Goal: Task Accomplishment & Management: Complete application form

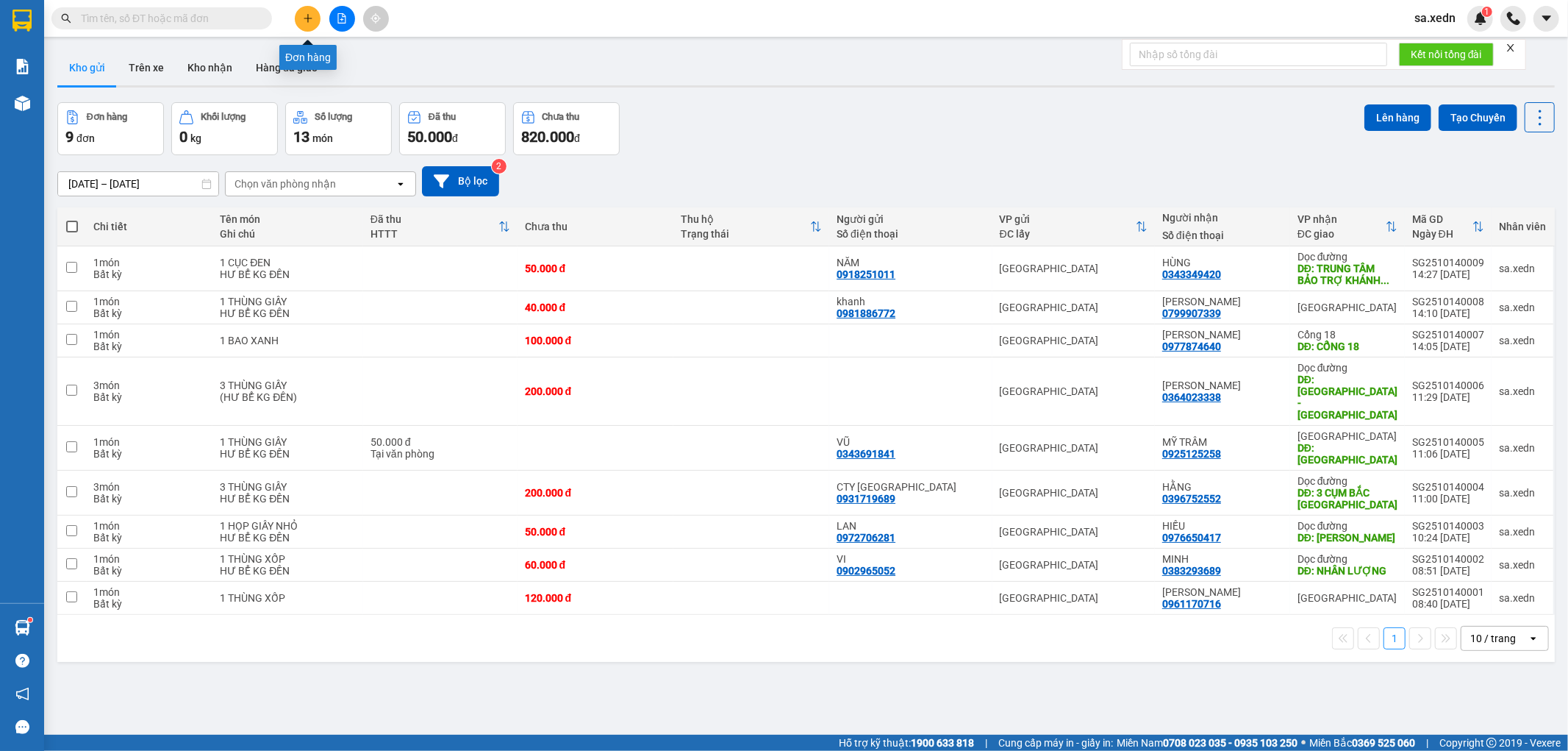
click at [306, 17] on icon "plus" at bounding box center [307, 17] width 8 height 1
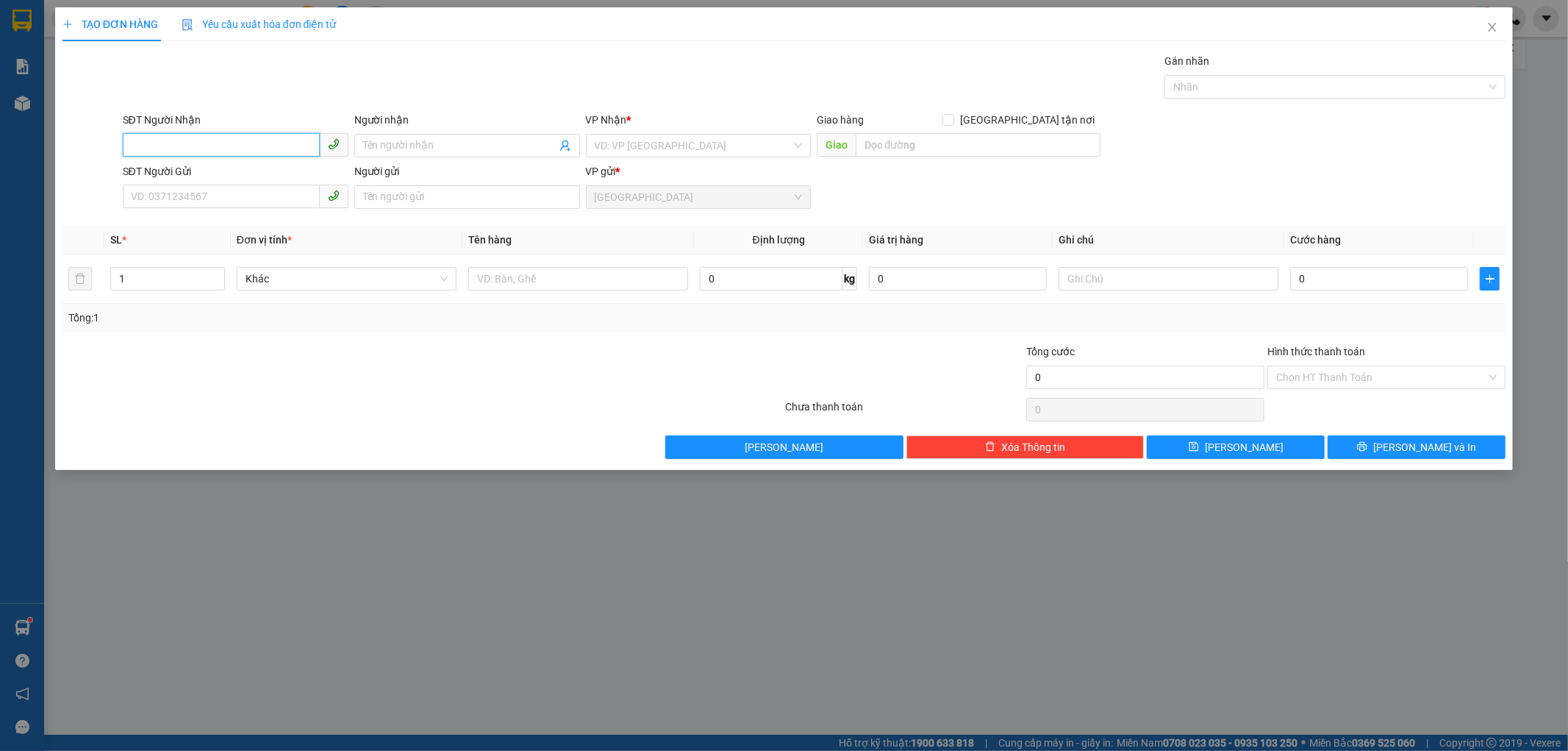
click at [200, 147] on input "SĐT Người Nhận" at bounding box center [221, 145] width 197 height 23
click at [175, 180] on div "0912089832 - CHỊ CẢNH" at bounding box center [236, 175] width 208 height 16
type input "0912089832"
type input "CHỊ CẢNH"
type input "ÔTÔ NAM MIỀN TRUNG NGÃ 3 LONG BÌNH"
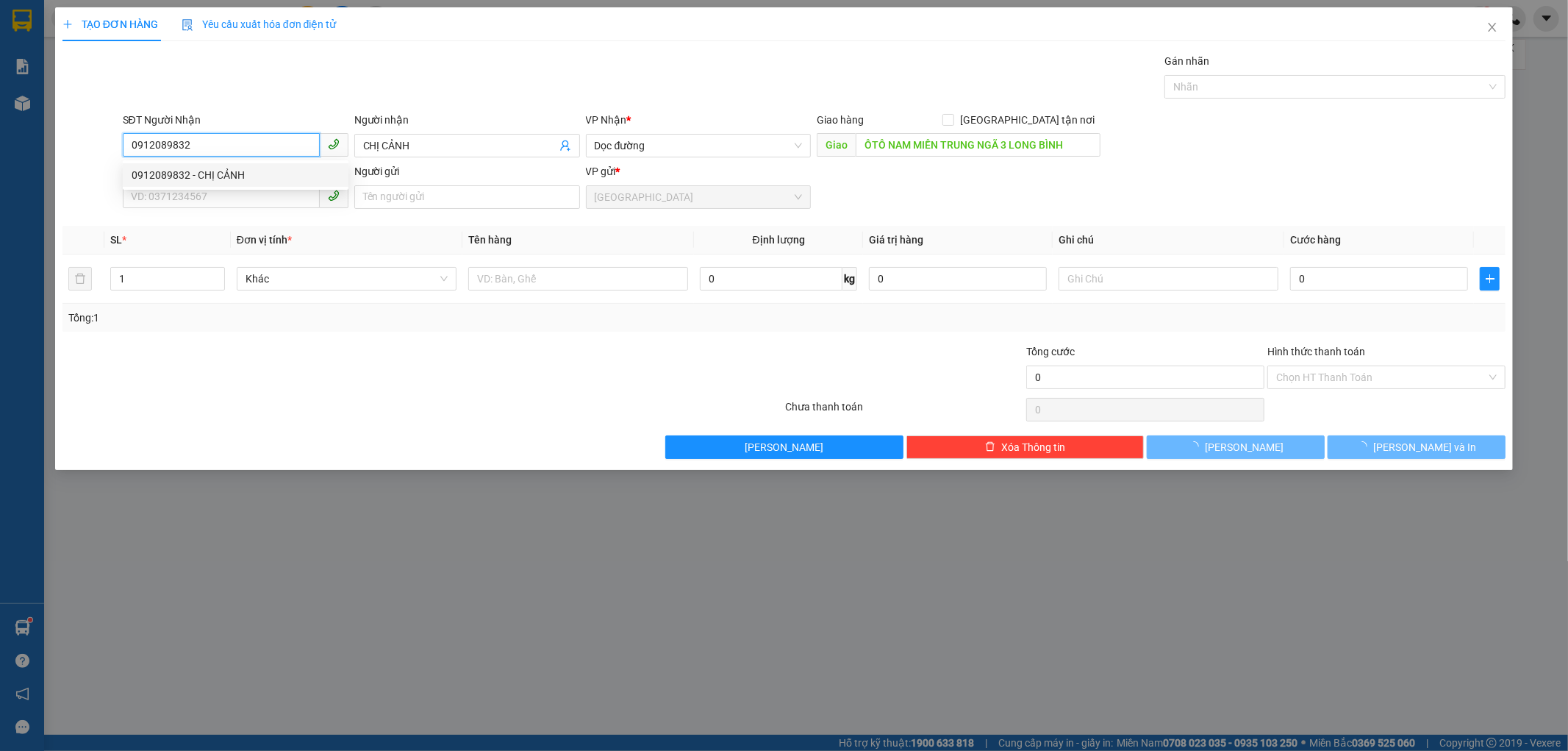
type input "50.000"
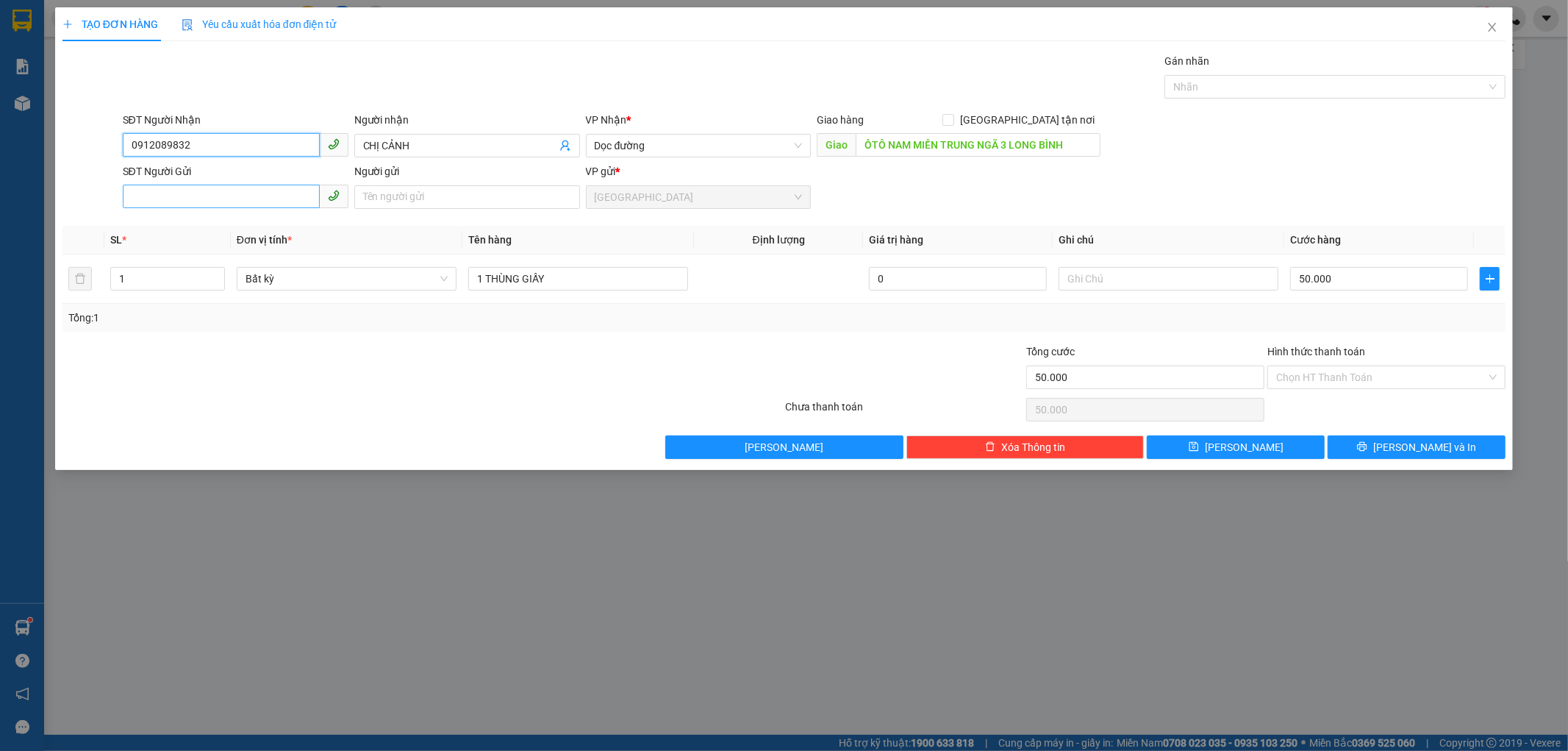
type input "0912089832"
click at [182, 193] on input "SĐT Người Gửi" at bounding box center [221, 196] width 197 height 23
drag, startPoint x: 400, startPoint y: 383, endPoint x: 550, endPoint y: 379, distance: 150.1
click at [406, 382] on div at bounding box center [302, 369] width 482 height 51
click at [1353, 378] on input "Hình thức thanh toán" at bounding box center [1381, 377] width 210 height 22
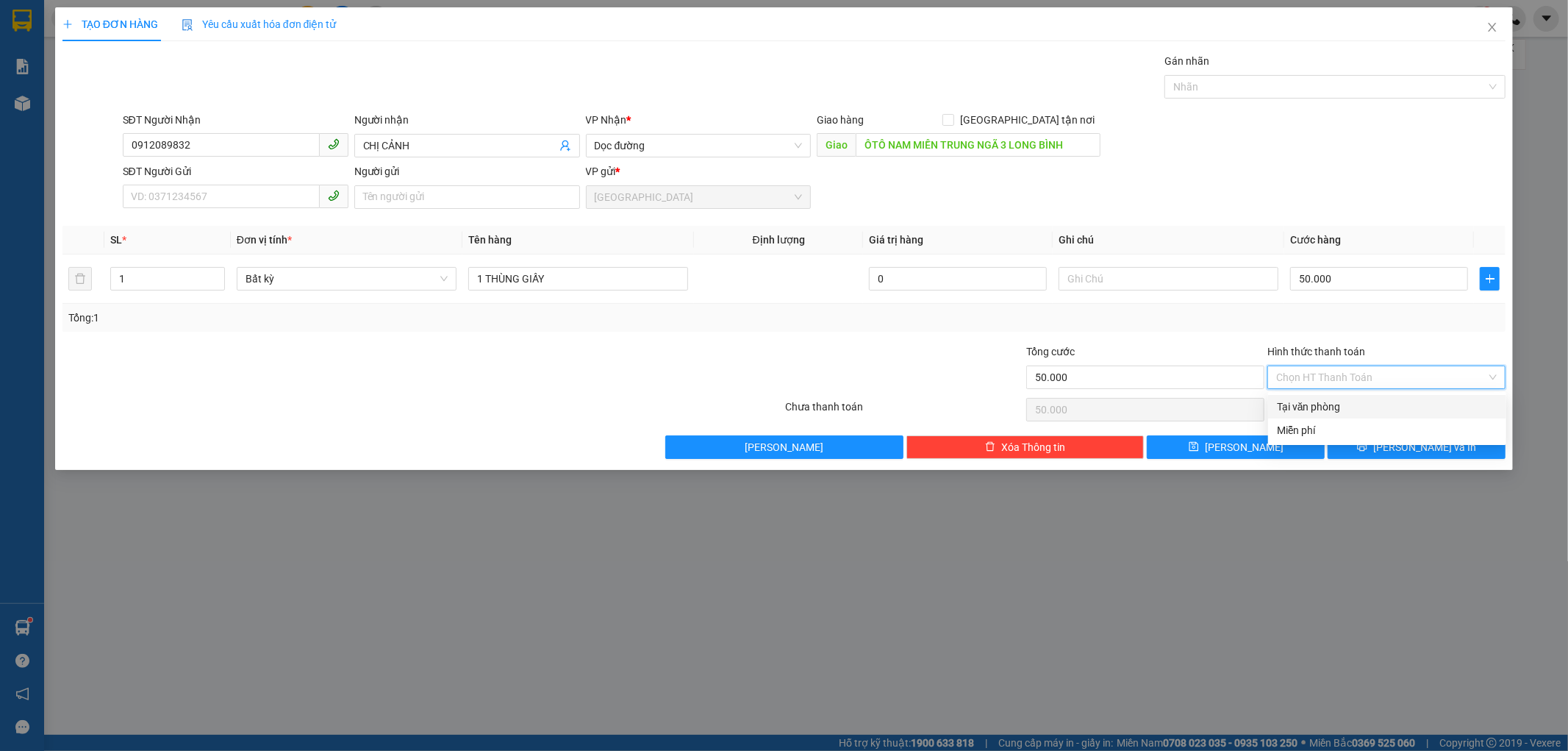
click at [1336, 406] on div "Tại văn phòng" at bounding box center [1387, 407] width 220 height 16
type input "0"
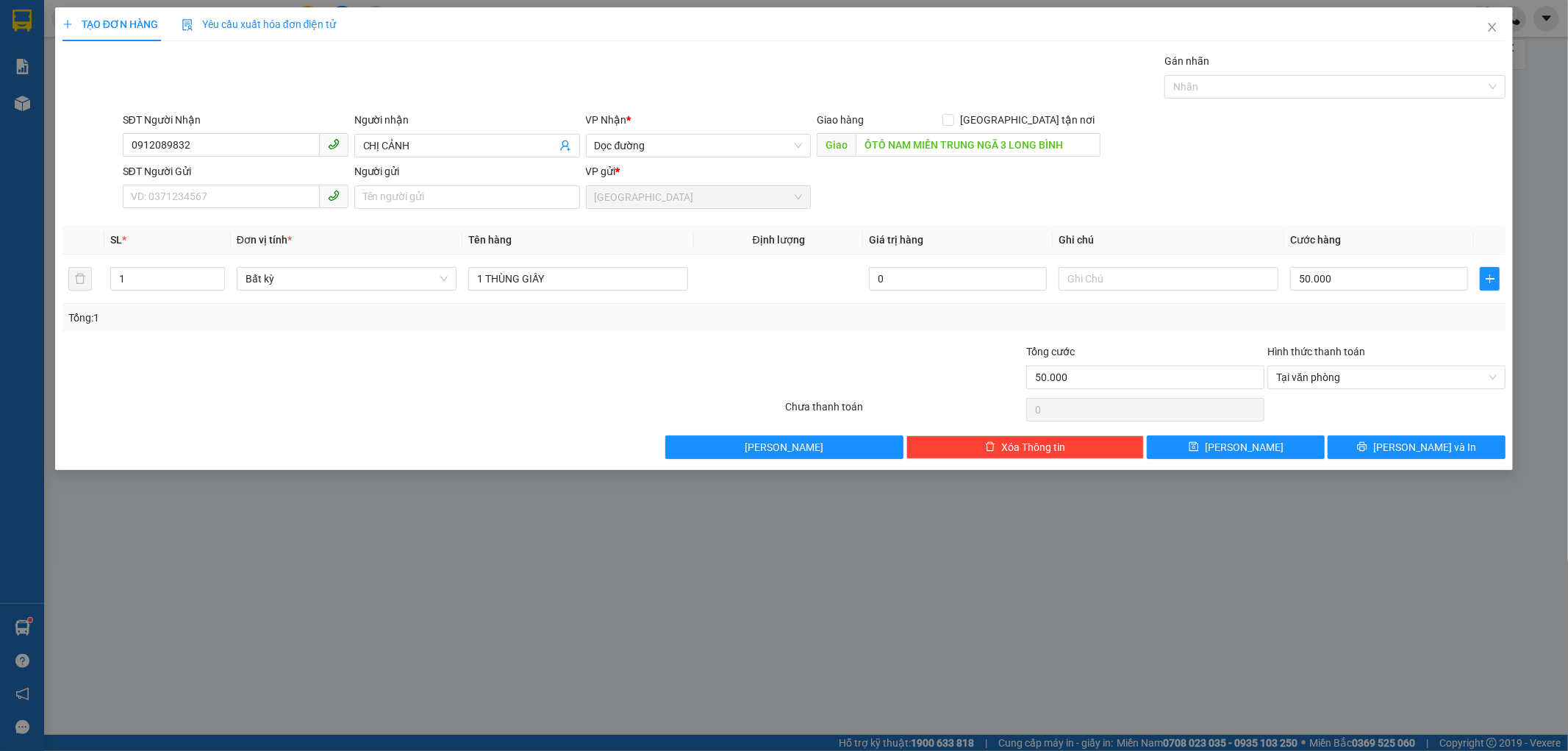
click at [1370, 464] on div "TẠO ĐƠN HÀNG Yêu cầu xuất hóa đơn điện tử Transit Pickup Surcharge Ids Transit …" at bounding box center [784, 239] width 1458 height 463
click at [1364, 458] on button "[PERSON_NAME] và In" at bounding box center [1416, 447] width 177 height 23
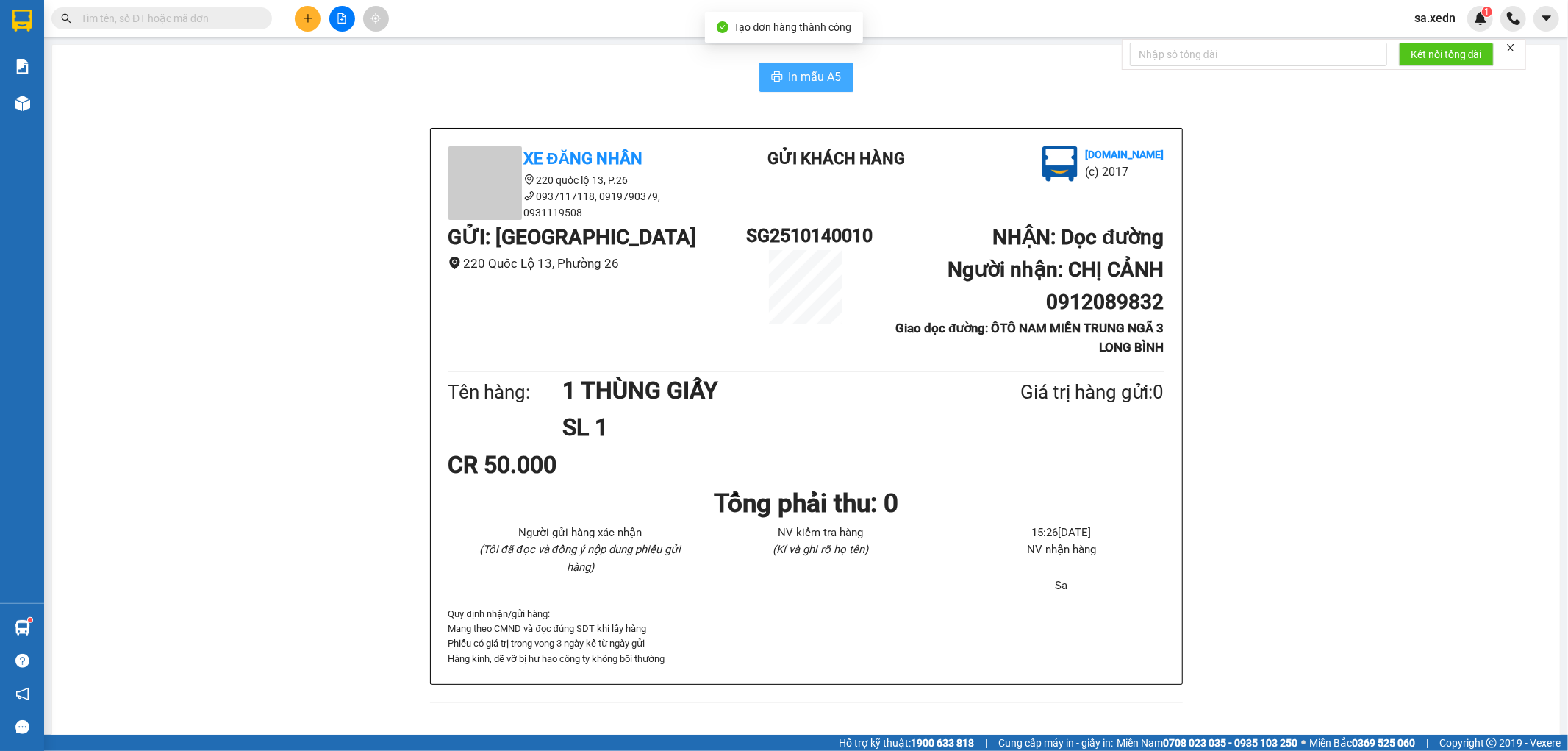
click at [795, 90] on button "In mẫu A5" at bounding box center [806, 77] width 94 height 29
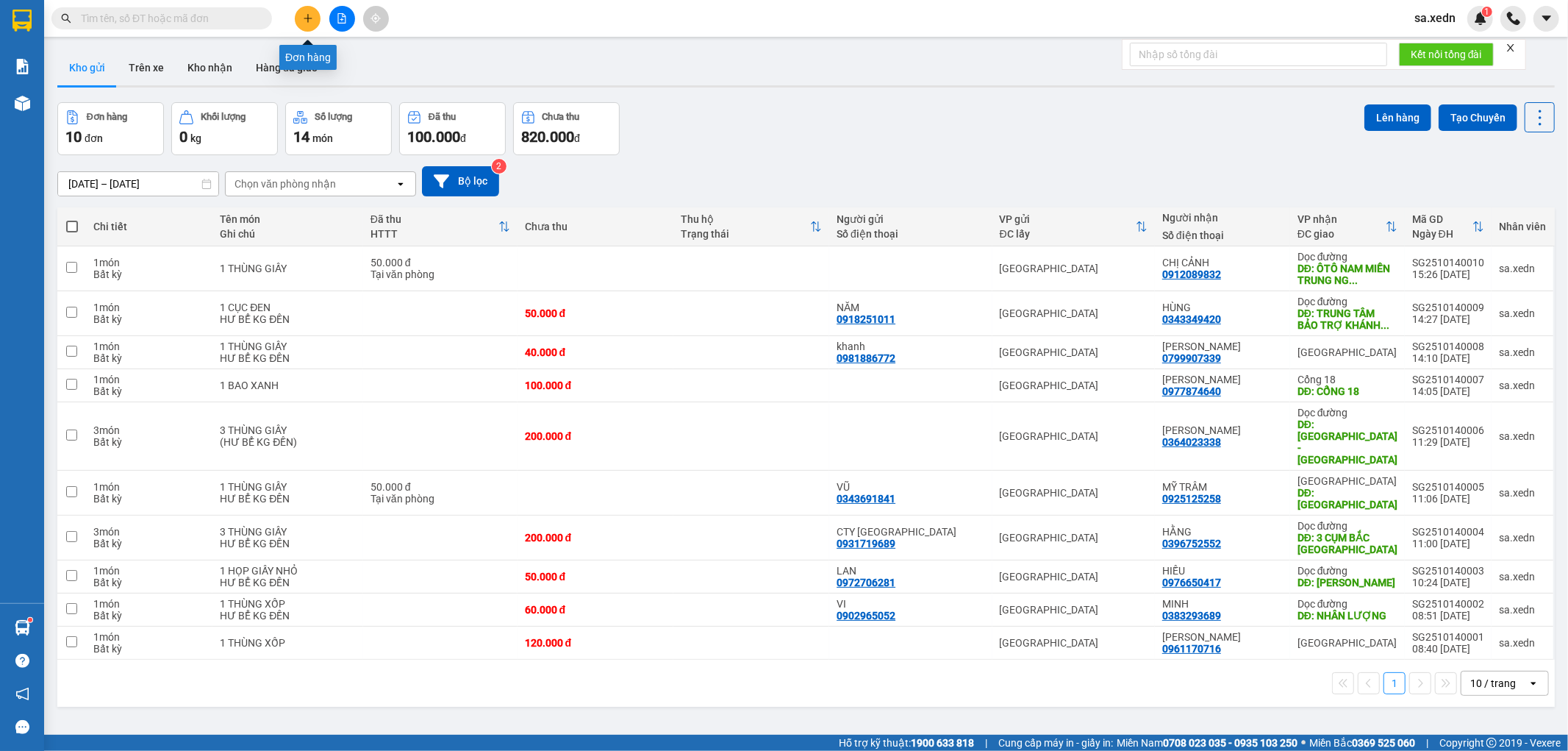
click at [304, 23] on icon "plus" at bounding box center [307, 18] width 11 height 11
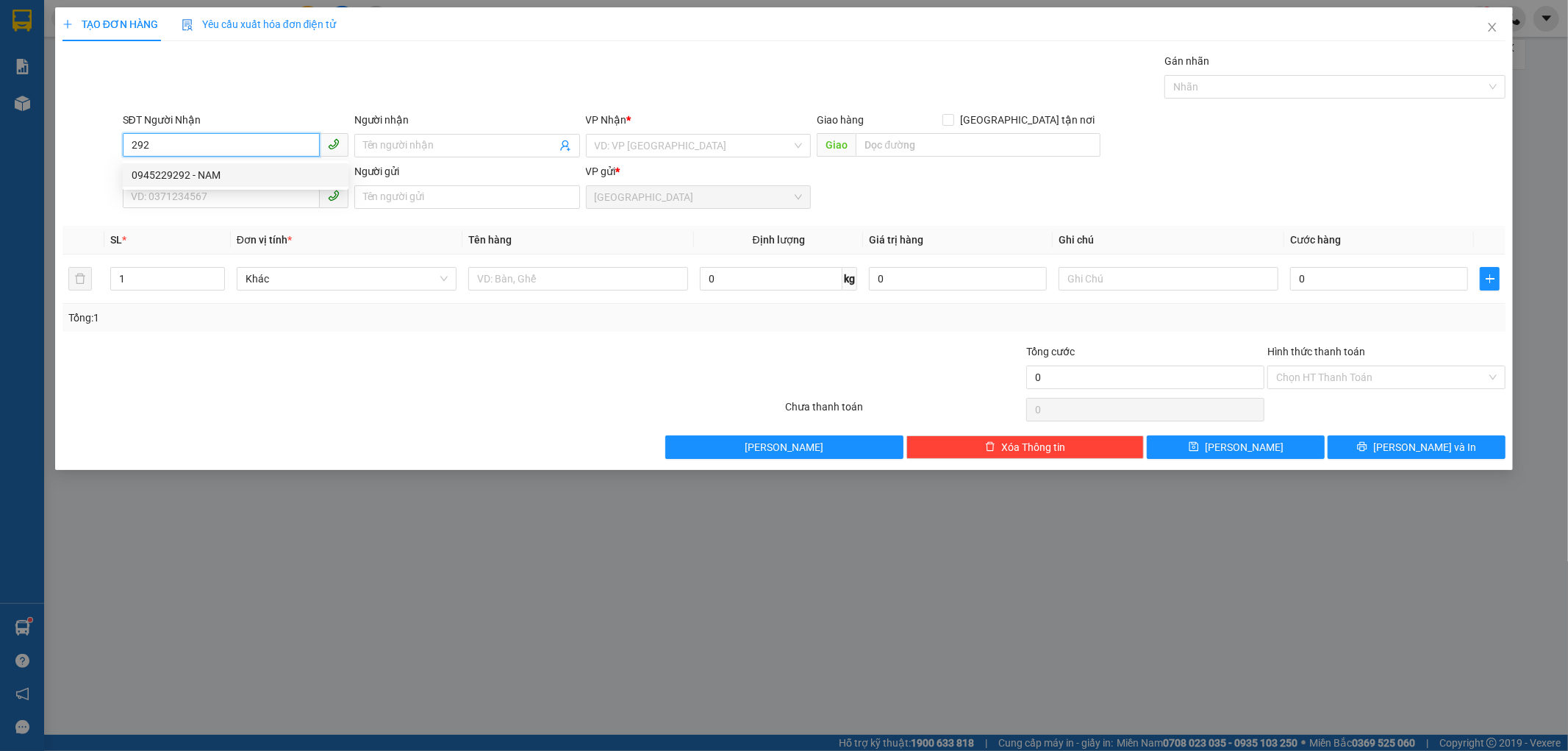
click at [156, 177] on div "0945229292 - NAM" at bounding box center [236, 175] width 208 height 16
type input "0945229292"
type input "NAM"
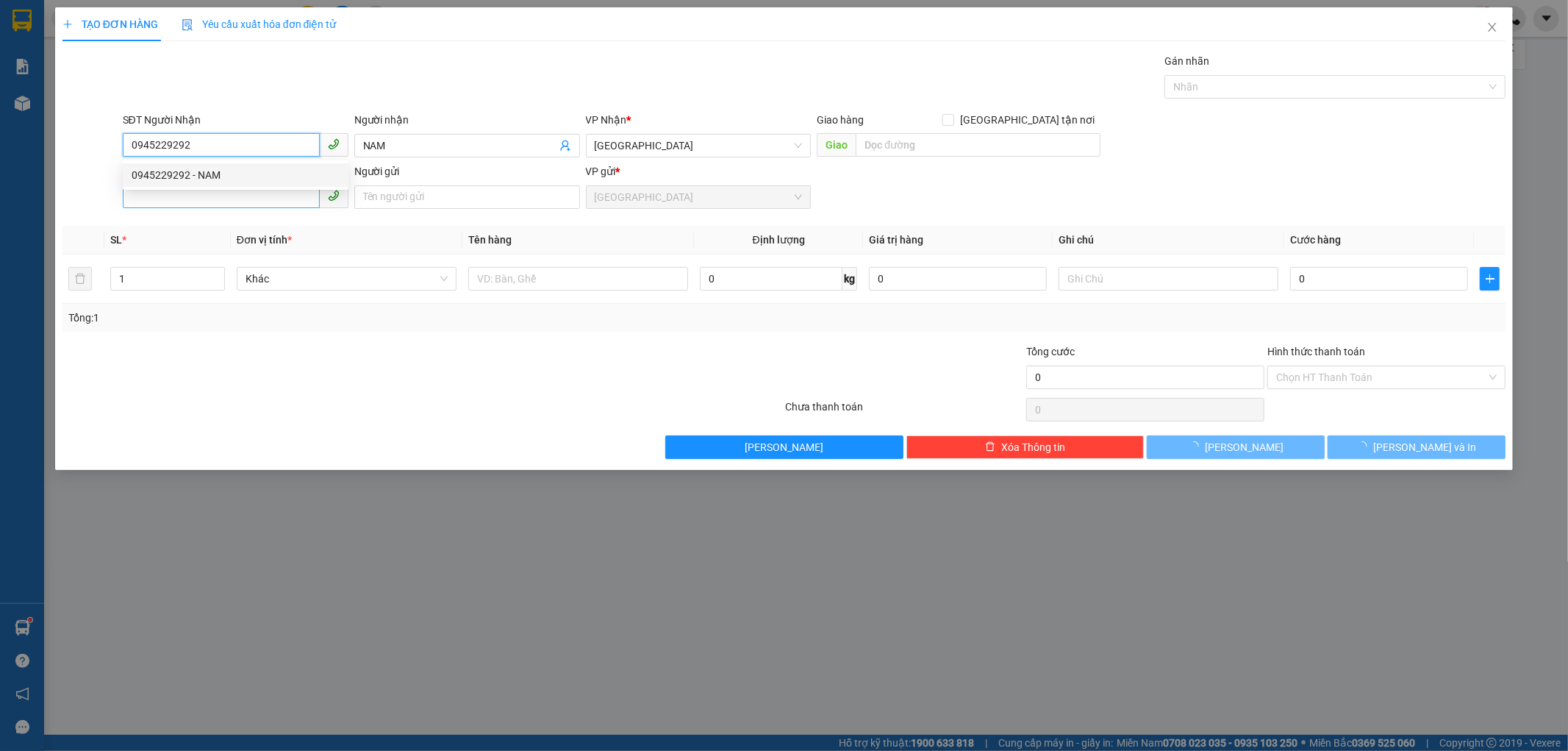
type input "40.000"
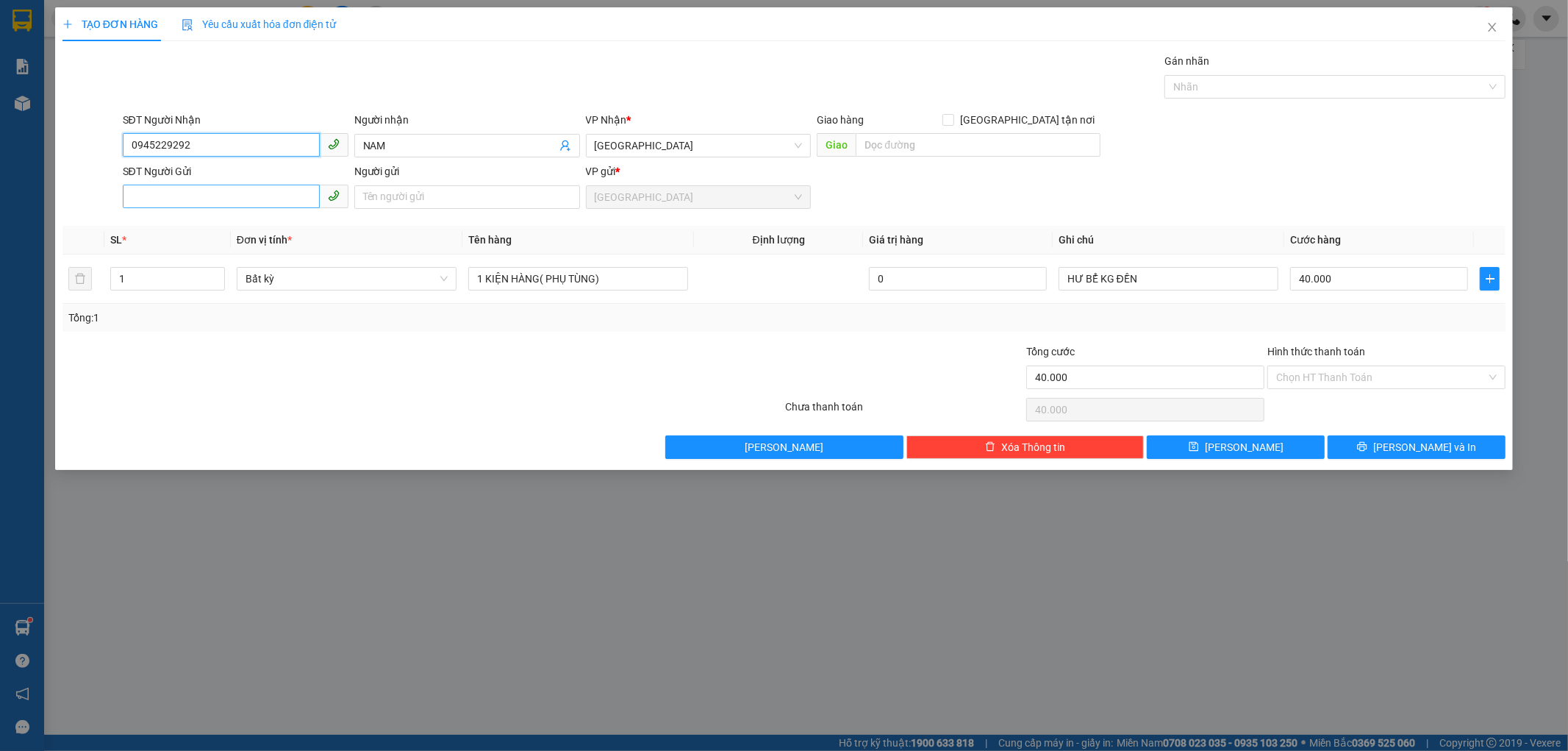
type input "0945229292"
click at [156, 193] on input "SĐT Người Gửi" at bounding box center [221, 196] width 197 height 23
click at [165, 230] on div "0909296700 - HOÀNG" at bounding box center [236, 226] width 208 height 16
type input "0909296700"
type input "HOÀNG"
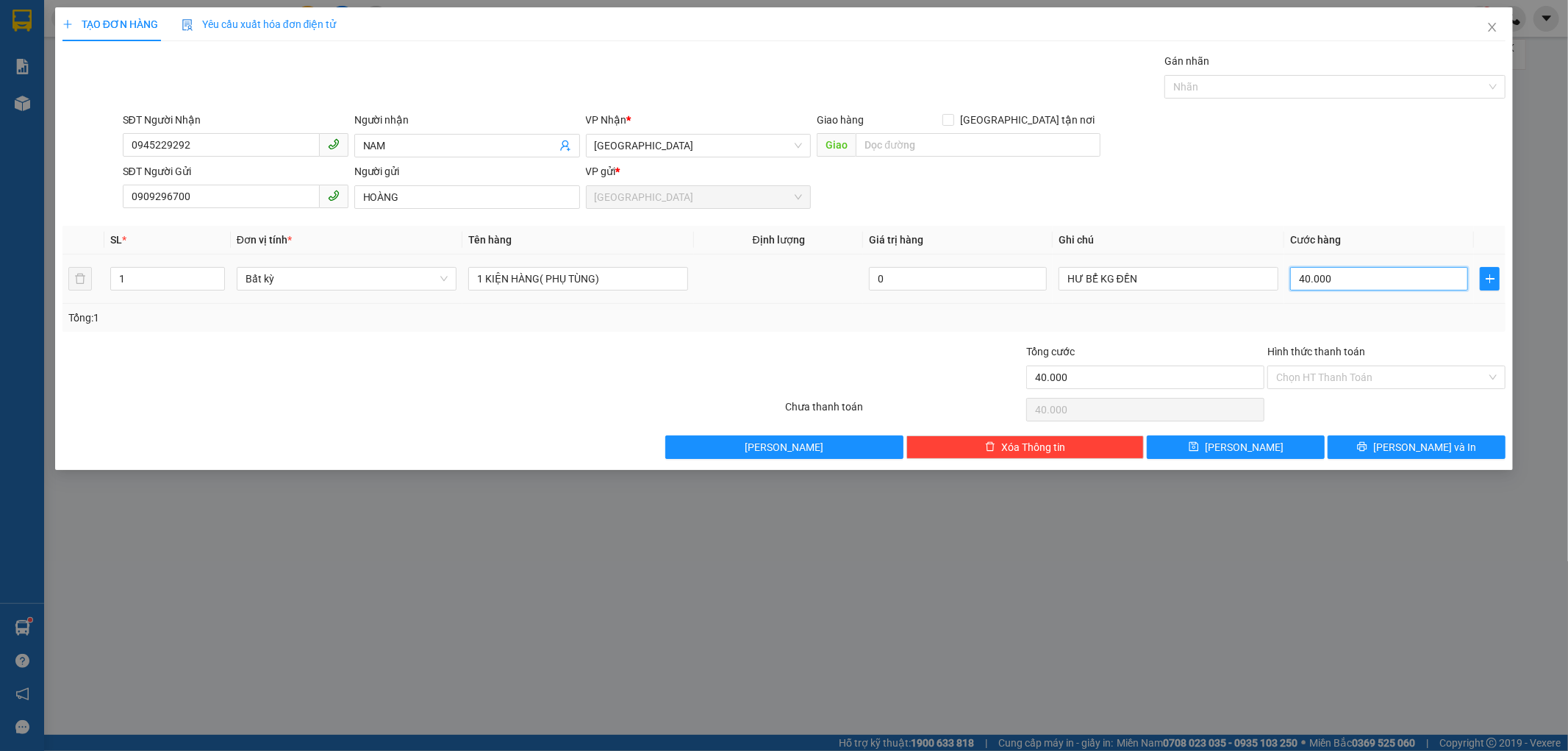
click at [1348, 284] on input "40.000" at bounding box center [1379, 278] width 177 height 23
type input "3"
type input "30"
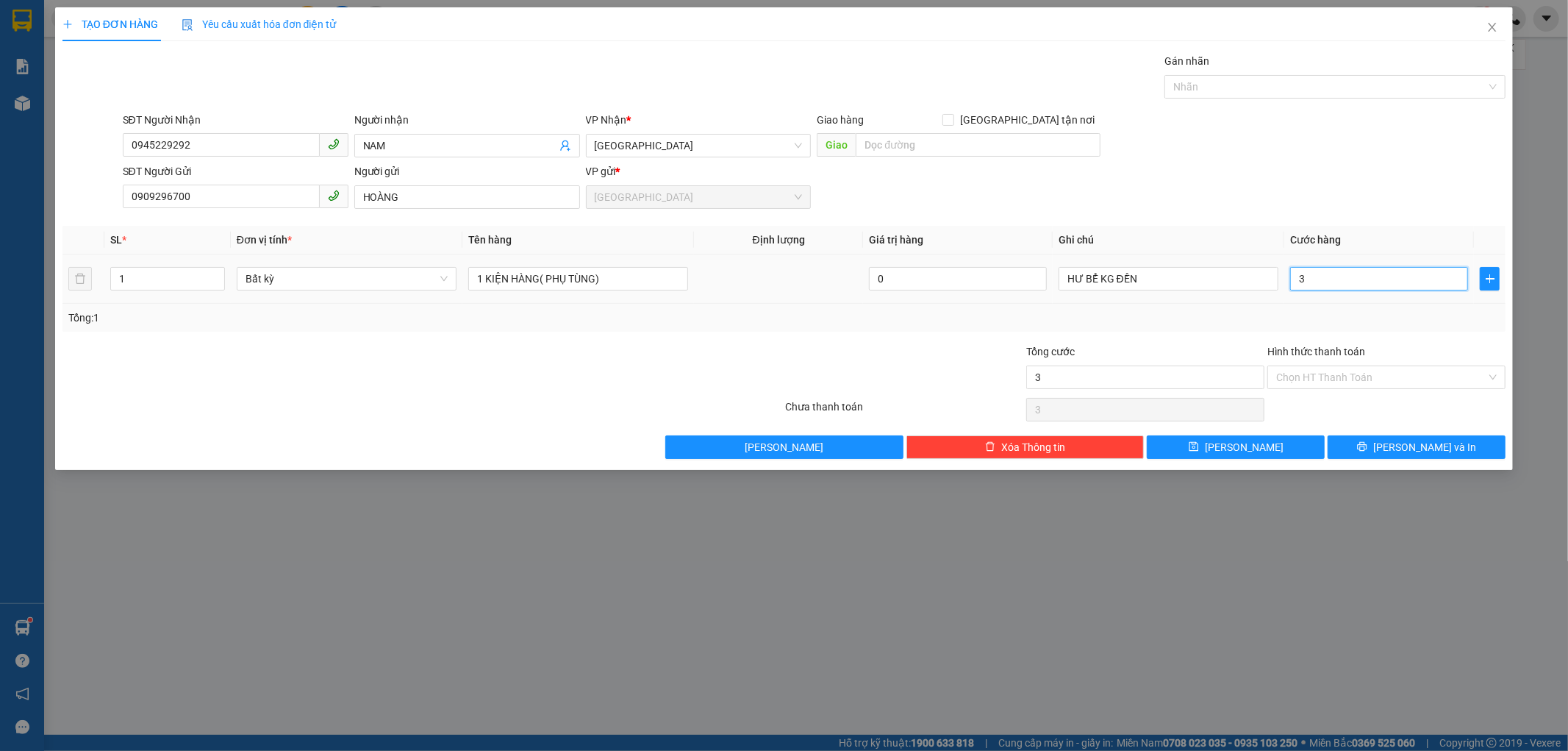
type input "30"
type input "30.000"
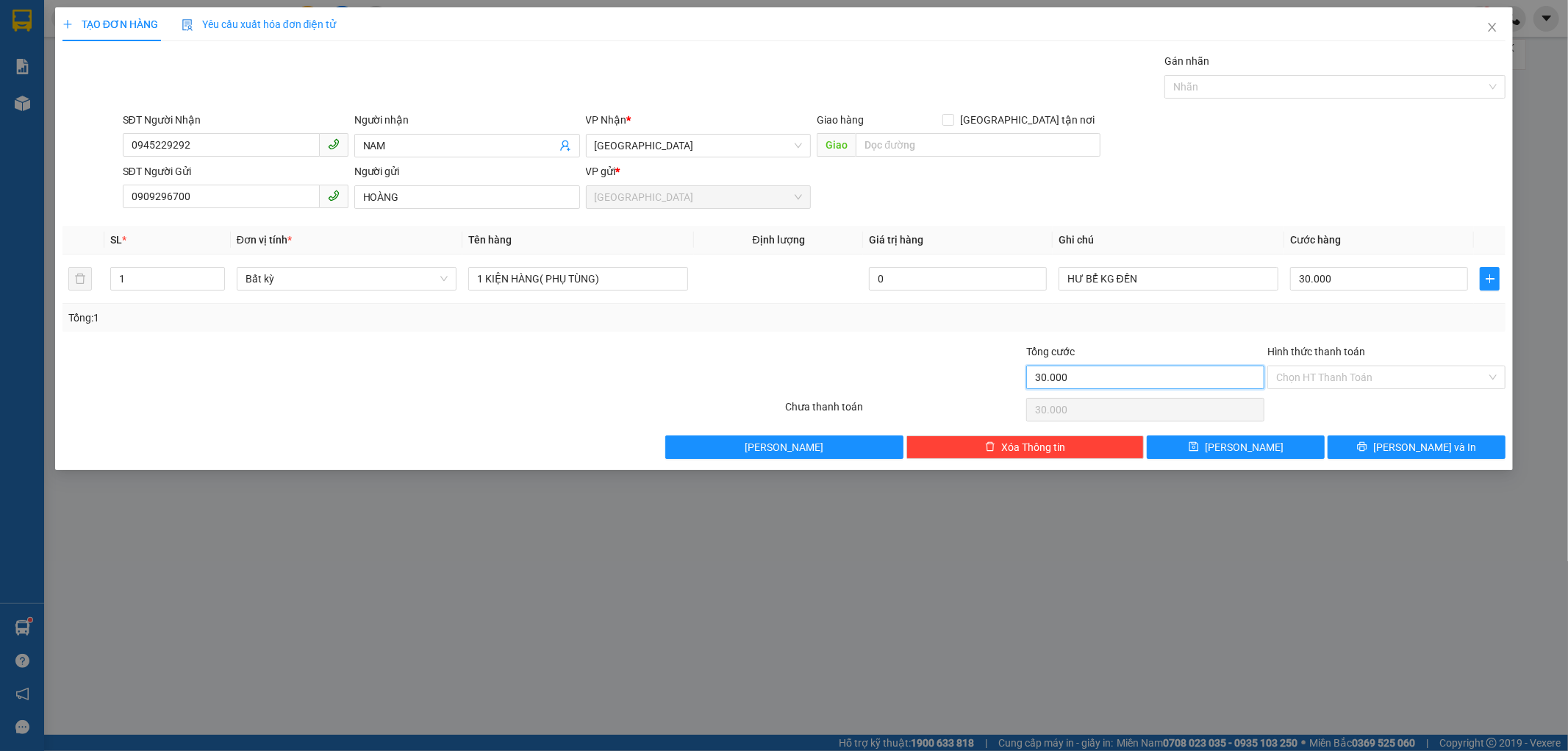
click at [1191, 369] on input "30.000" at bounding box center [1145, 377] width 239 height 23
click at [1363, 452] on button "[PERSON_NAME] và In" at bounding box center [1416, 447] width 177 height 23
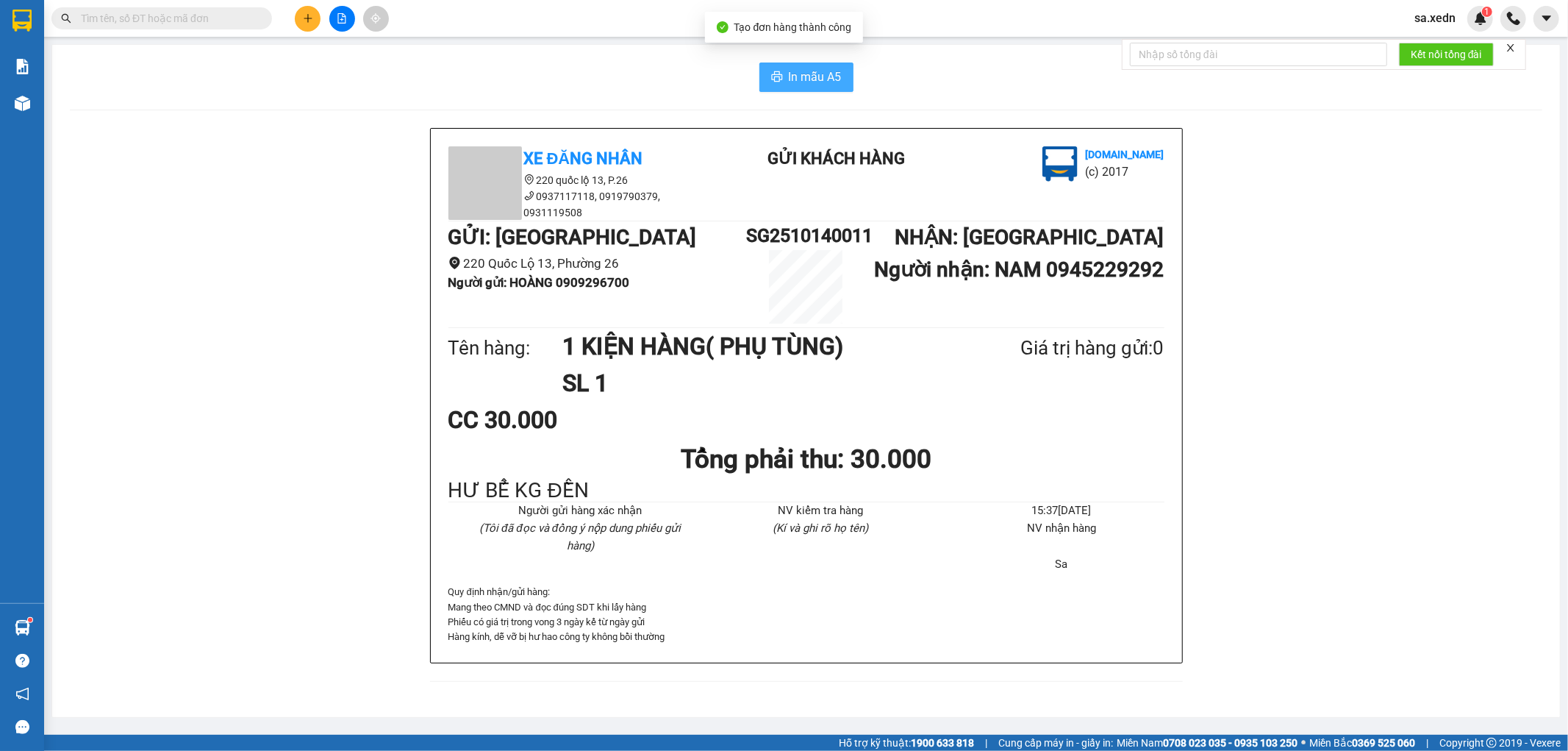
click at [813, 82] on span "In mẫu A5" at bounding box center [816, 77] width 53 height 18
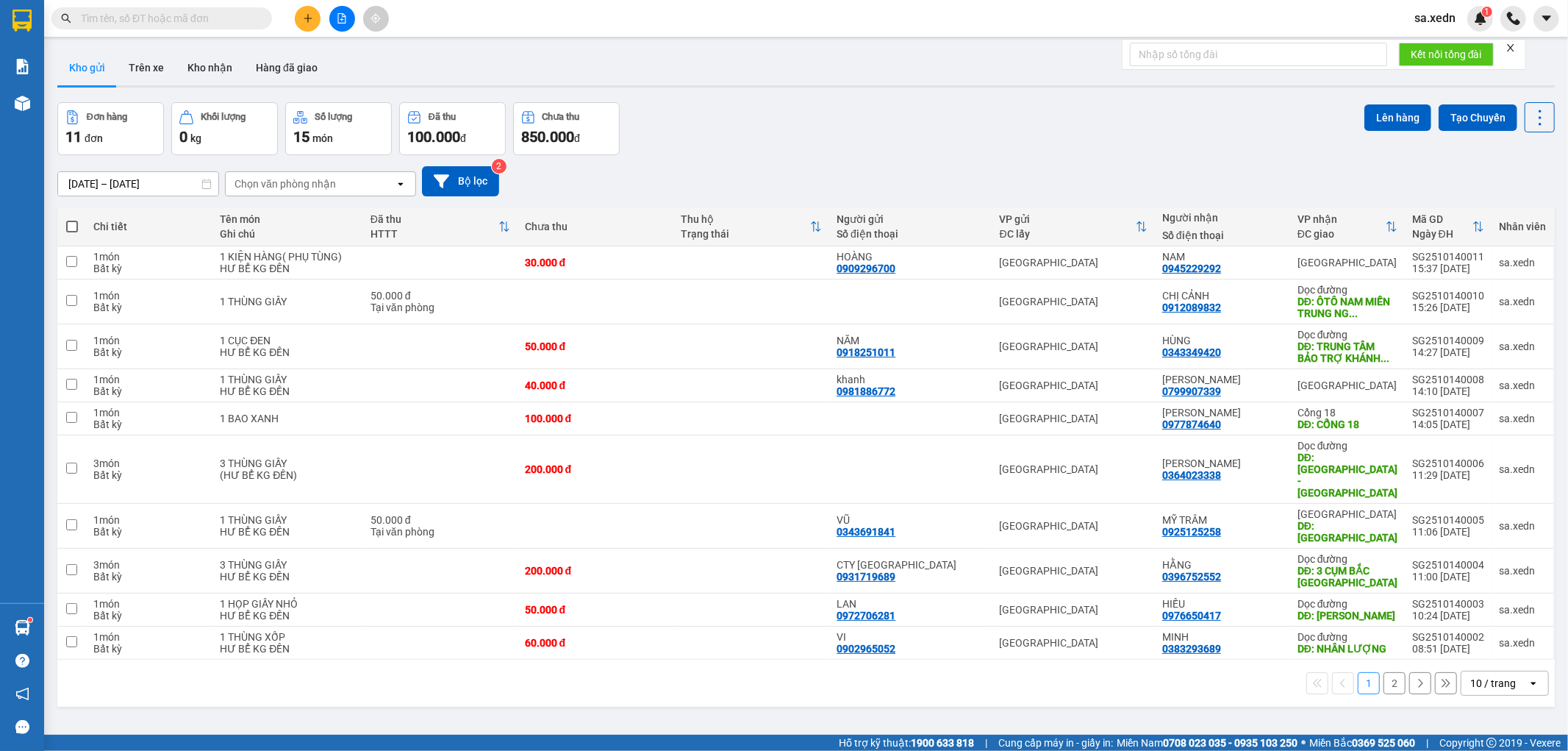
click at [1388, 672] on button "2" at bounding box center [1394, 683] width 22 height 22
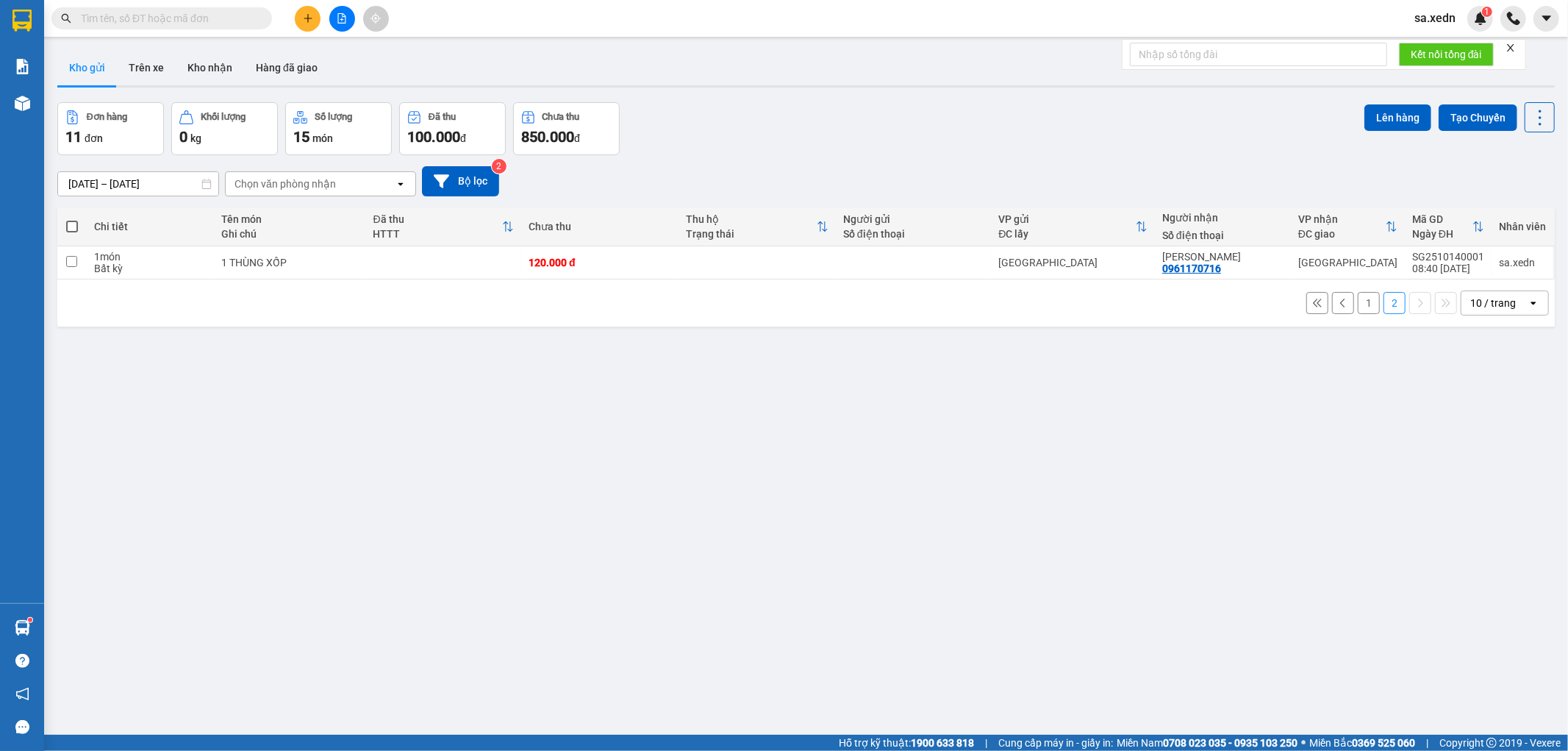
click at [1343, 308] on div "1 2 10 / trang open" at bounding box center [806, 303] width 1486 height 25
click at [1362, 308] on button "1" at bounding box center [1368, 303] width 22 height 22
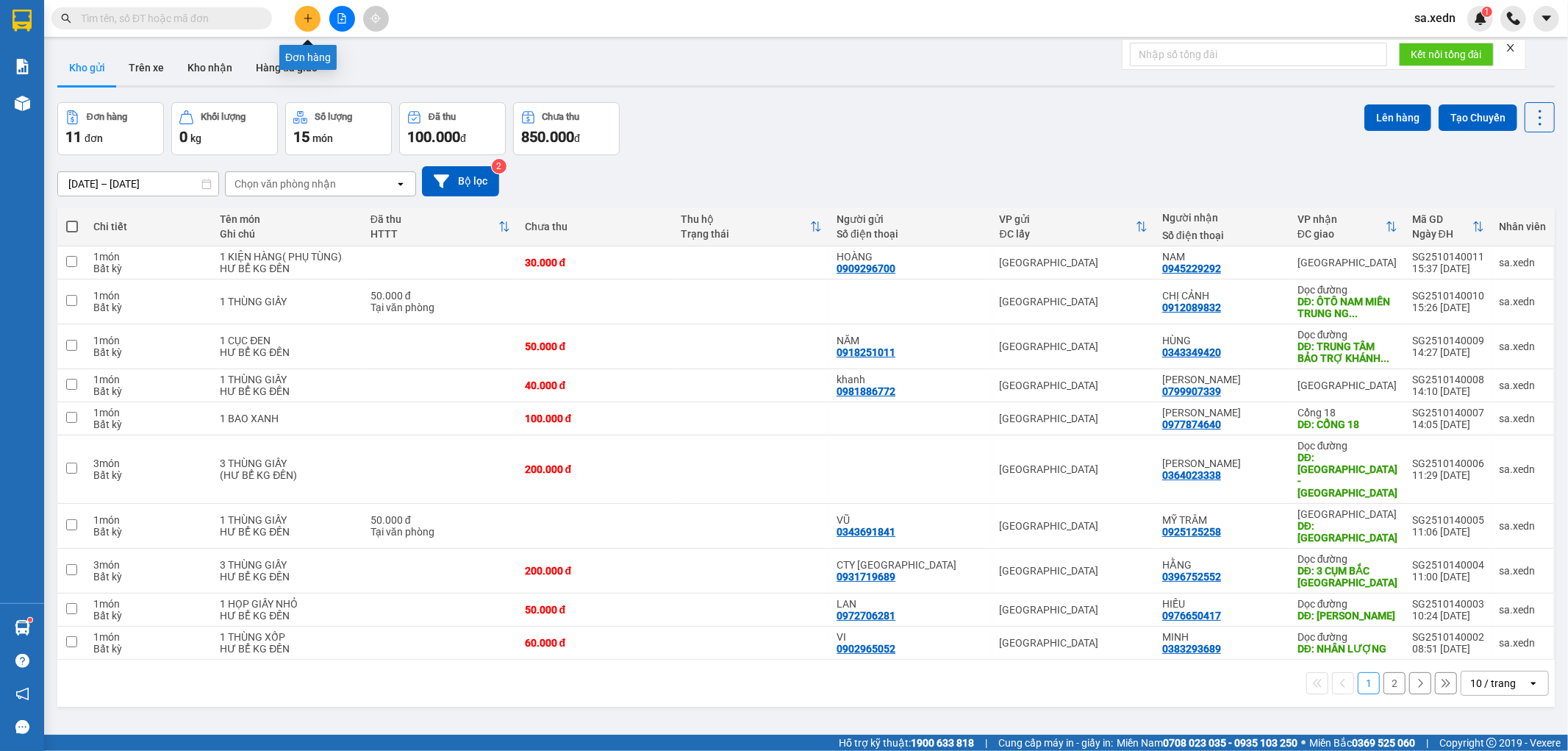
click at [304, 16] on icon "plus" at bounding box center [307, 18] width 11 height 11
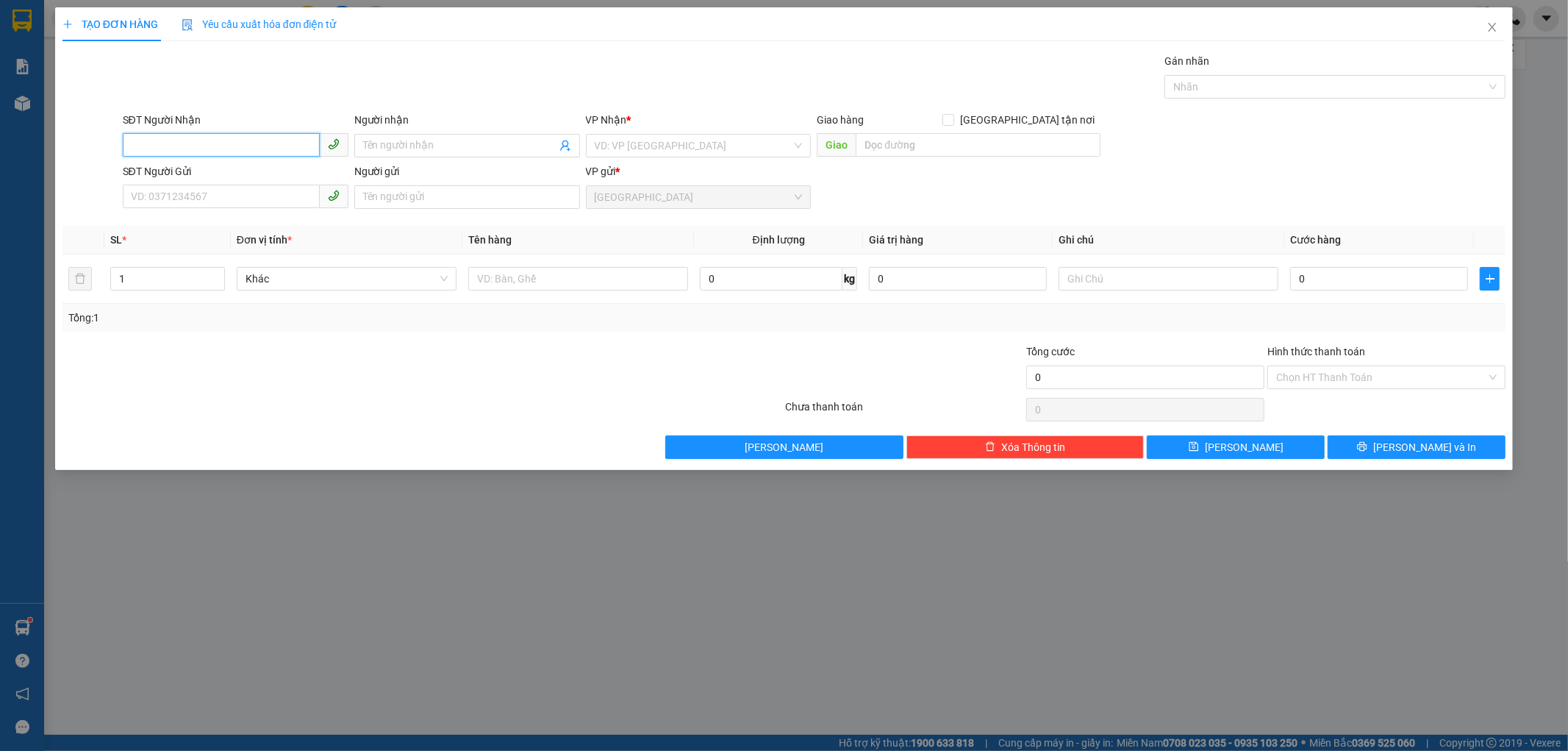
click at [226, 153] on input "SĐT Người Nhận" at bounding box center [221, 145] width 197 height 23
type input "0989409005"
click at [252, 177] on div "0989409005 - [GEOGRAPHIC_DATA]" at bounding box center [236, 175] width 208 height 16
type input "NGA"
type input "40.000"
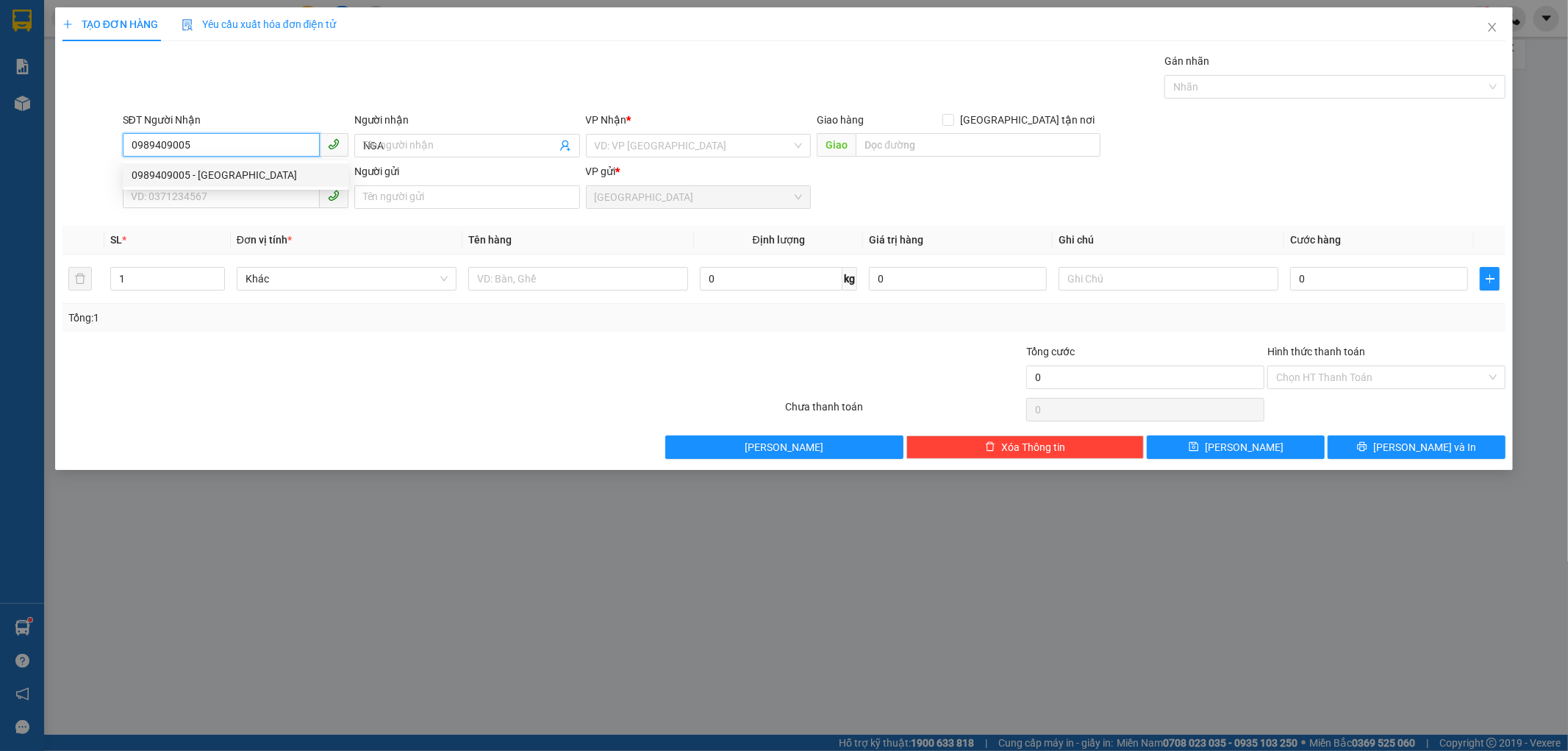
type input "40.000"
type input "0989409005"
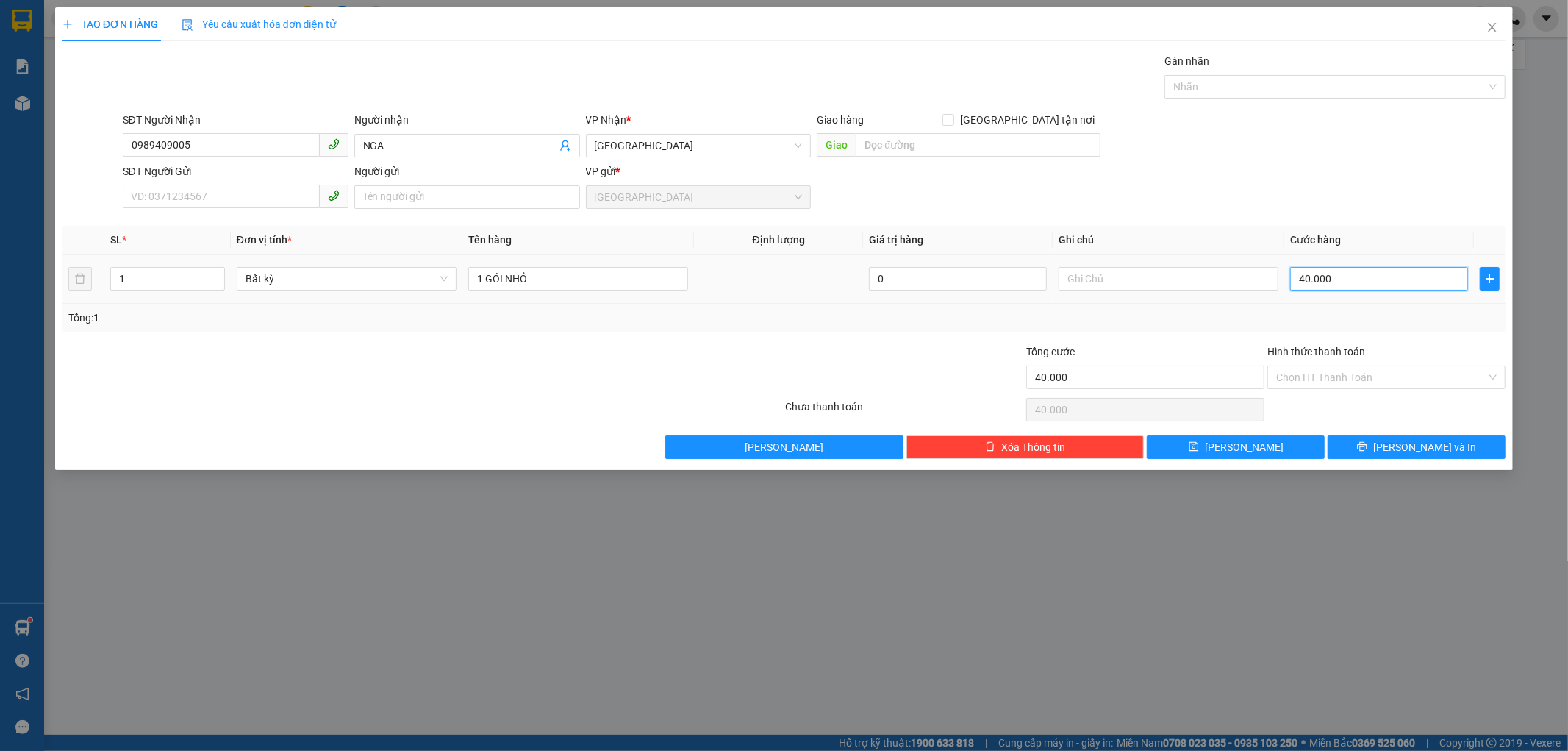
click at [1318, 279] on input "40.000" at bounding box center [1379, 278] width 177 height 23
type input "5"
type input "50"
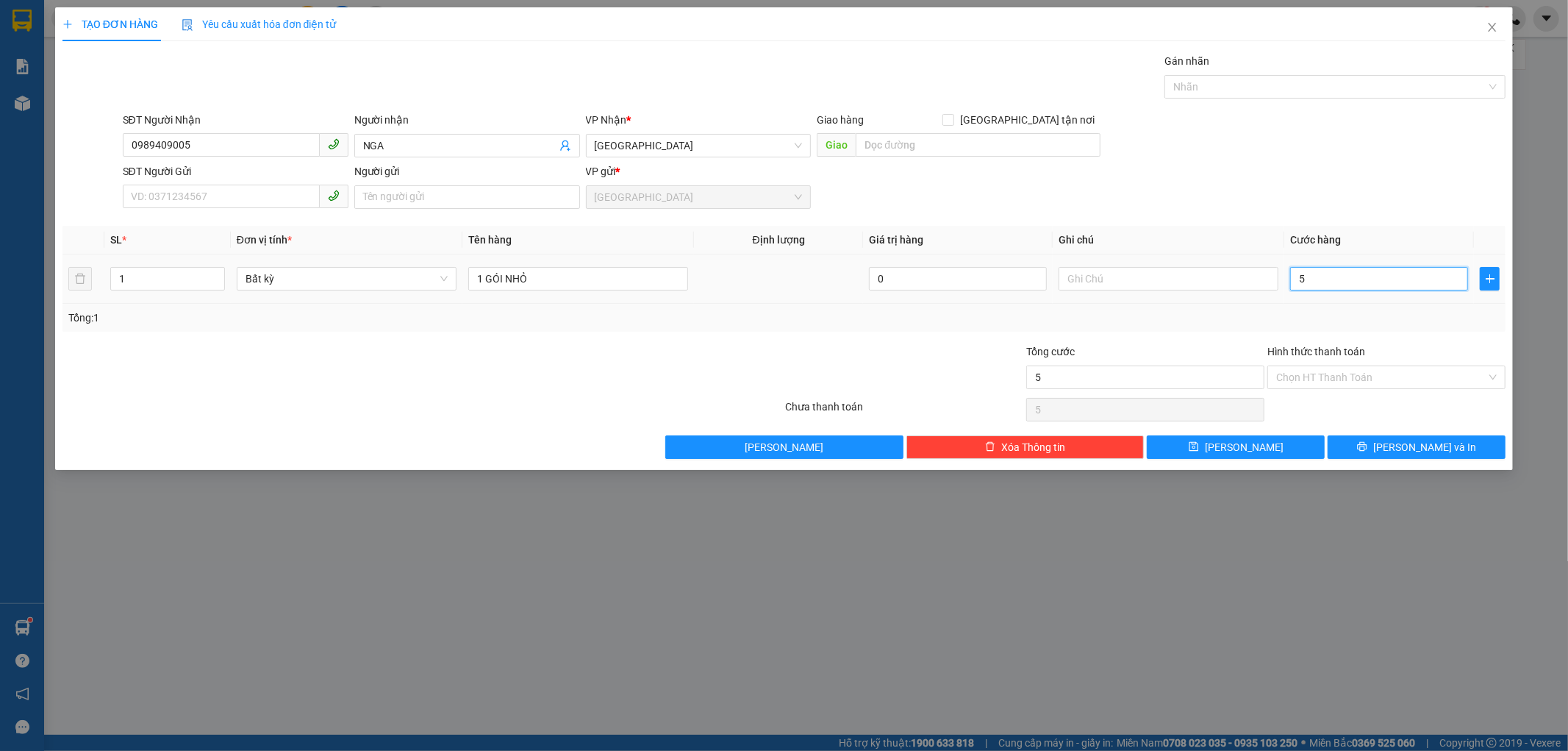
type input "50"
click at [1137, 287] on input "text" at bounding box center [1168, 278] width 220 height 23
type input "50.000"
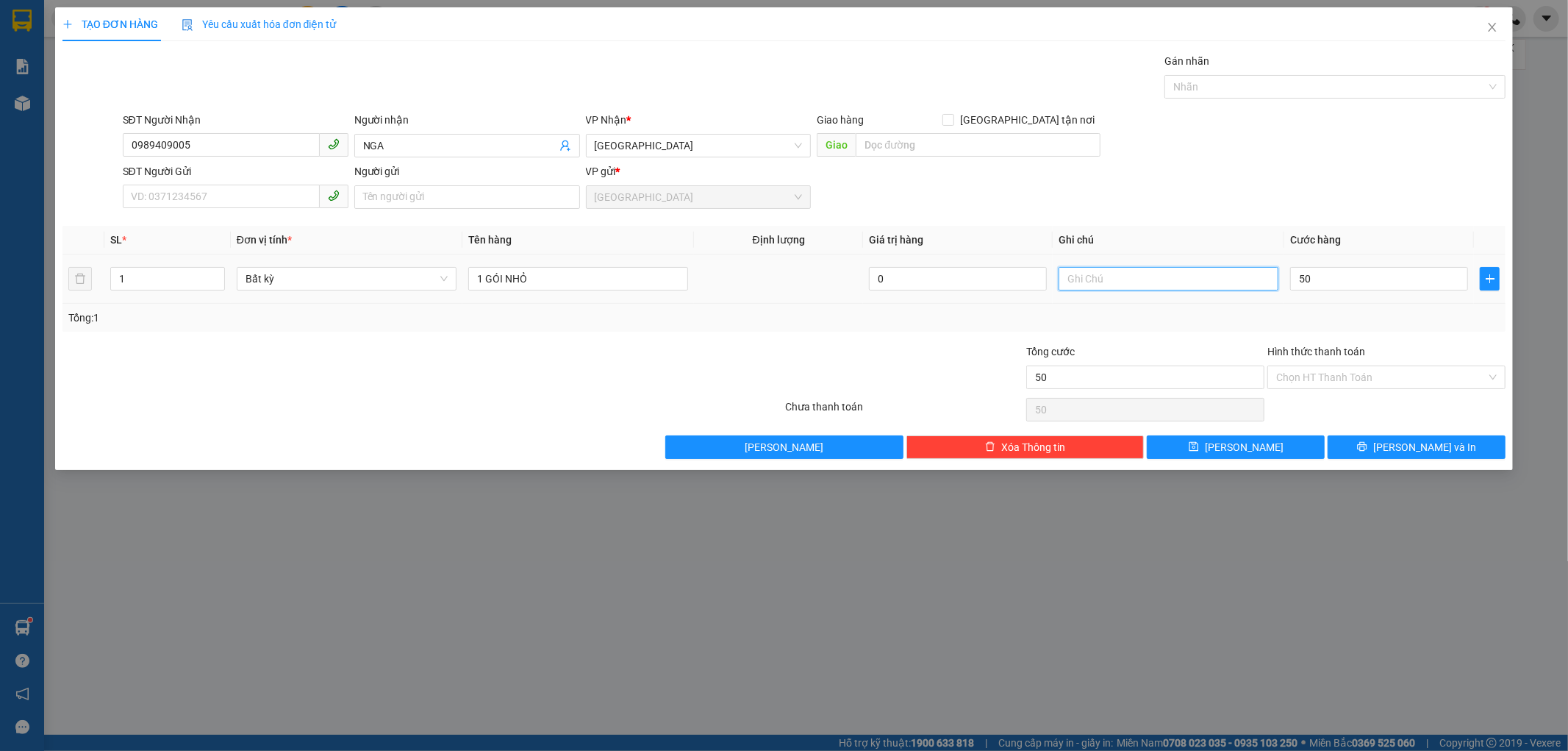
type input "50.000"
type input "HƯ BỂ GÃY KG ĐỀN"
click at [1334, 451] on button "[PERSON_NAME] và In" at bounding box center [1416, 447] width 177 height 23
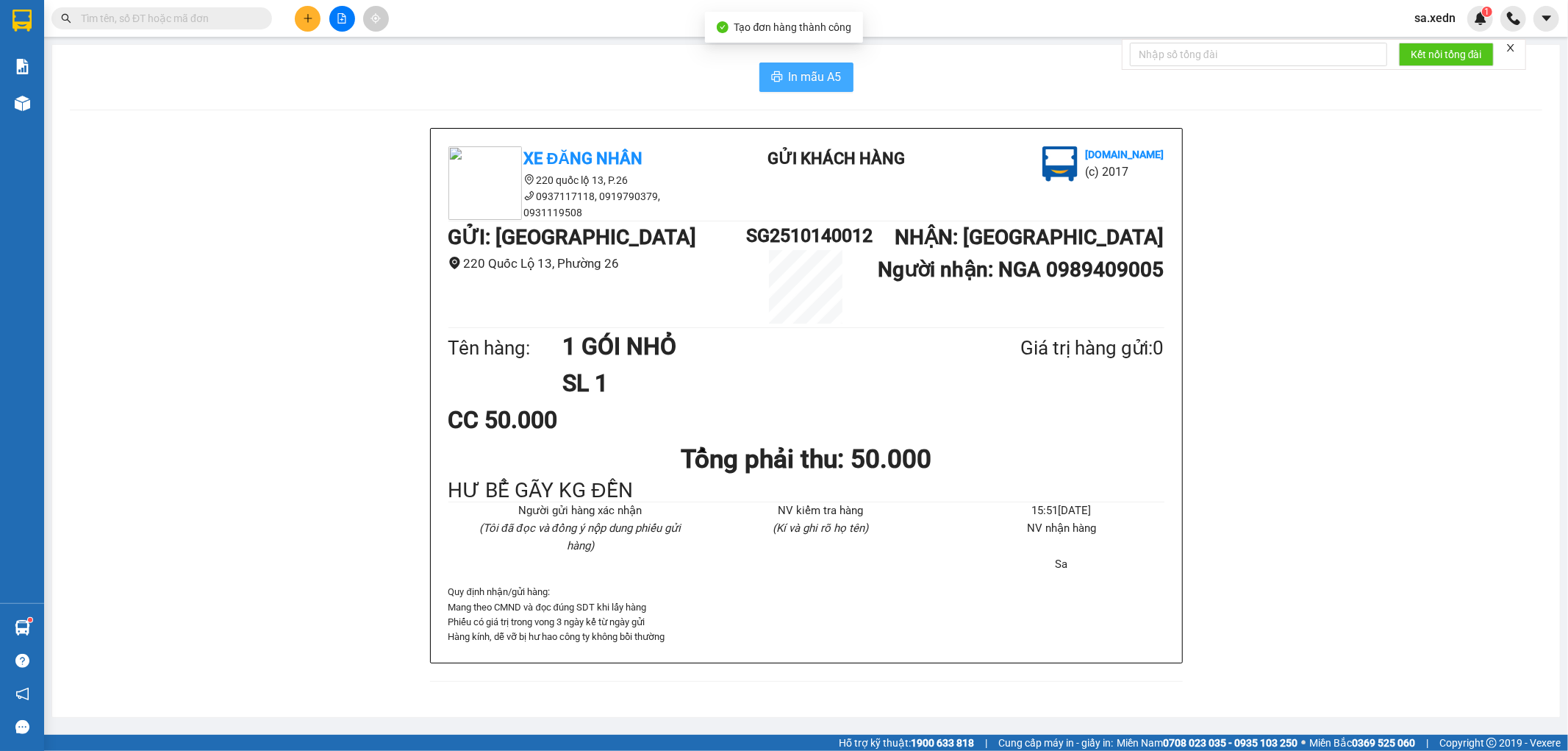
click at [817, 76] on span "In mẫu A5" at bounding box center [816, 77] width 53 height 18
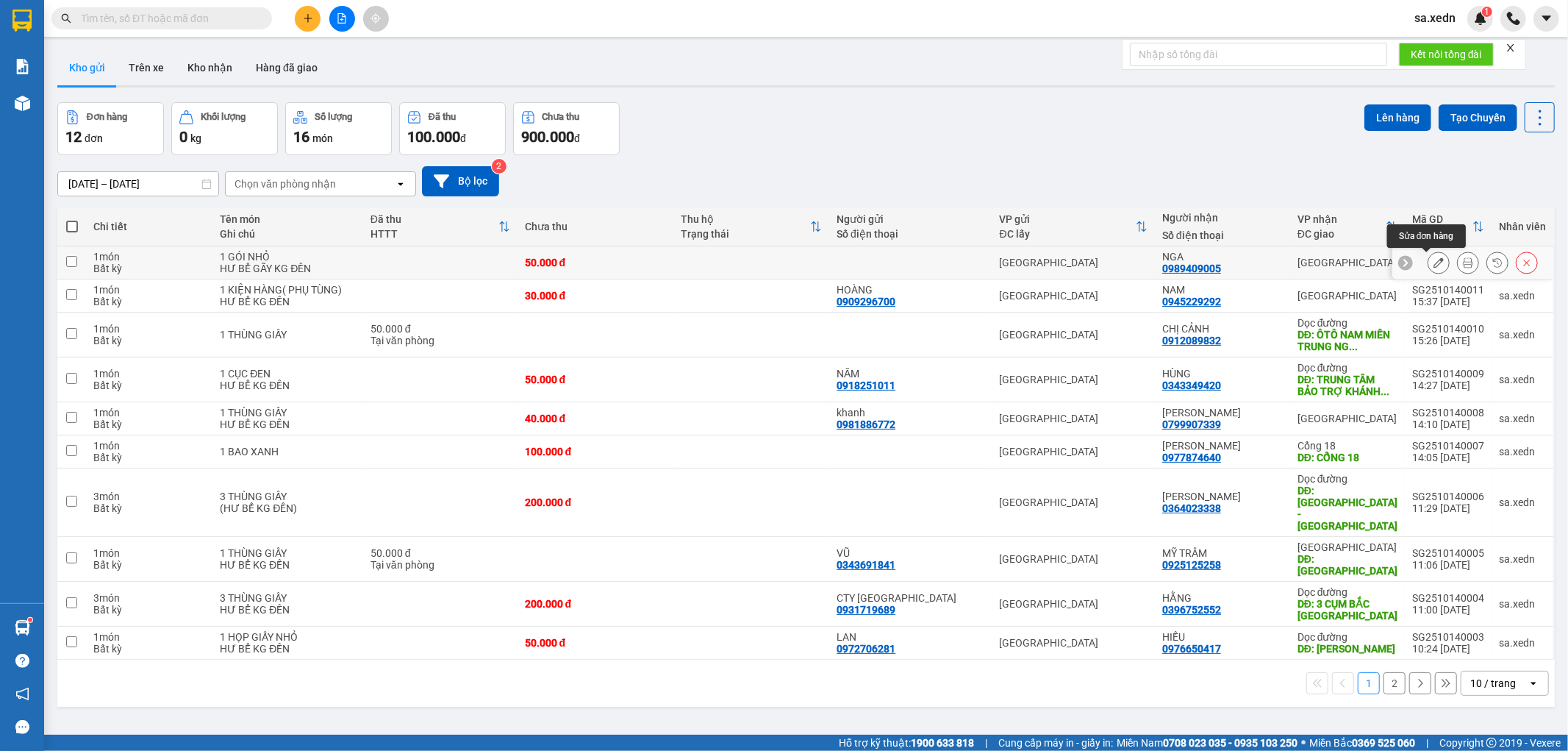
click at [1431, 259] on button at bounding box center [1438, 263] width 20 height 26
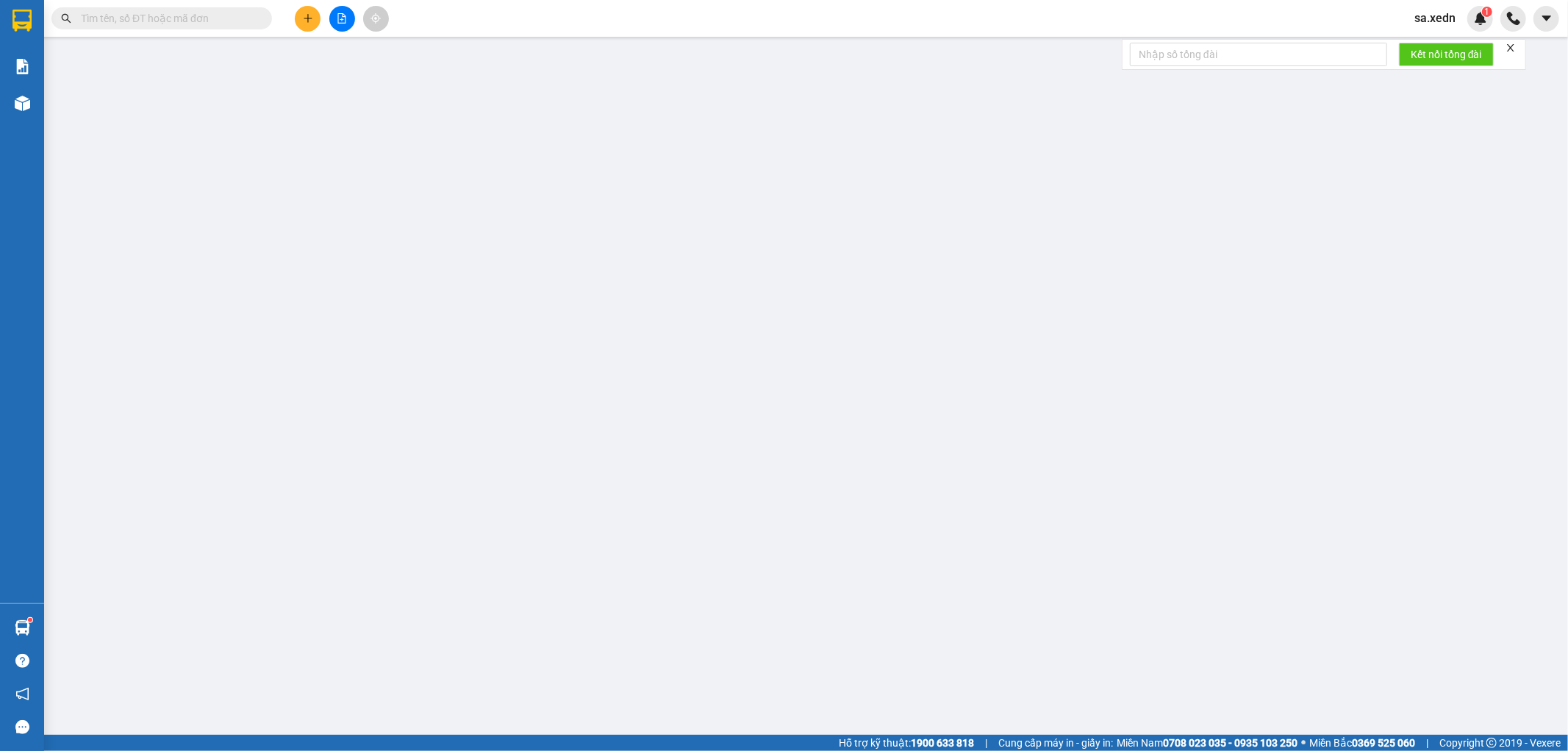
type input "0989409005"
type input "NGA"
type input "50.000"
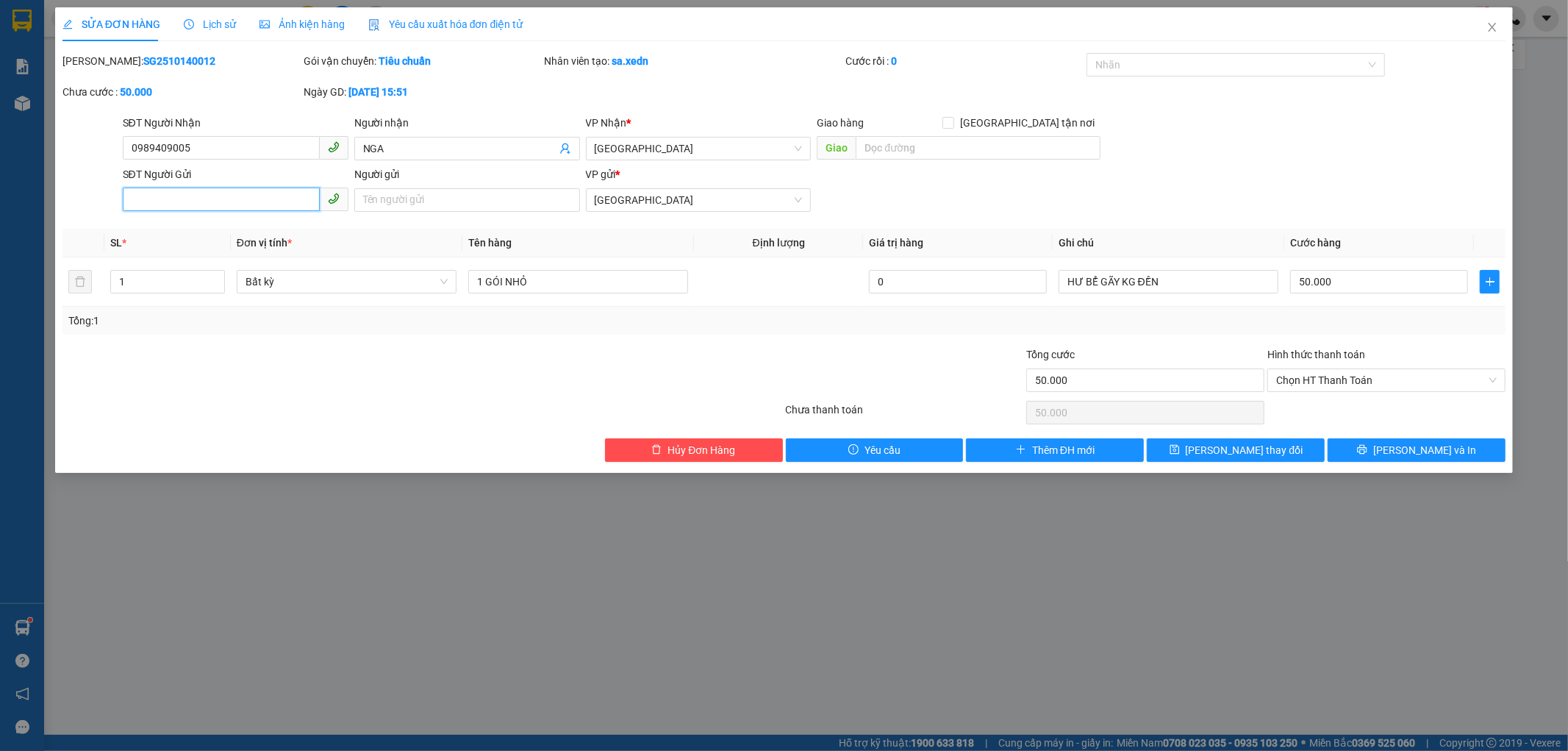
click at [195, 208] on input "SĐT Người Gửi" at bounding box center [221, 199] width 197 height 23
type input "0964967986"
click at [378, 192] on input "Người gửi" at bounding box center [466, 200] width 226 height 23
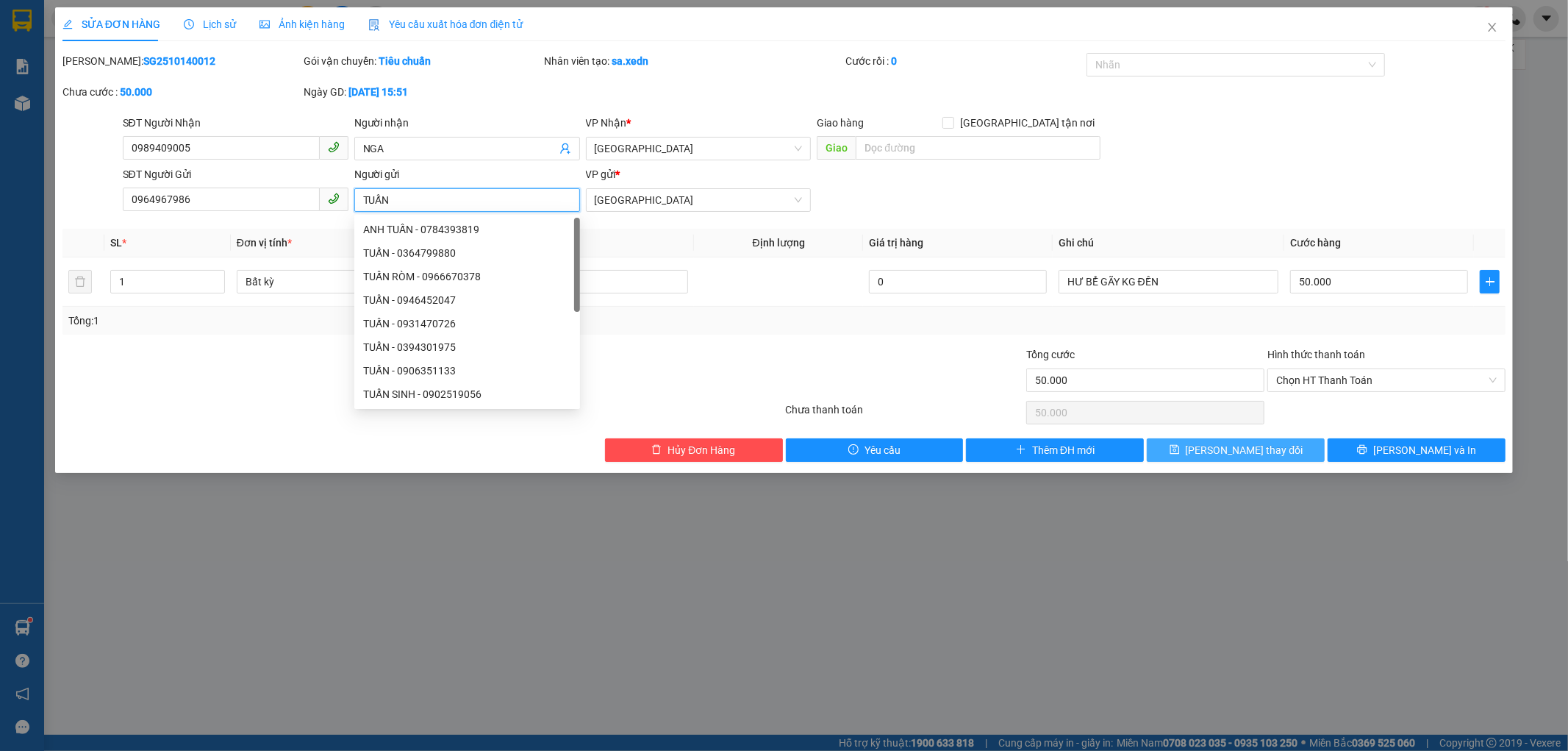
type input "TUẤN"
click at [1211, 452] on button "[PERSON_NAME] thay đổi" at bounding box center [1235, 450] width 177 height 23
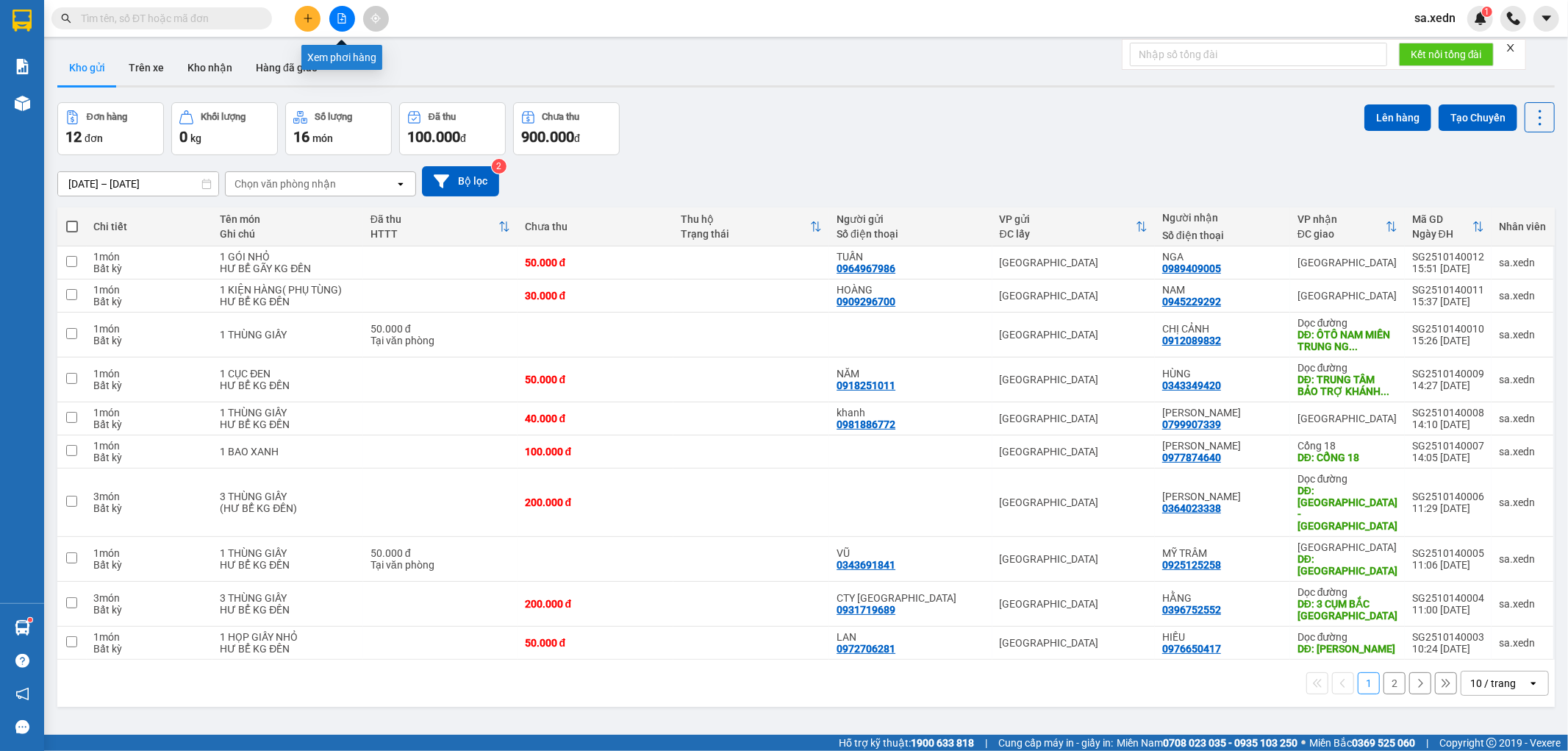
click at [339, 26] on button at bounding box center [342, 18] width 26 height 26
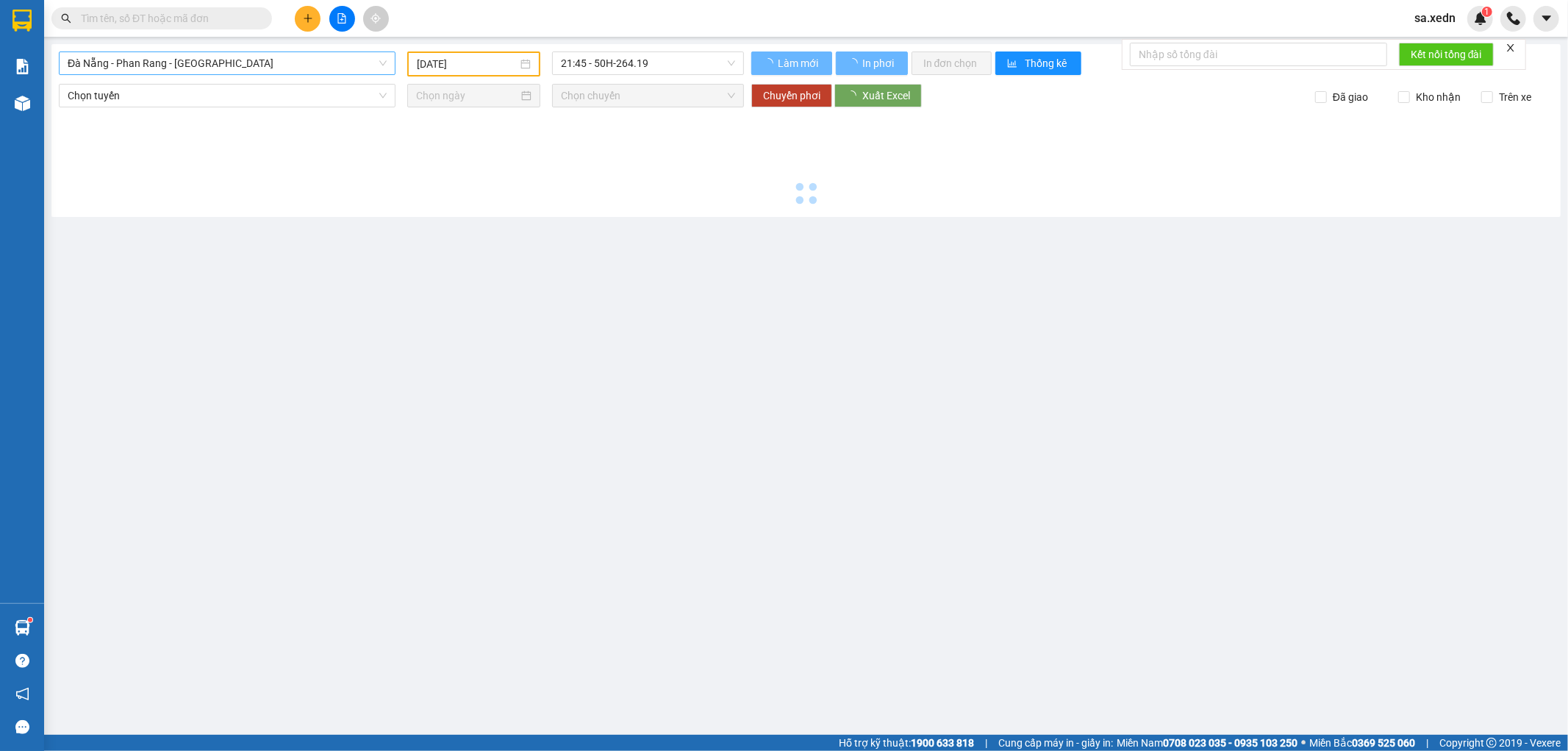
type input "[DATE]"
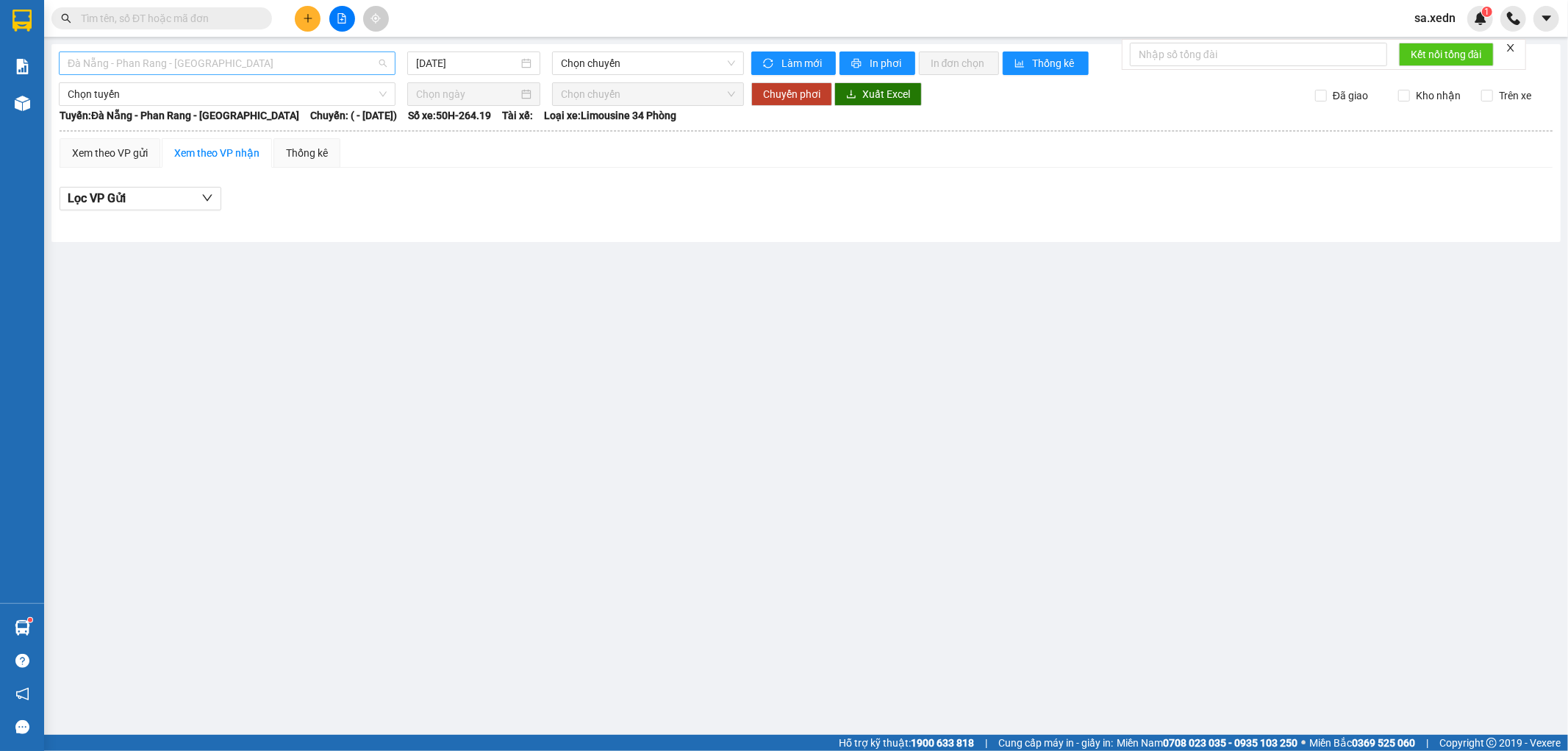
click at [172, 64] on span "Đà Nẵng - Phan Rang - [GEOGRAPHIC_DATA]" at bounding box center [227, 63] width 319 height 22
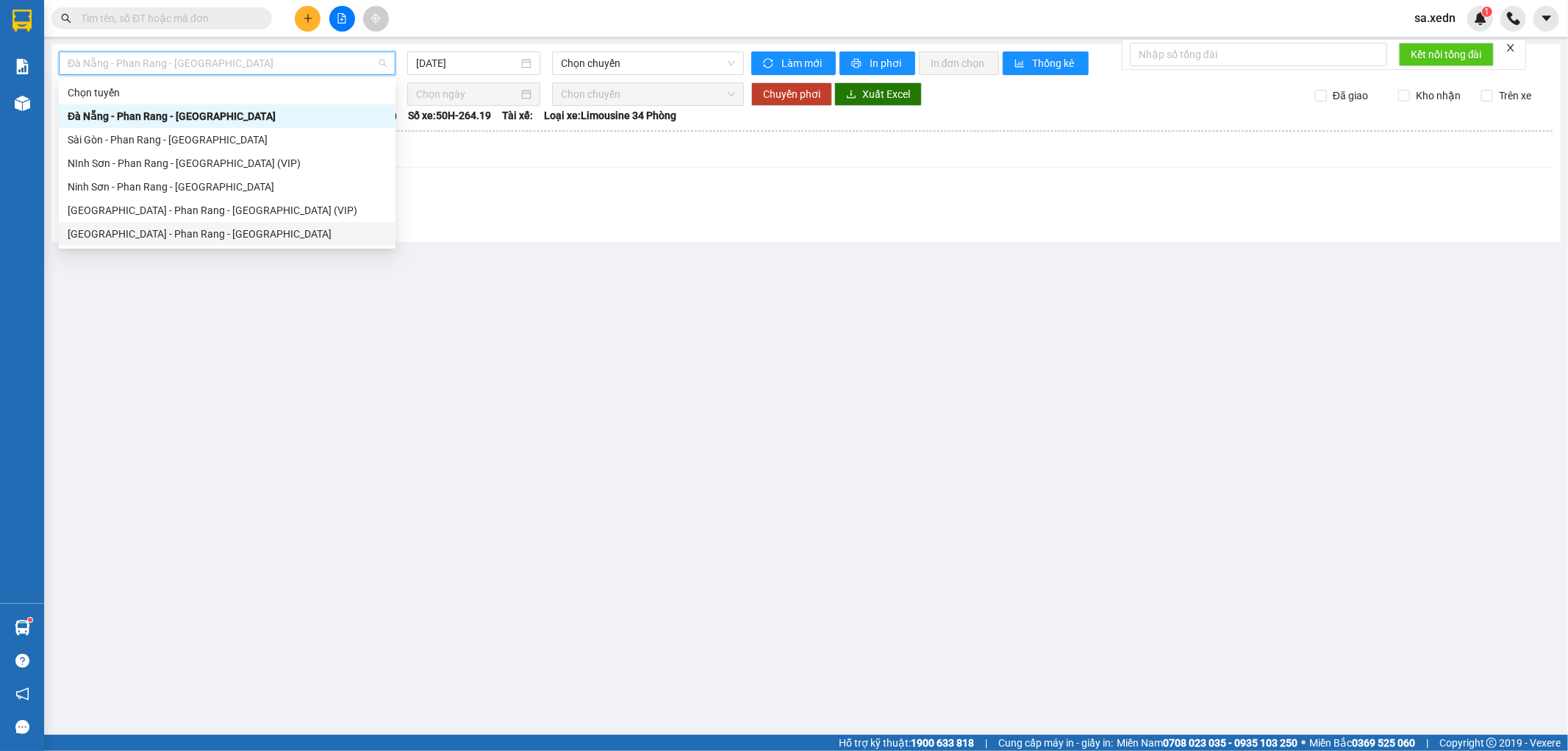
click at [116, 232] on div "[GEOGRAPHIC_DATA] - Phan Rang - [GEOGRAPHIC_DATA]" at bounding box center [227, 234] width 319 height 16
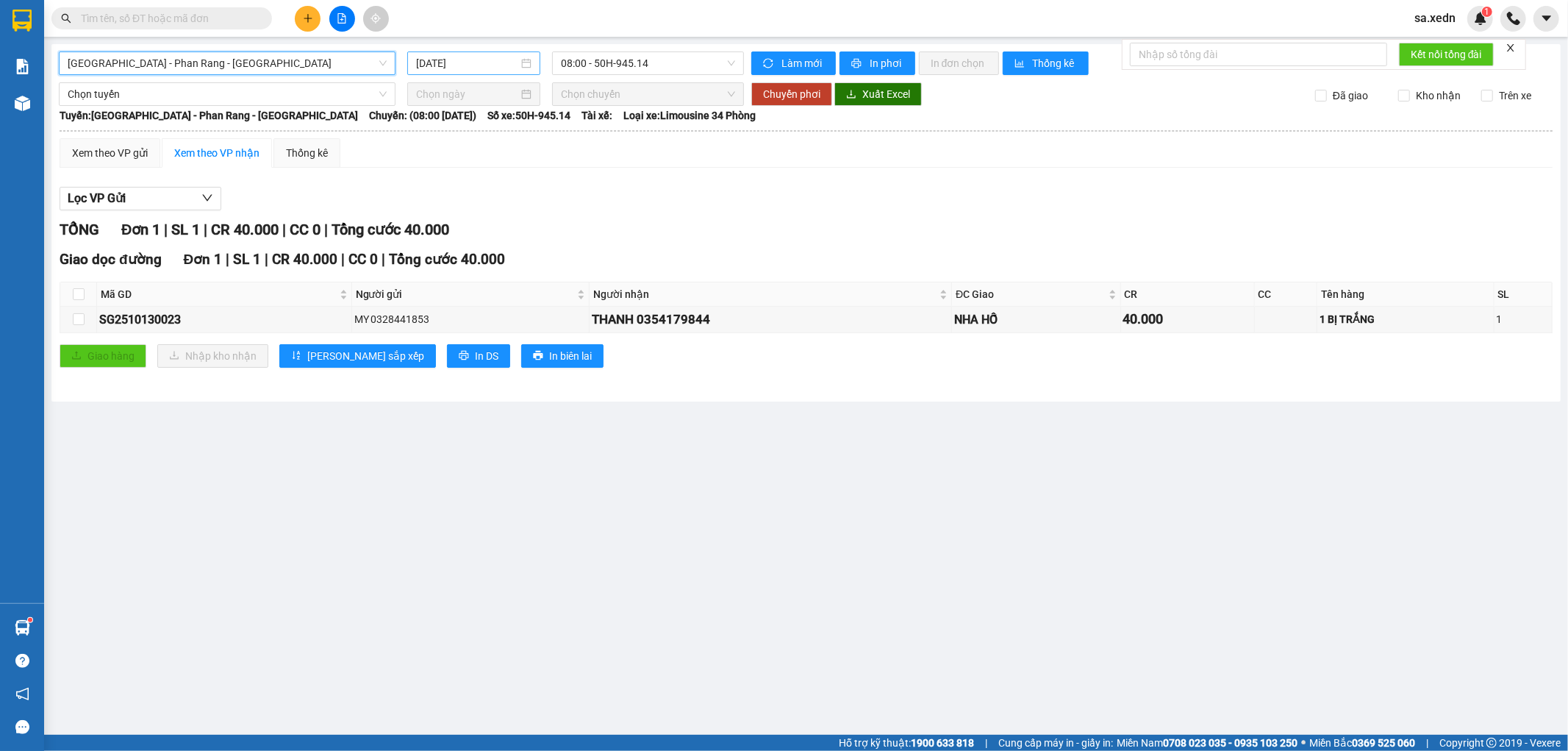
click at [474, 69] on input "[DATE]" at bounding box center [466, 63] width 102 height 16
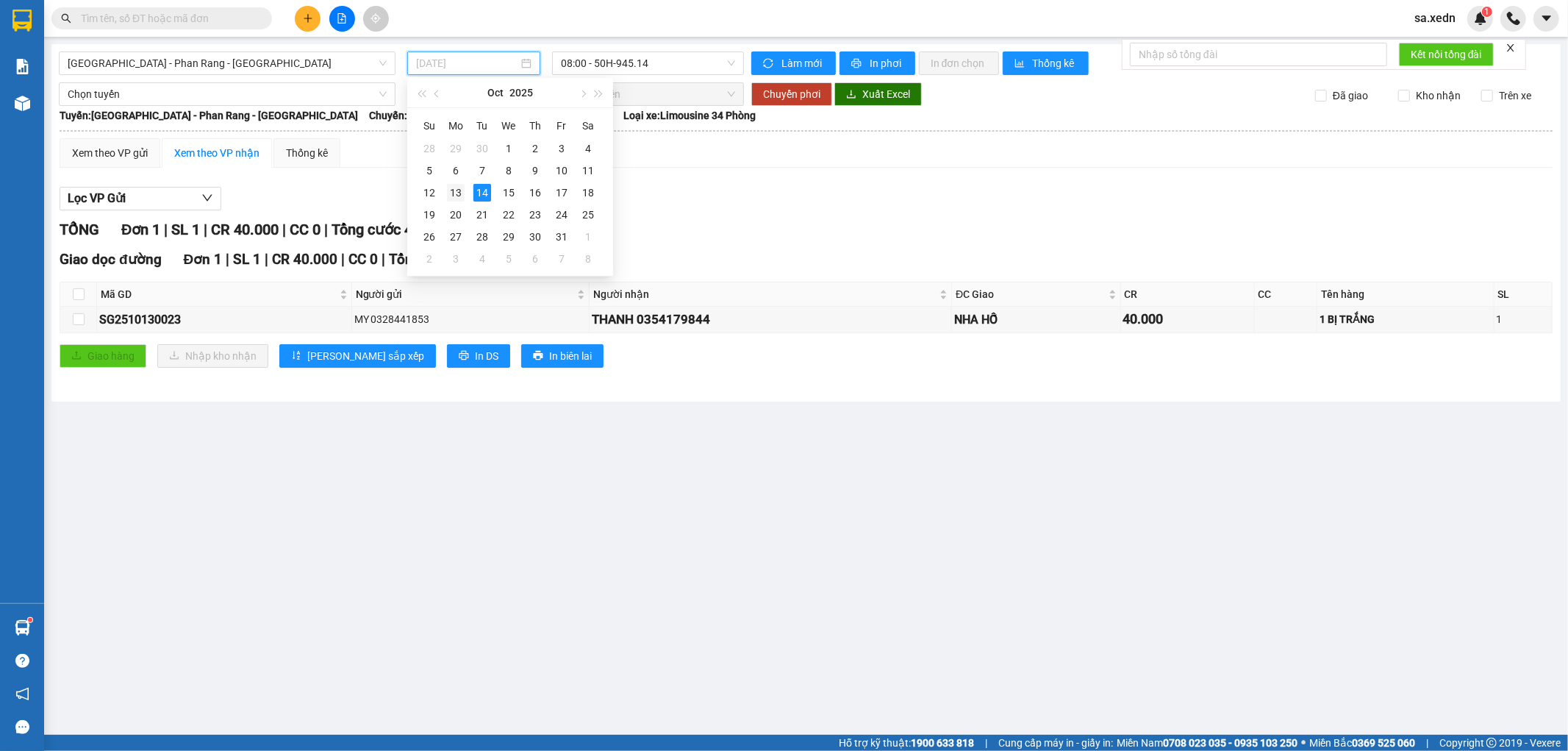
click at [456, 197] on div "13" at bounding box center [456, 193] width 17 height 17
type input "[DATE]"
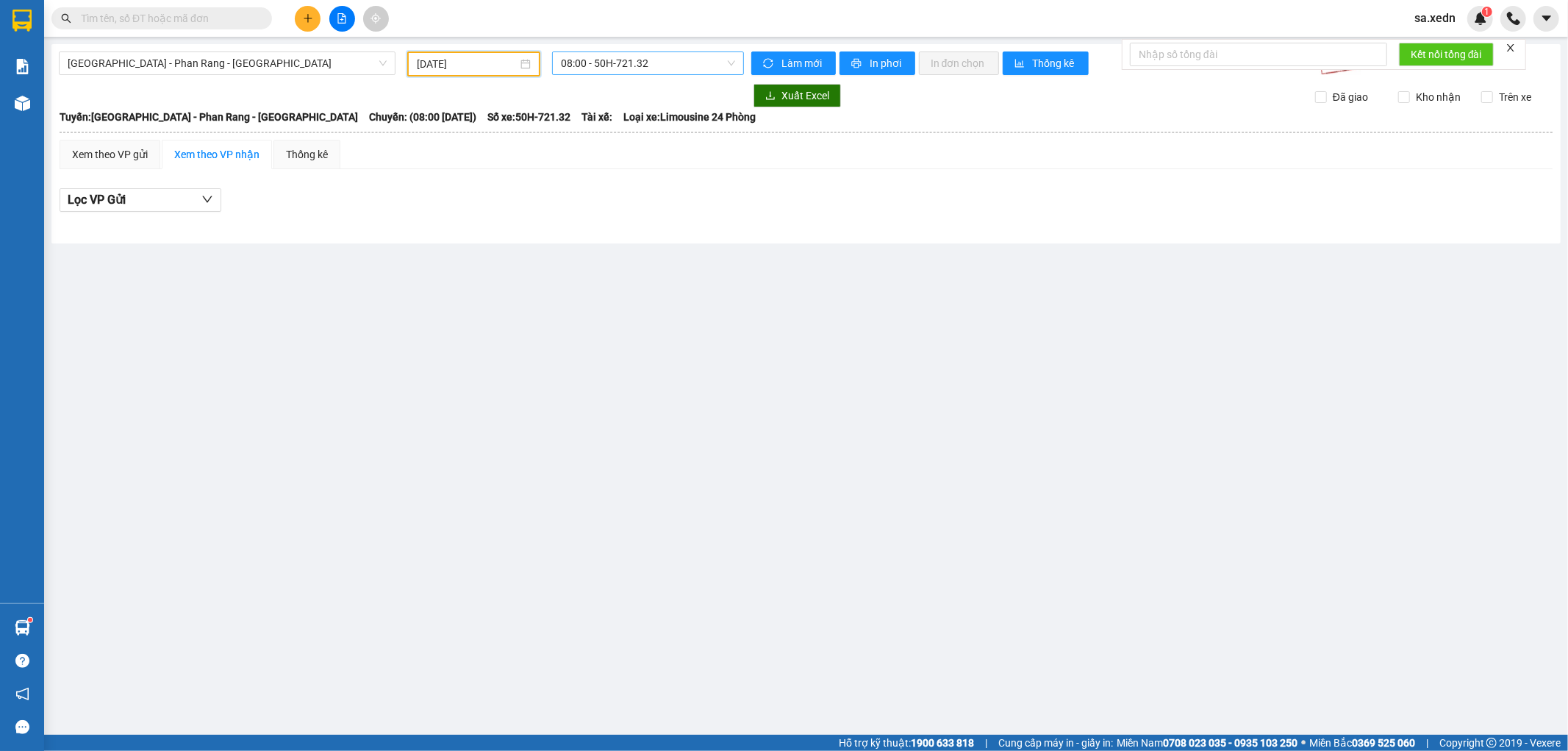
click at [648, 56] on span "08:00 - 50H-721.32" at bounding box center [647, 63] width 174 height 22
click at [624, 186] on div "21:45 - 50H-264.19" at bounding box center [618, 186] width 114 height 16
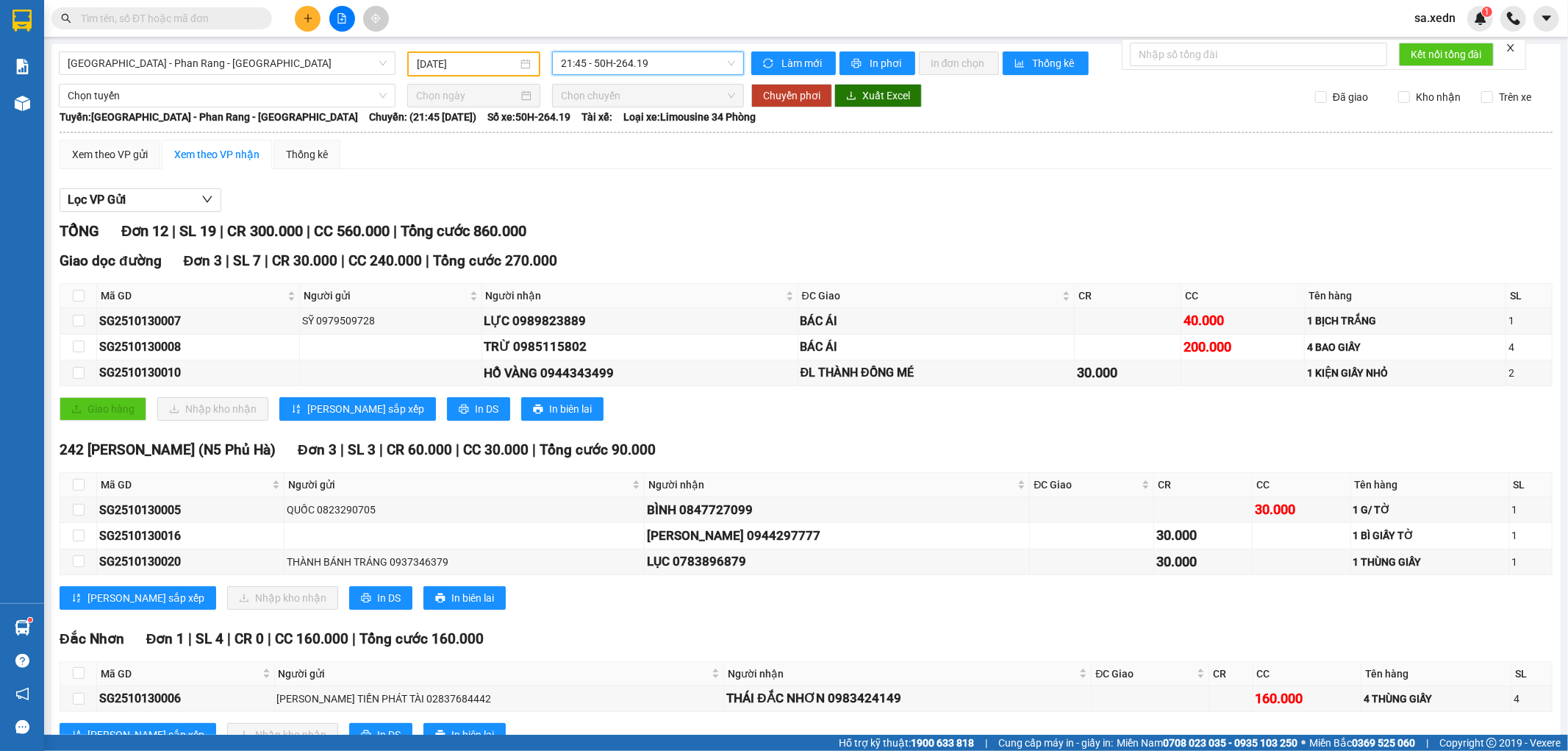
click at [600, 181] on div "Lọc VP Gửi TỔNG Đơn 12 | SL 19 | CR 300.000 | CC 560.000 | Tổng cước 860.000 G…" at bounding box center [806, 594] width 1493 height 825
click at [624, 190] on div "Lọc VP Gửi" at bounding box center [806, 200] width 1493 height 24
click at [649, 226] on div "TỔNG Đơn 12 | SL 19 | CR 300.000 | CC 560.000 | Tổng cước 860.000" at bounding box center [806, 232] width 1493 height 23
click at [163, 16] on input "text" at bounding box center [167, 18] width 174 height 16
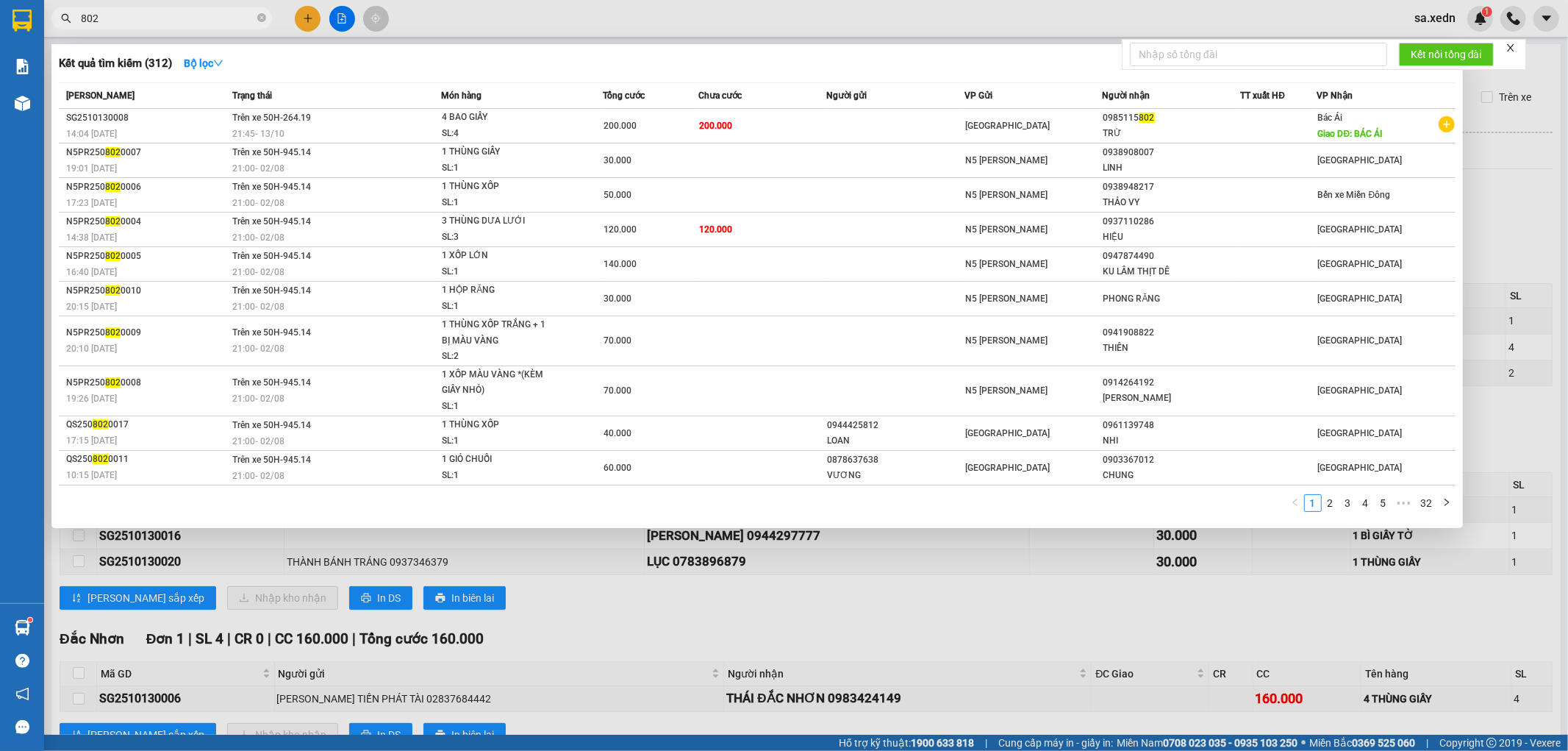
type input "802"
click at [304, 16] on div at bounding box center [784, 376] width 1568 height 751
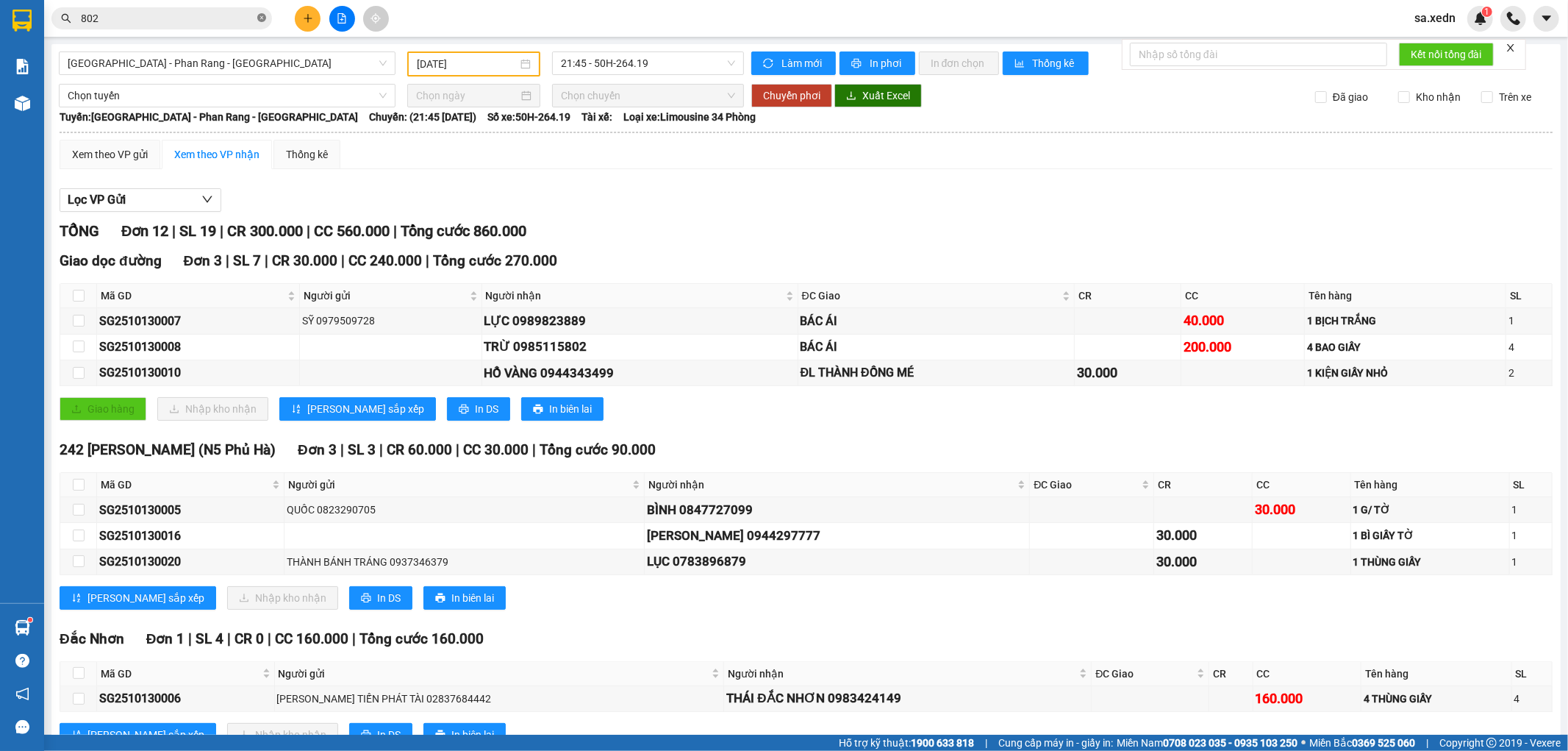
click at [261, 16] on icon "close-circle" at bounding box center [261, 17] width 9 height 9
click at [305, 14] on icon "plus" at bounding box center [307, 18] width 11 height 11
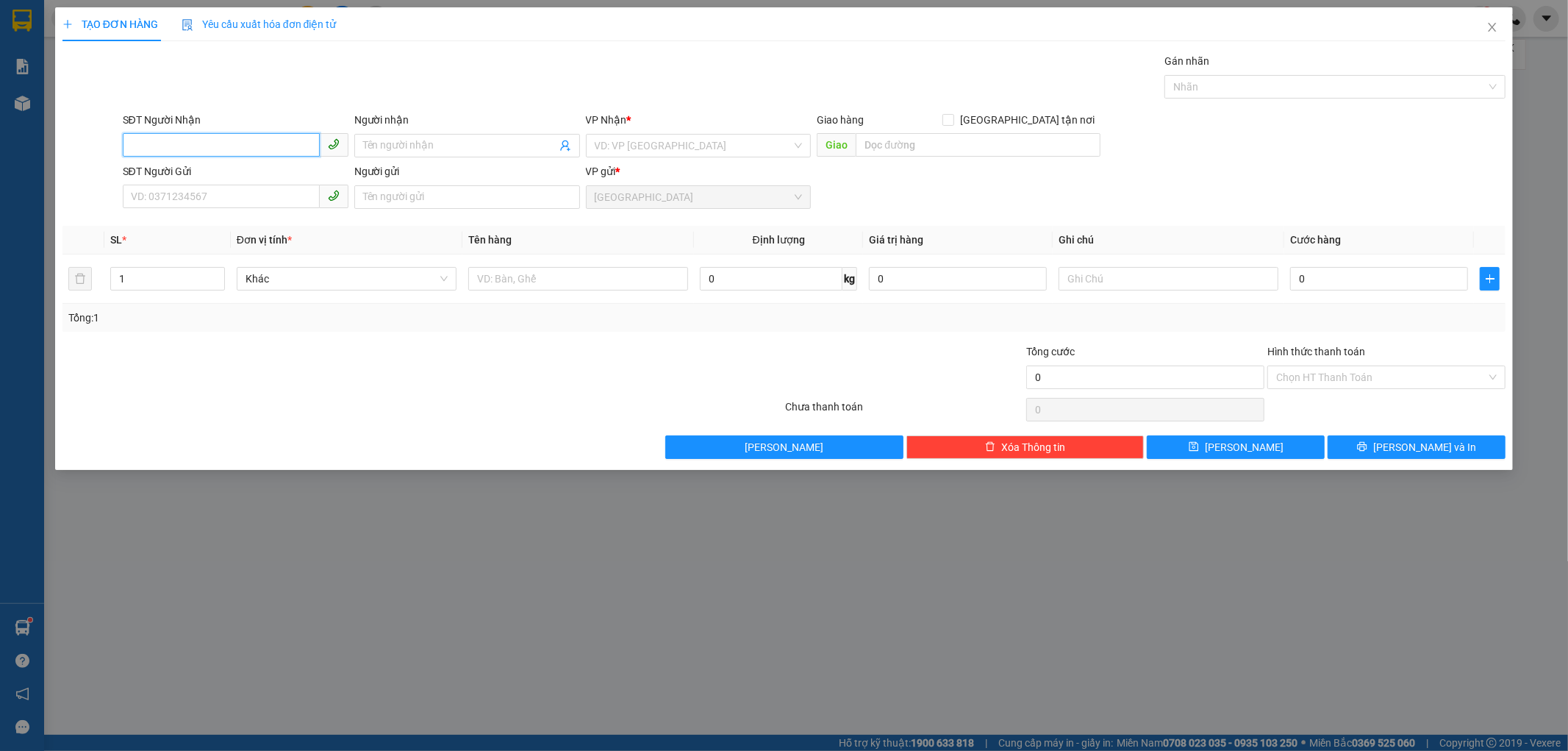
click at [172, 147] on input "SĐT Người Nhận" at bounding box center [221, 145] width 197 height 23
click at [176, 167] on div "0936618697 - TÂM" at bounding box center [236, 175] width 208 height 16
type input "0936618697"
type input "TÂM"
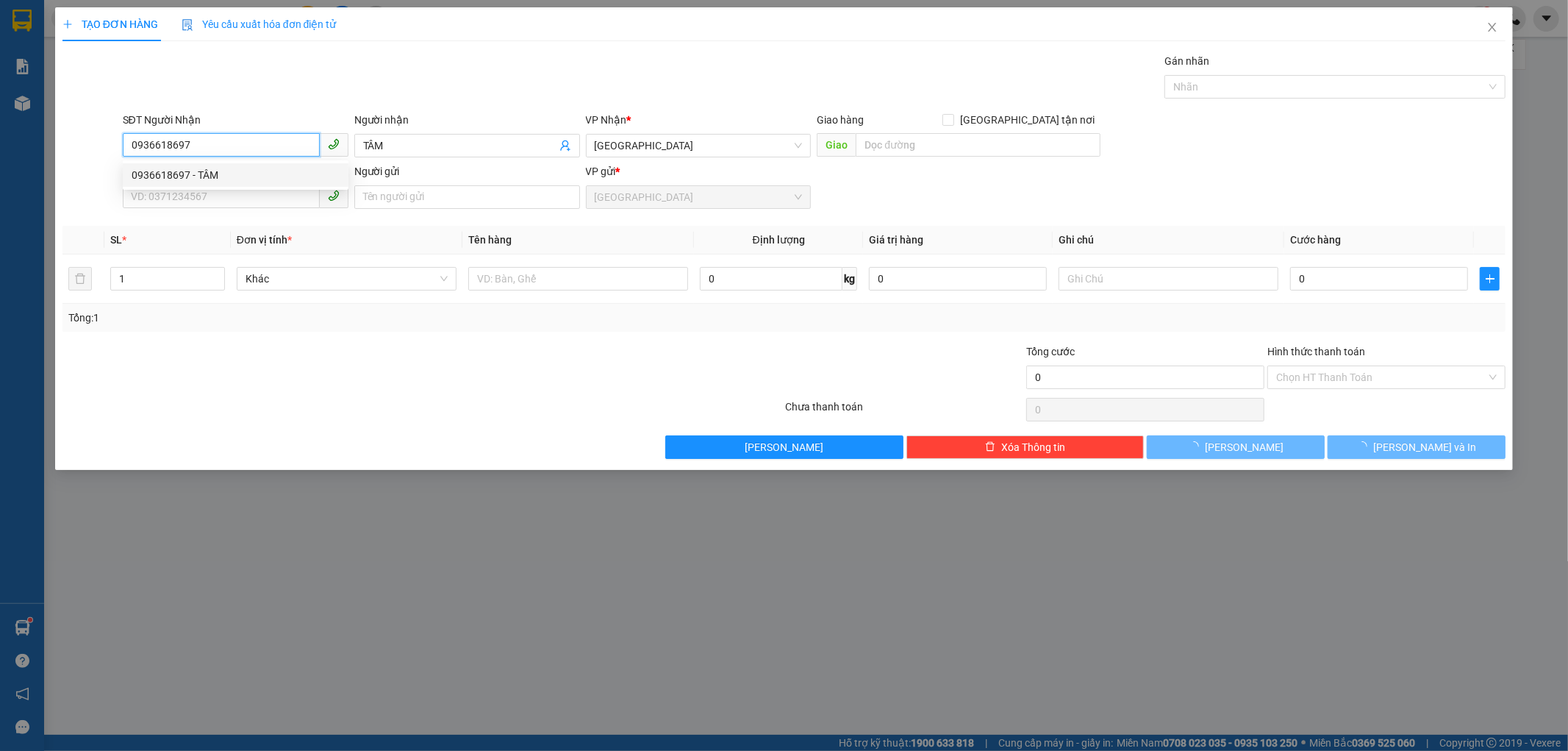
type input "100.000"
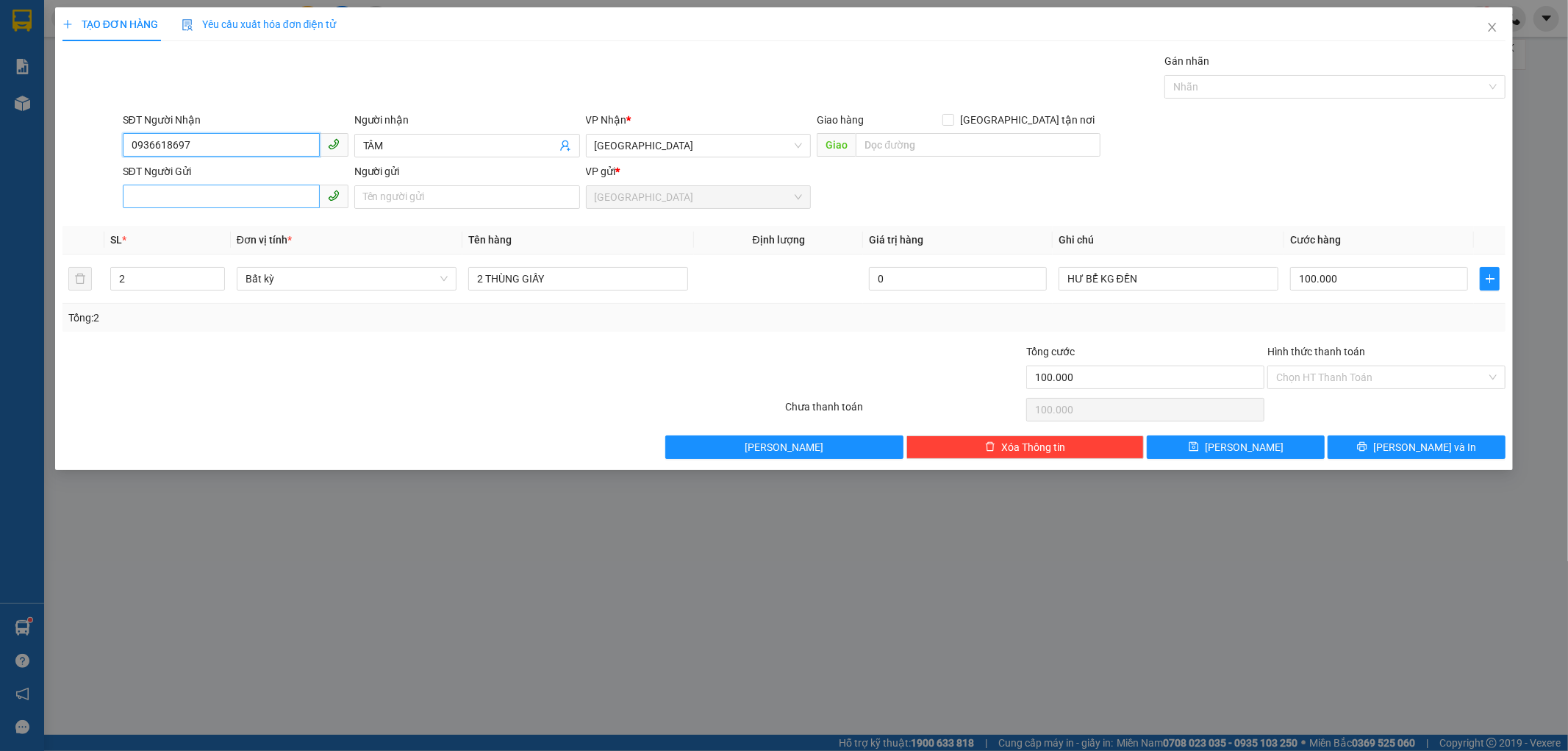
type input "0936618697"
click at [169, 197] on input "SĐT Người Gửi" at bounding box center [221, 196] width 197 height 23
type input "0932892462"
click at [214, 226] on div "0932892462 - THƯ" at bounding box center [236, 226] width 208 height 16
type input "THƯ"
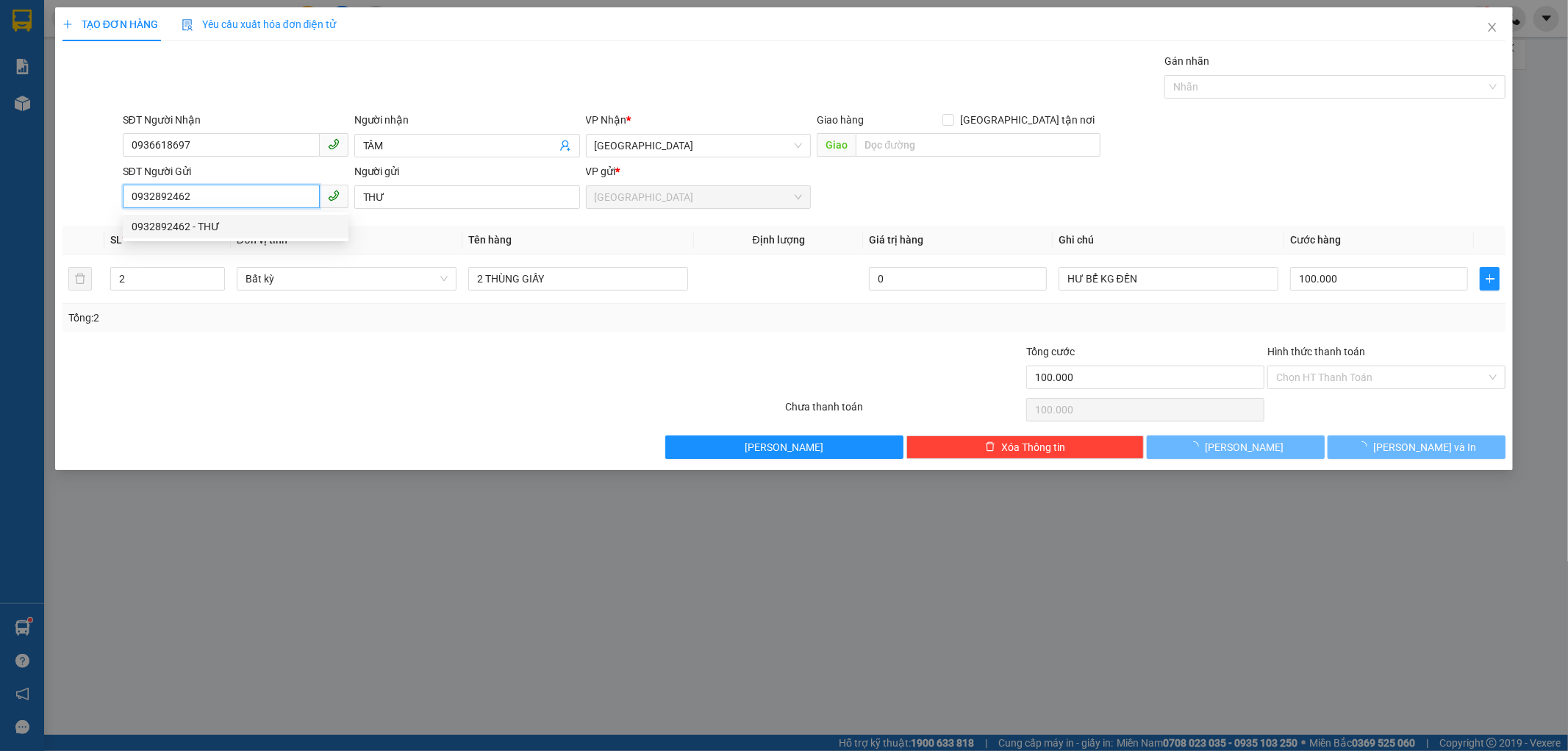
type input "40.000"
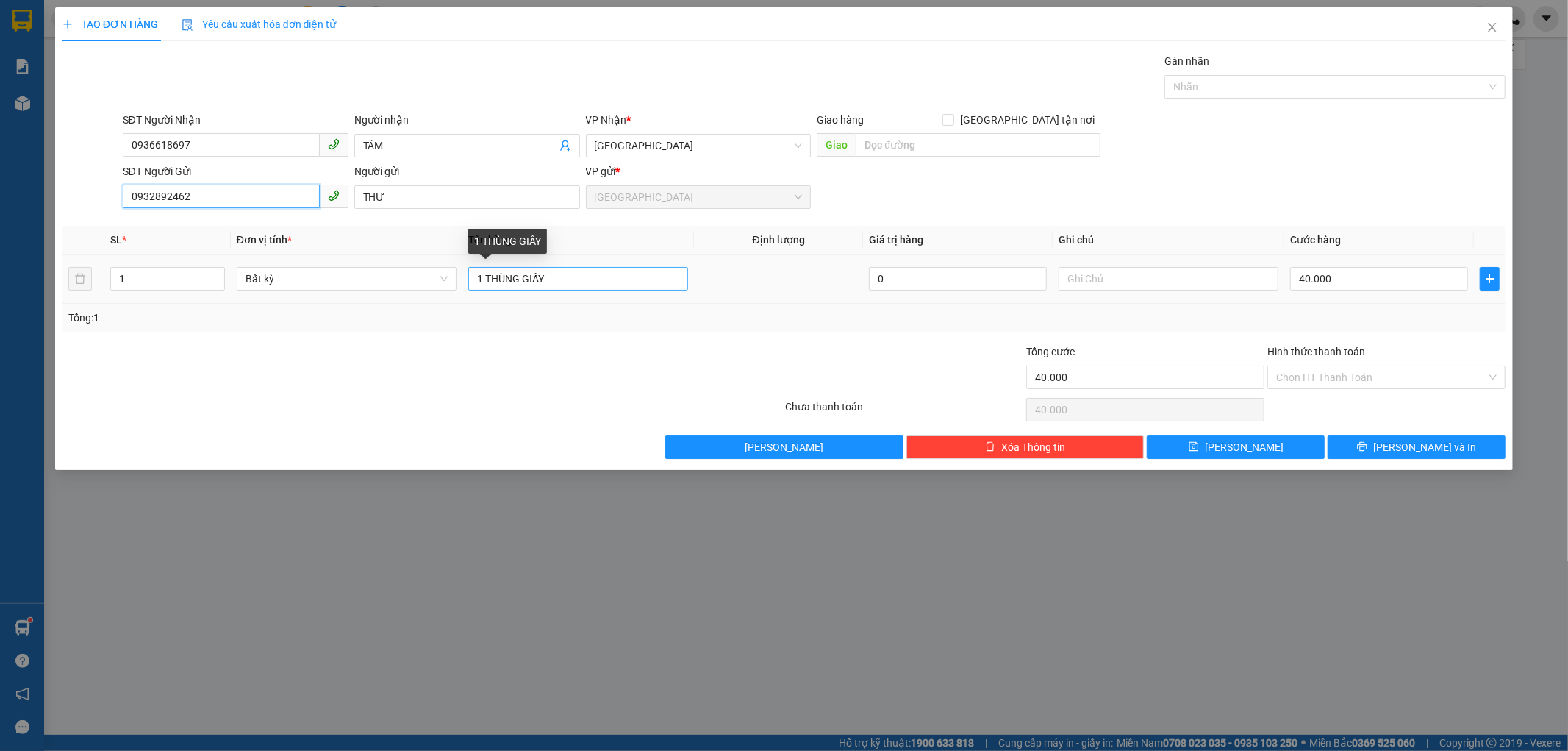
type input "0932892462"
click at [520, 276] on input "1 THÙNG GIẤY" at bounding box center [578, 278] width 220 height 23
type input "1 HỘP GIẤY"
click at [1338, 279] on input "40.000" at bounding box center [1379, 278] width 177 height 23
type input "0"
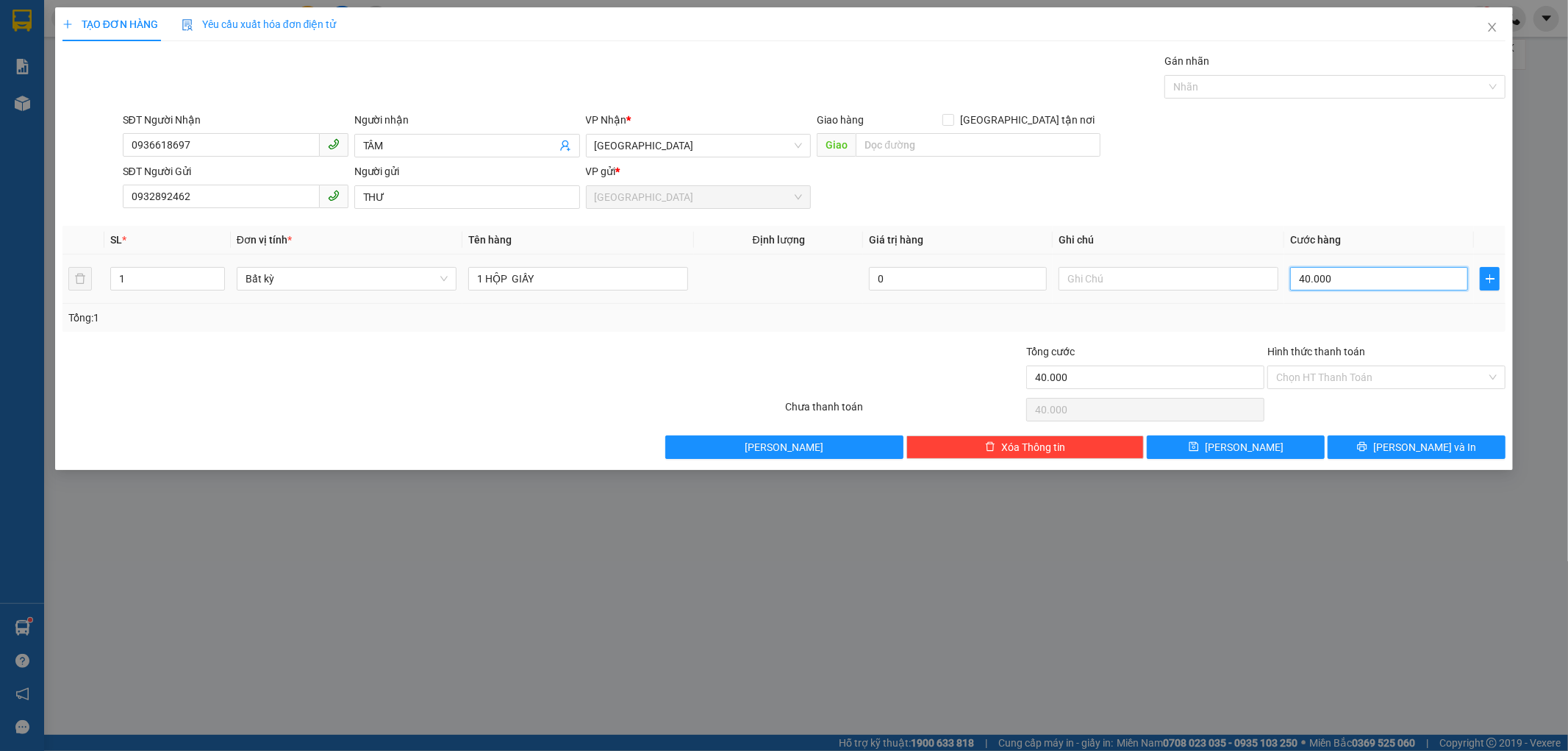
type input "0"
type input "03"
type input "3"
type input "030"
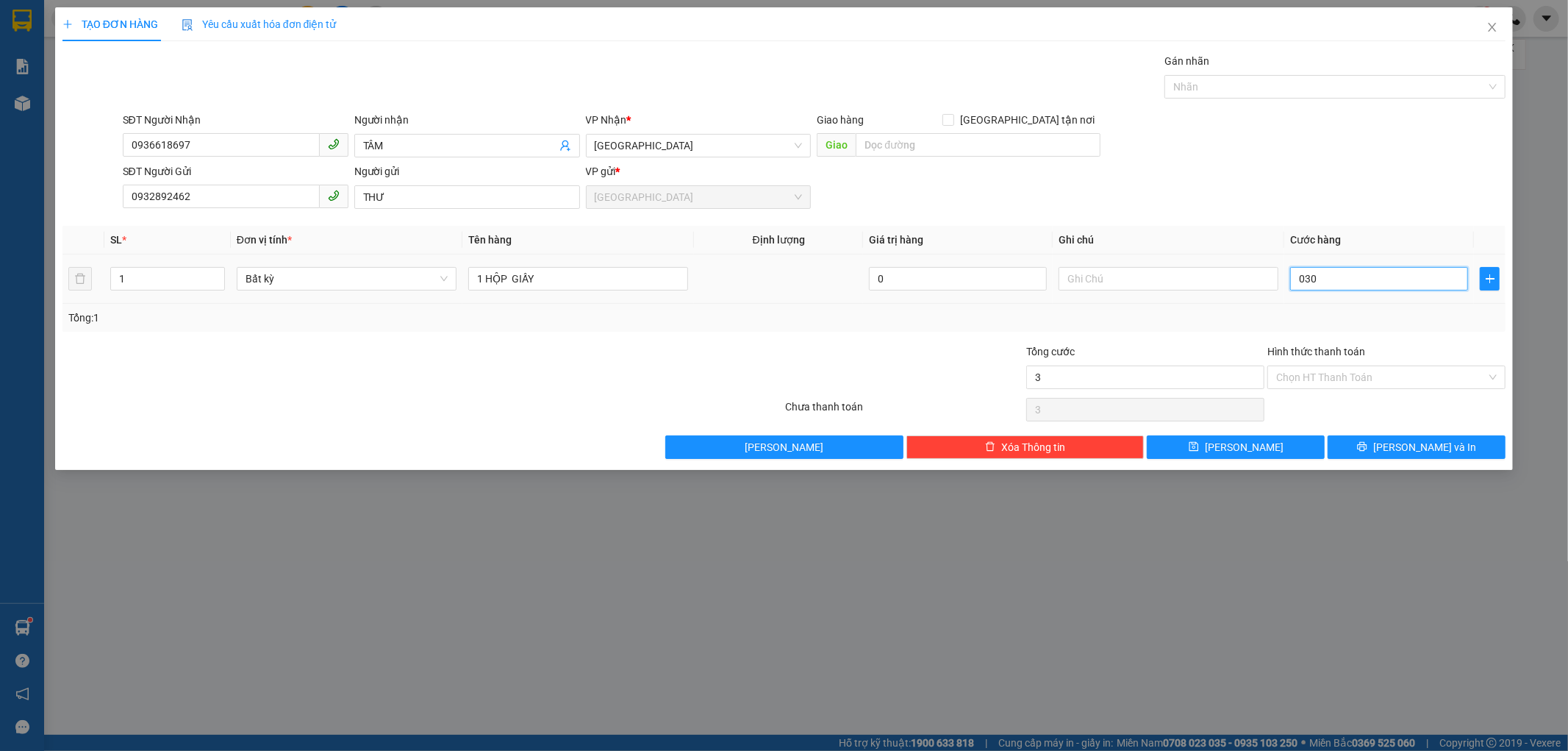
type input "30"
type input "030"
type input "30.000"
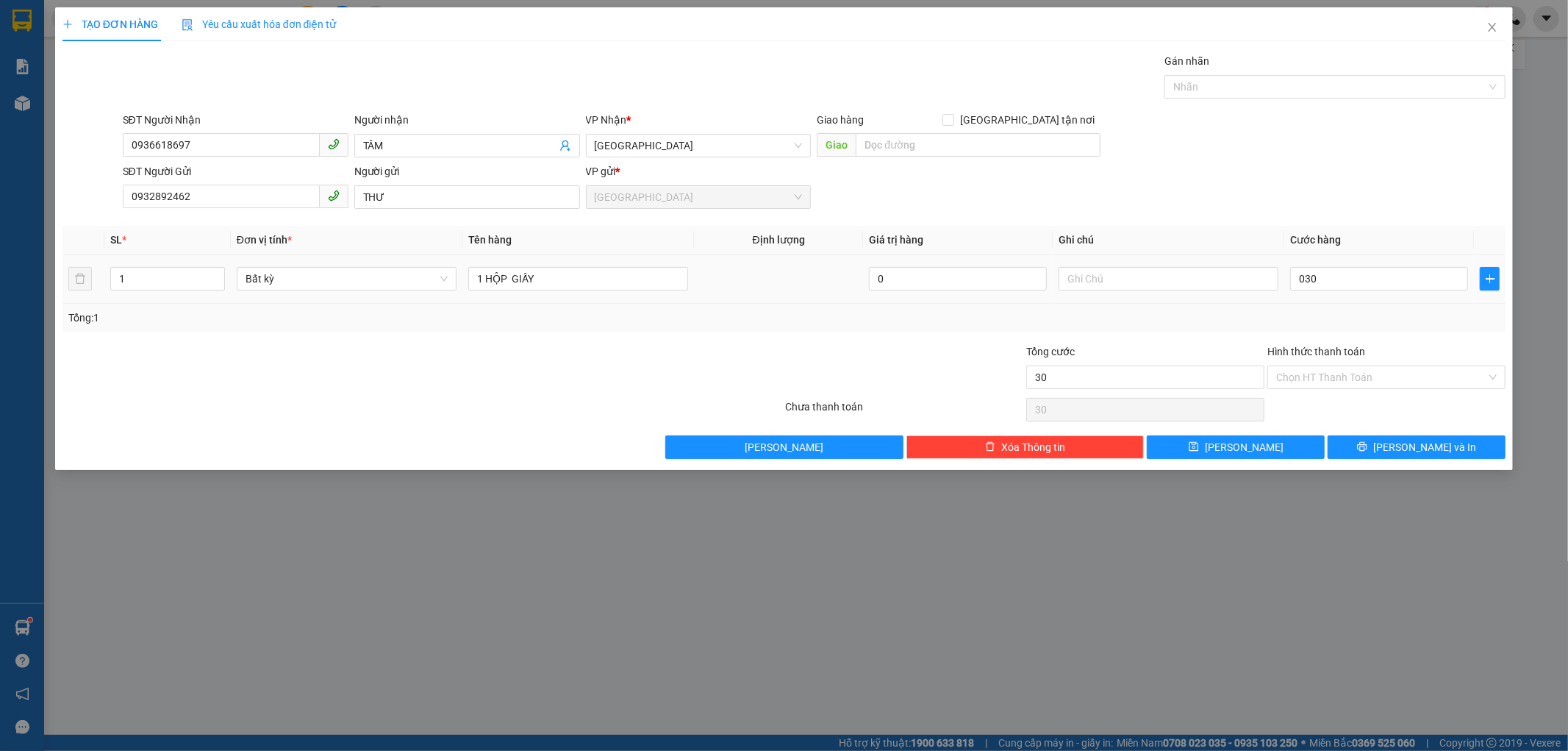
type input "30.000"
click at [1339, 298] on td "30.000" at bounding box center [1380, 278] width 190 height 49
click at [1301, 370] on input "Hình thức thanh toán" at bounding box center [1381, 377] width 210 height 22
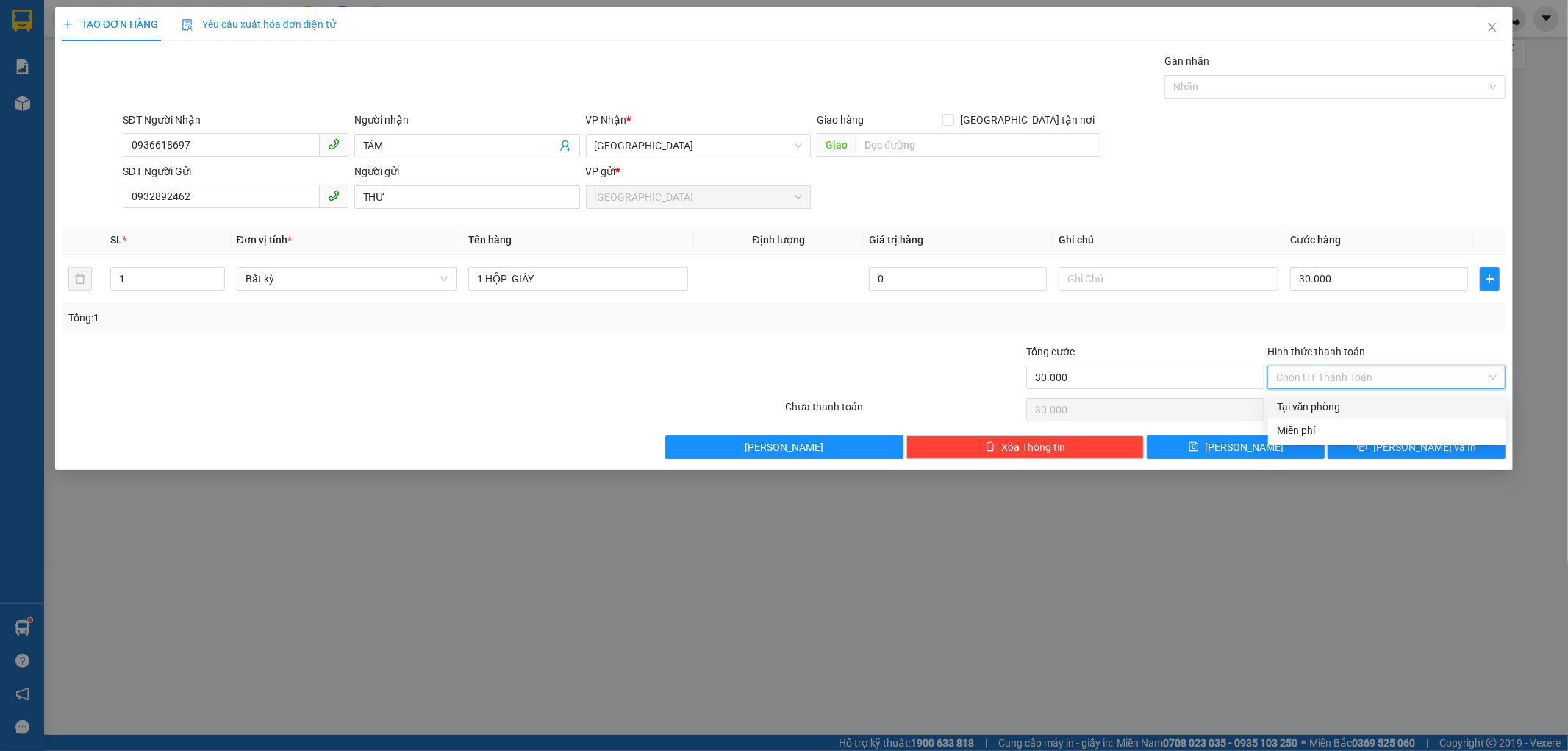
click at [1301, 406] on div "Tại văn phòng" at bounding box center [1387, 407] width 220 height 16
click at [1399, 373] on span "Tại văn phòng" at bounding box center [1386, 377] width 220 height 22
type input "30.000"
click at [1376, 454] on button "[PERSON_NAME] và In" at bounding box center [1416, 447] width 177 height 23
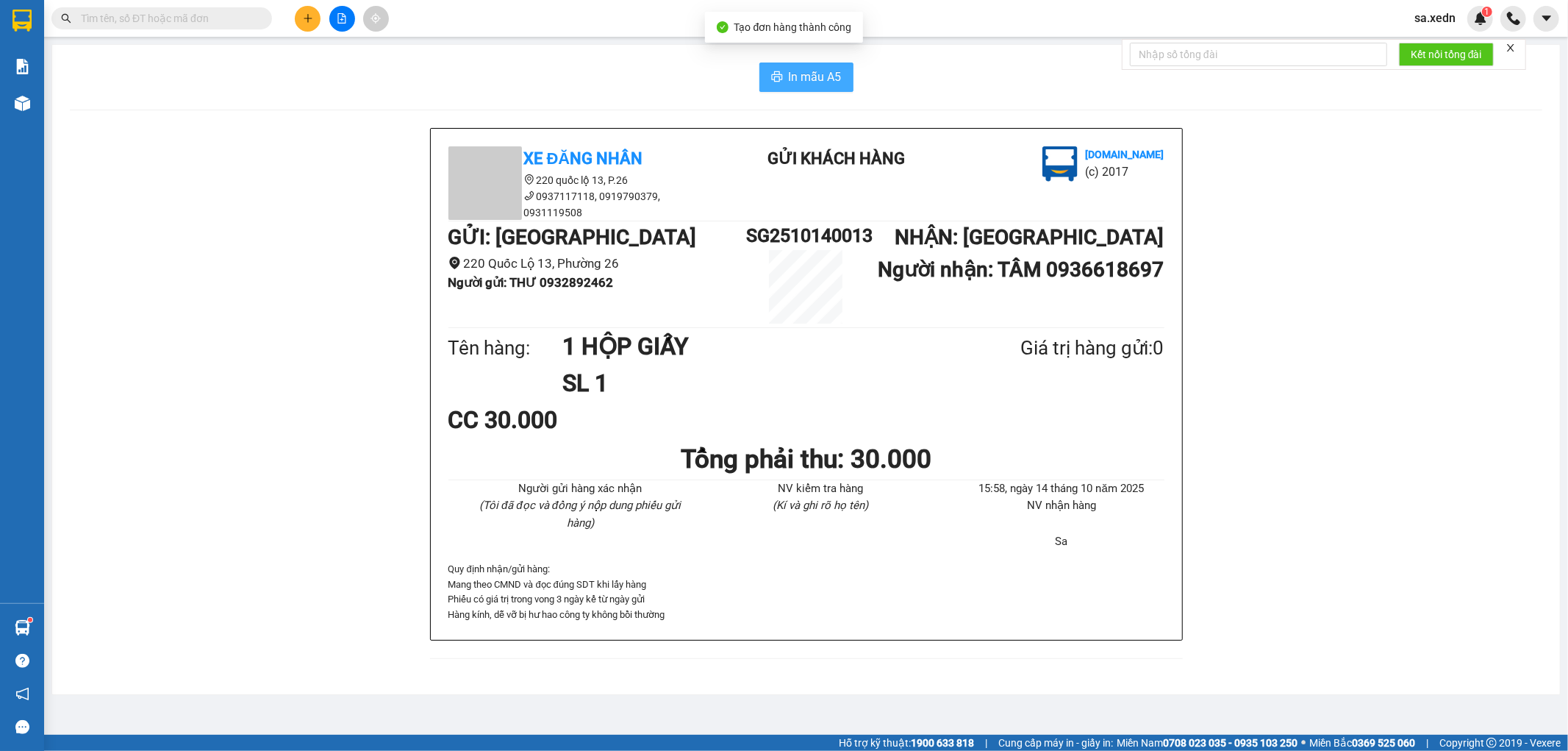
click at [806, 77] on span "In mẫu A5" at bounding box center [816, 77] width 53 height 18
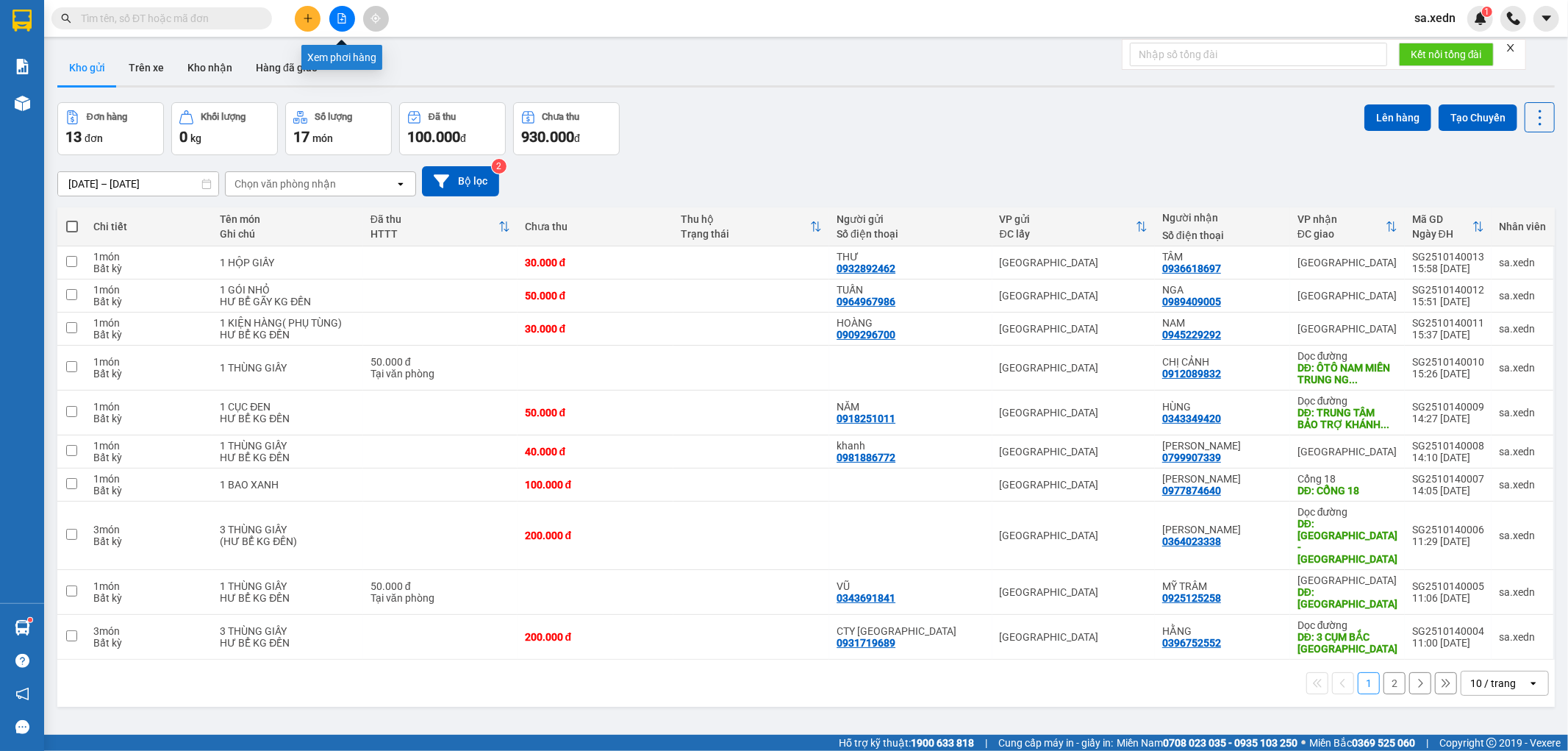
click at [334, 27] on button at bounding box center [342, 18] width 26 height 26
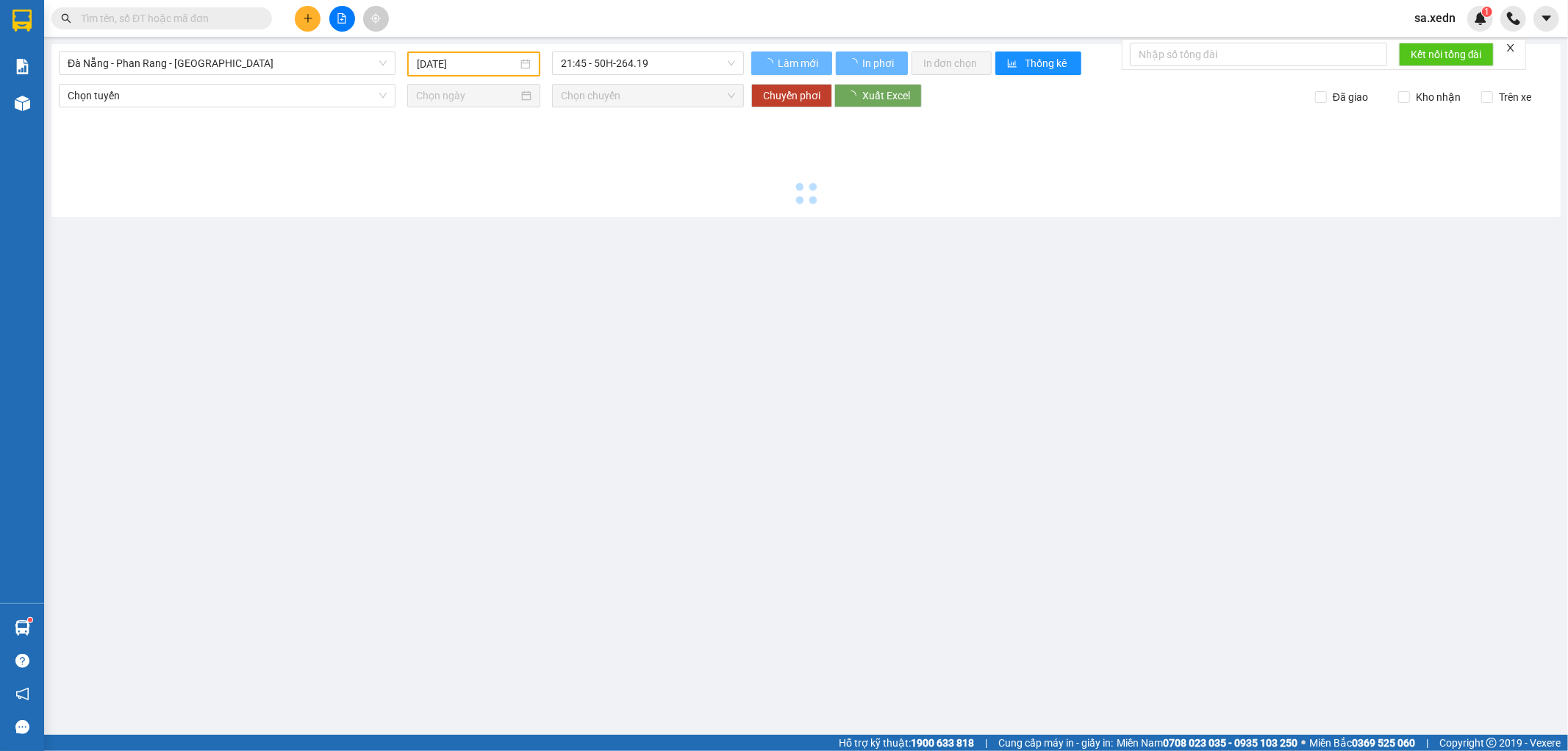
type input "[DATE]"
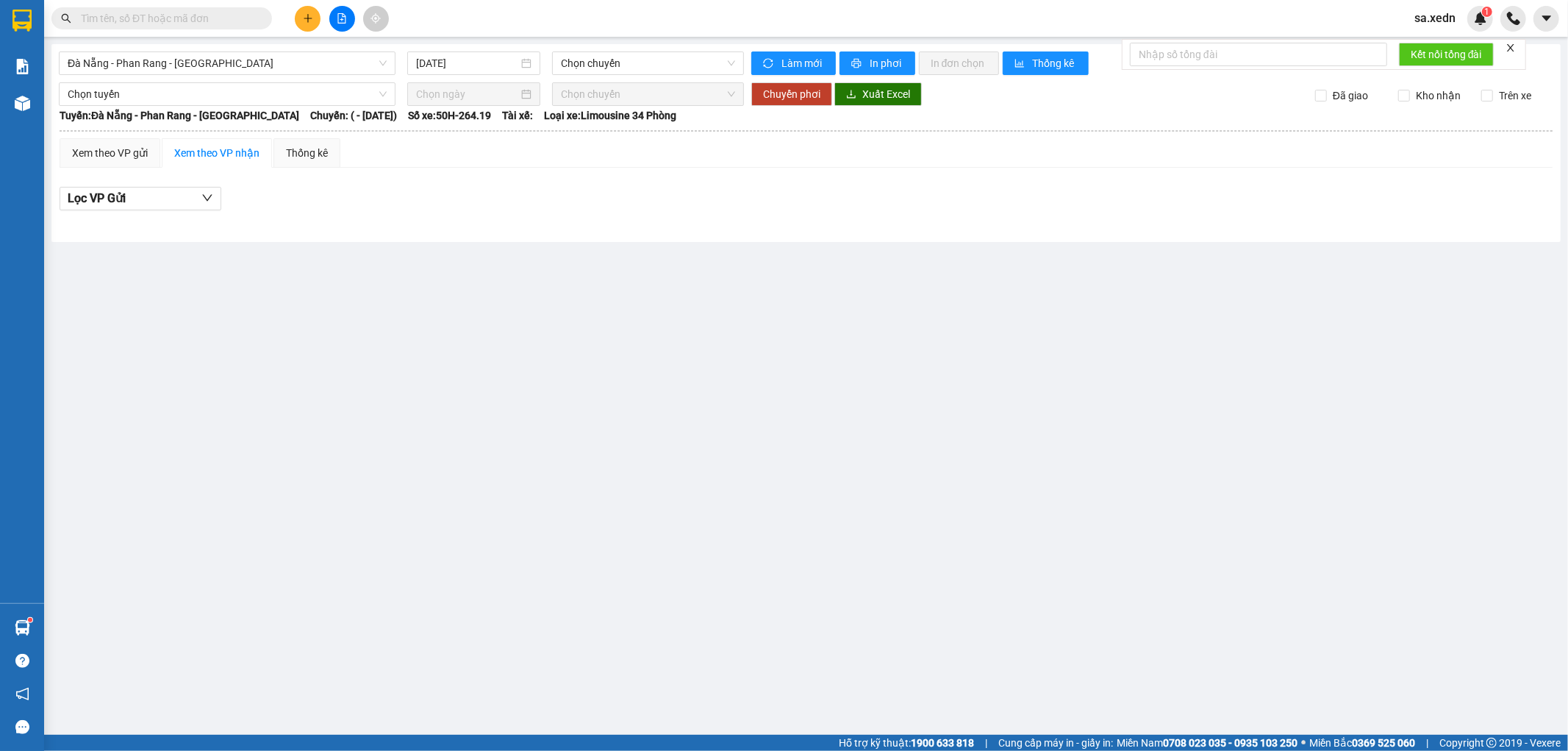
click at [334, 27] on button at bounding box center [342, 18] width 26 height 26
click at [340, 20] on icon "file-add" at bounding box center [341, 18] width 11 height 11
click at [147, 23] on input "text" at bounding box center [167, 18] width 174 height 16
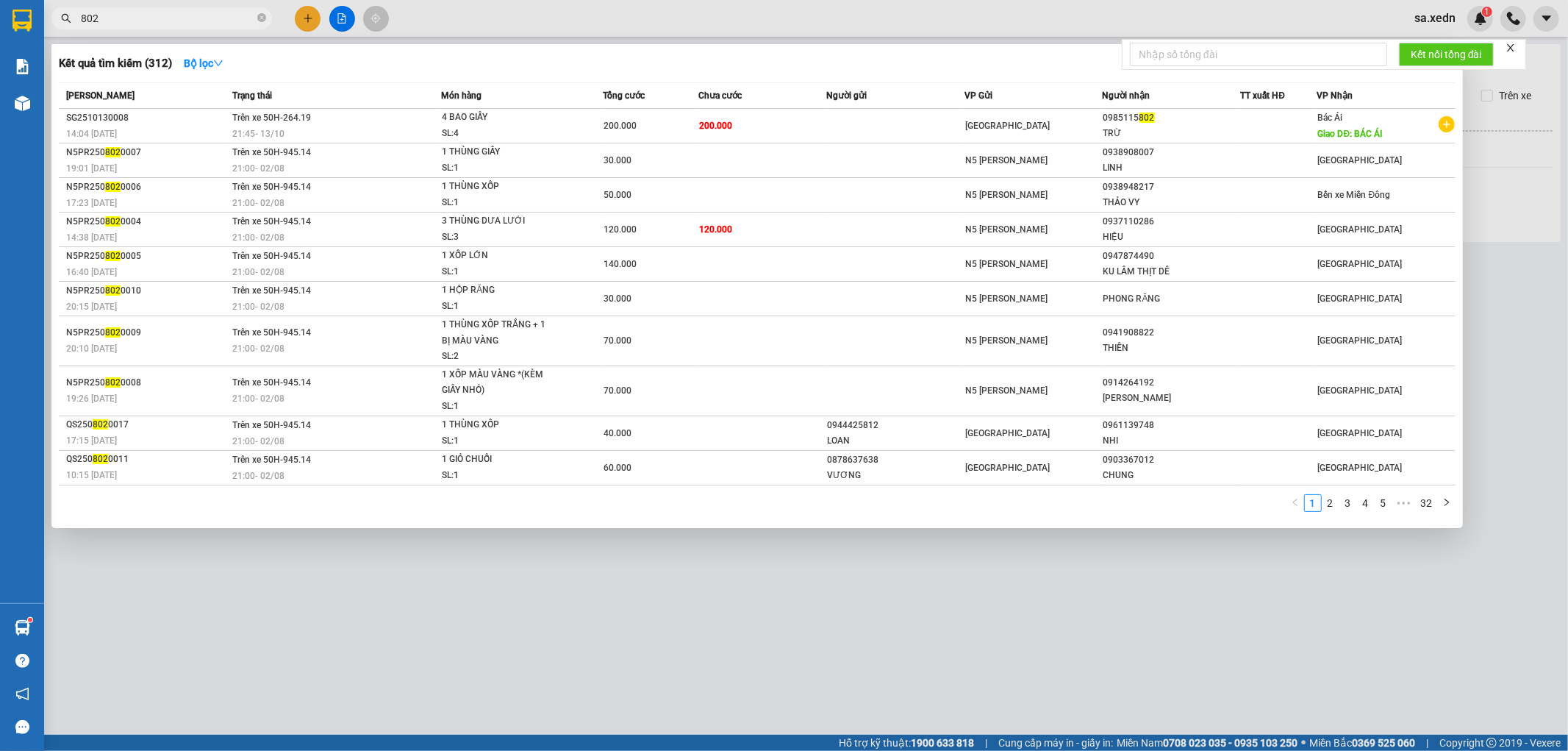
type input "802"
click at [304, 17] on div at bounding box center [784, 376] width 1568 height 751
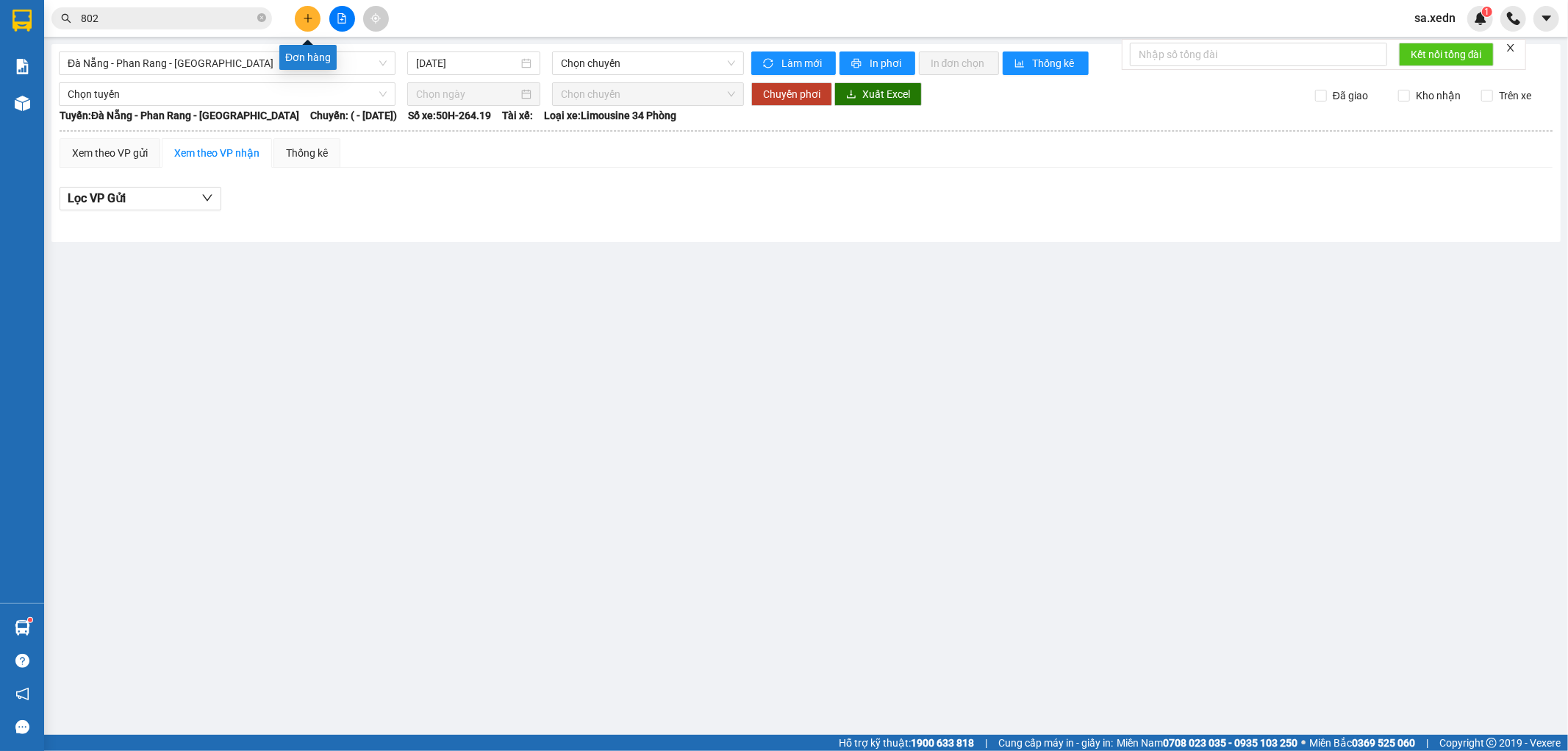
click at [309, 12] on button at bounding box center [307, 18] width 26 height 26
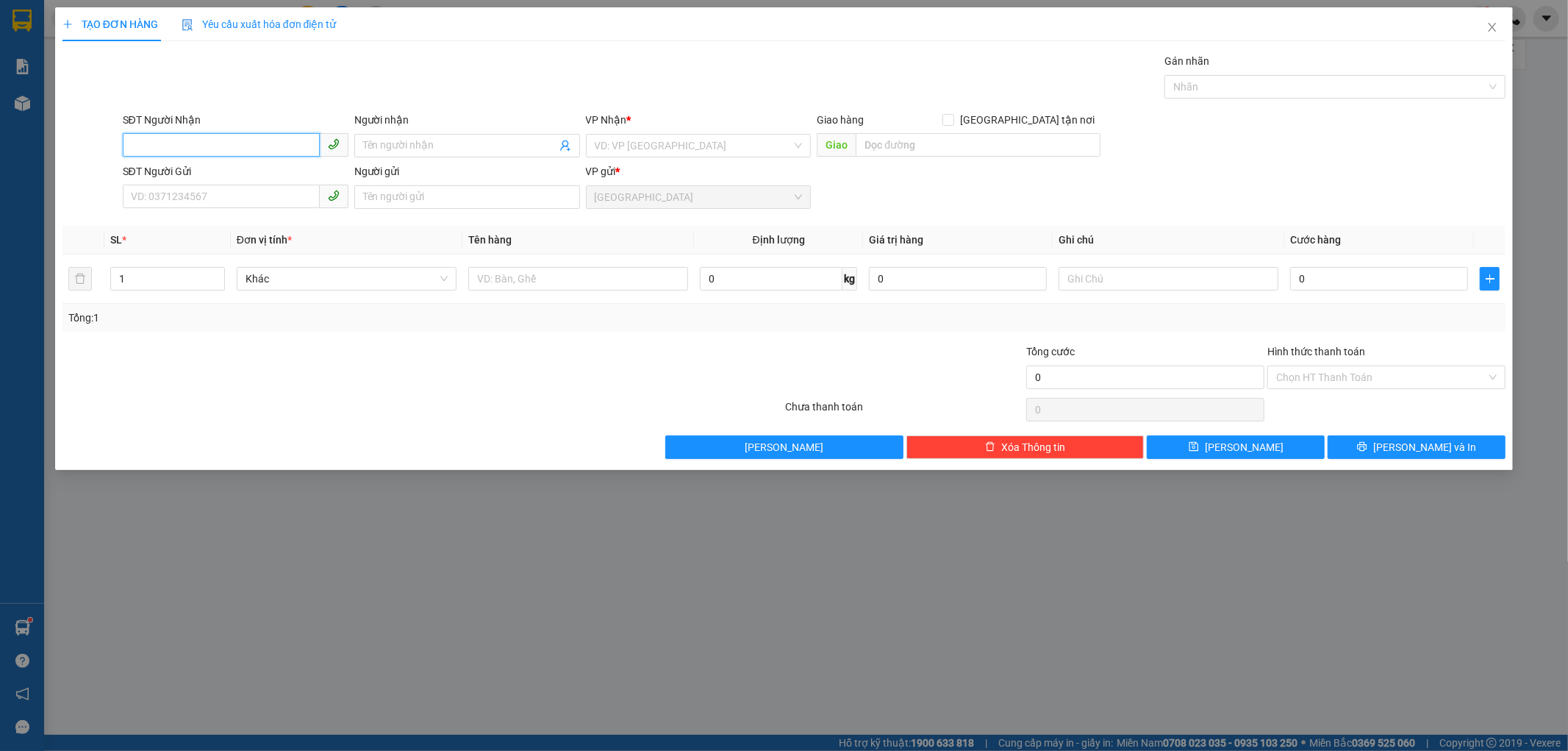
click at [209, 141] on input "SĐT Người Nhận" at bounding box center [221, 145] width 197 height 23
click at [221, 169] on div "0378793234 - PHỤNG" at bounding box center [236, 175] width 208 height 16
type input "0378793234"
type input "PHỤNG"
type input "30.000"
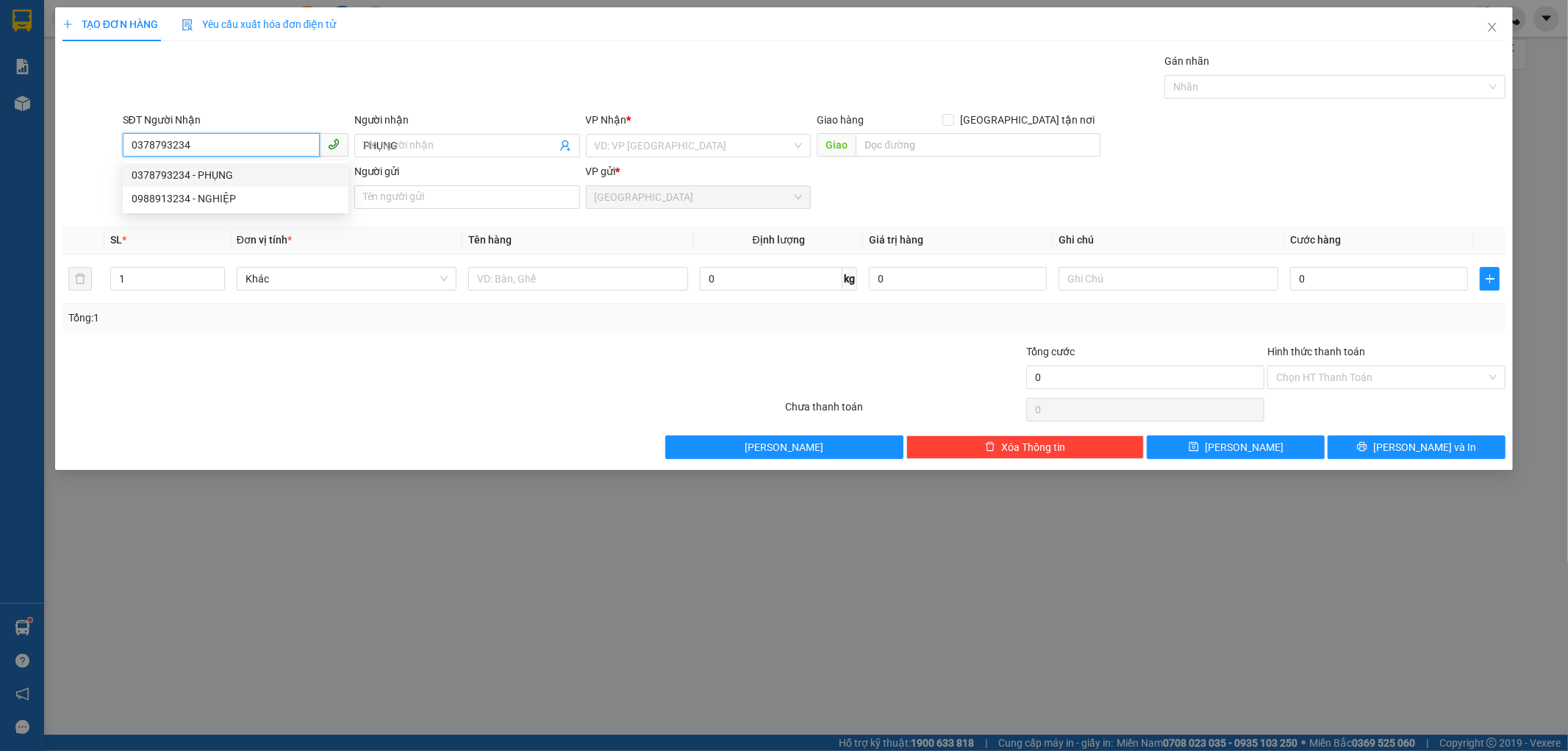
type input "30.000"
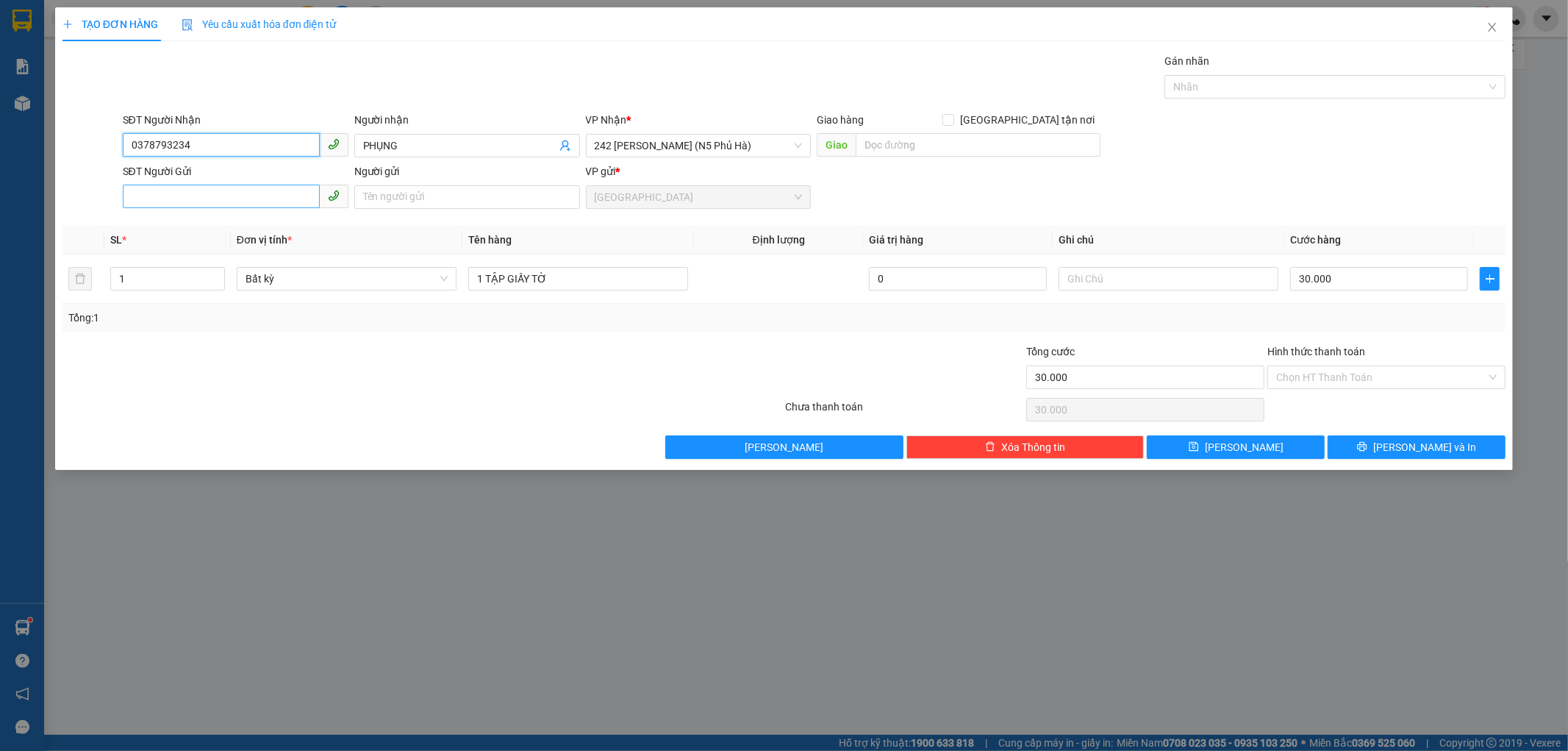
type input "0378793234"
click at [218, 191] on input "SĐT Người Gửi" at bounding box center [221, 196] width 197 height 23
click at [211, 243] on div "0912673887 - HẬU" at bounding box center [236, 249] width 208 height 16
type input "0912673887"
type input "HẬU"
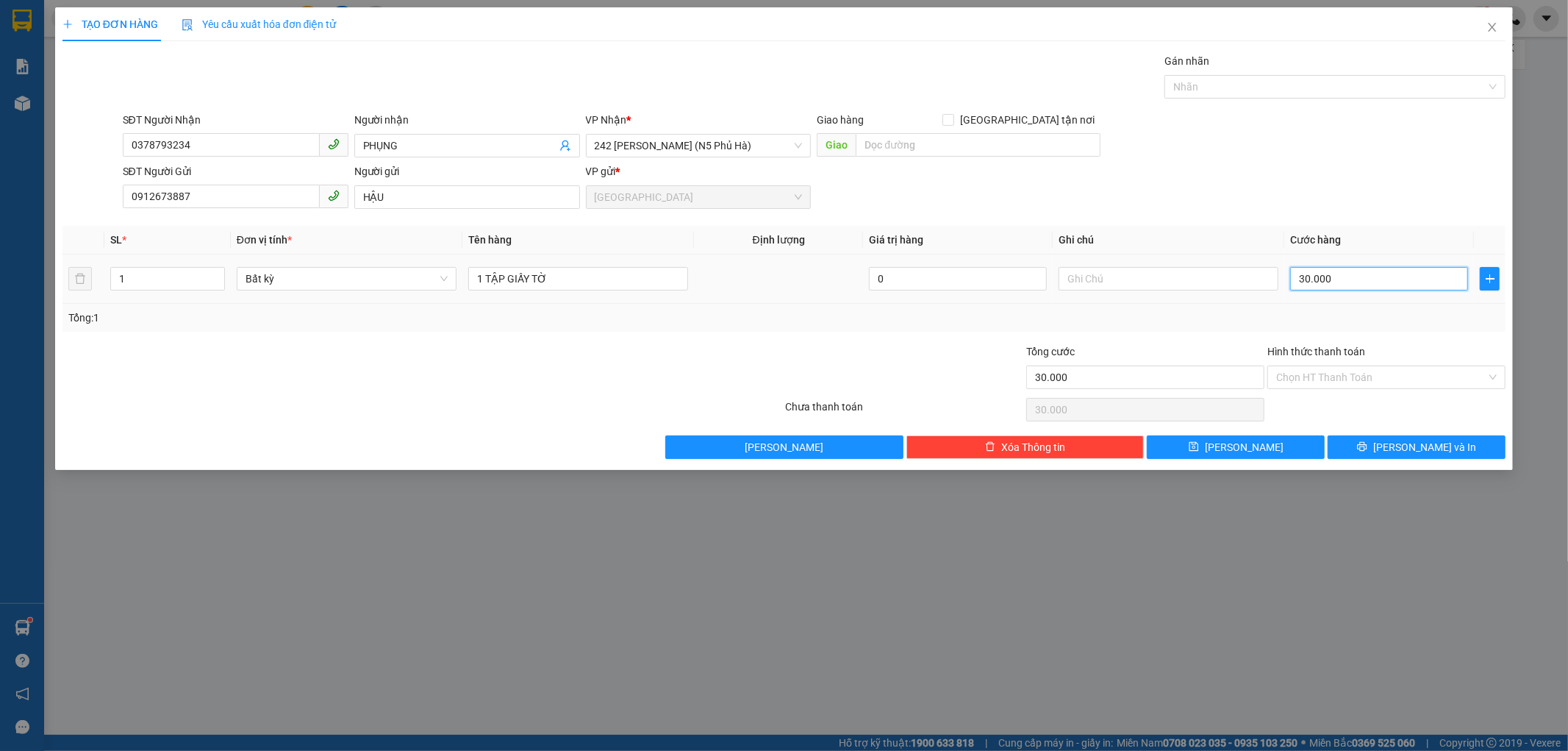
click at [1335, 275] on input "30.000" at bounding box center [1379, 278] width 177 height 23
type input "0"
type input "04"
type input "4"
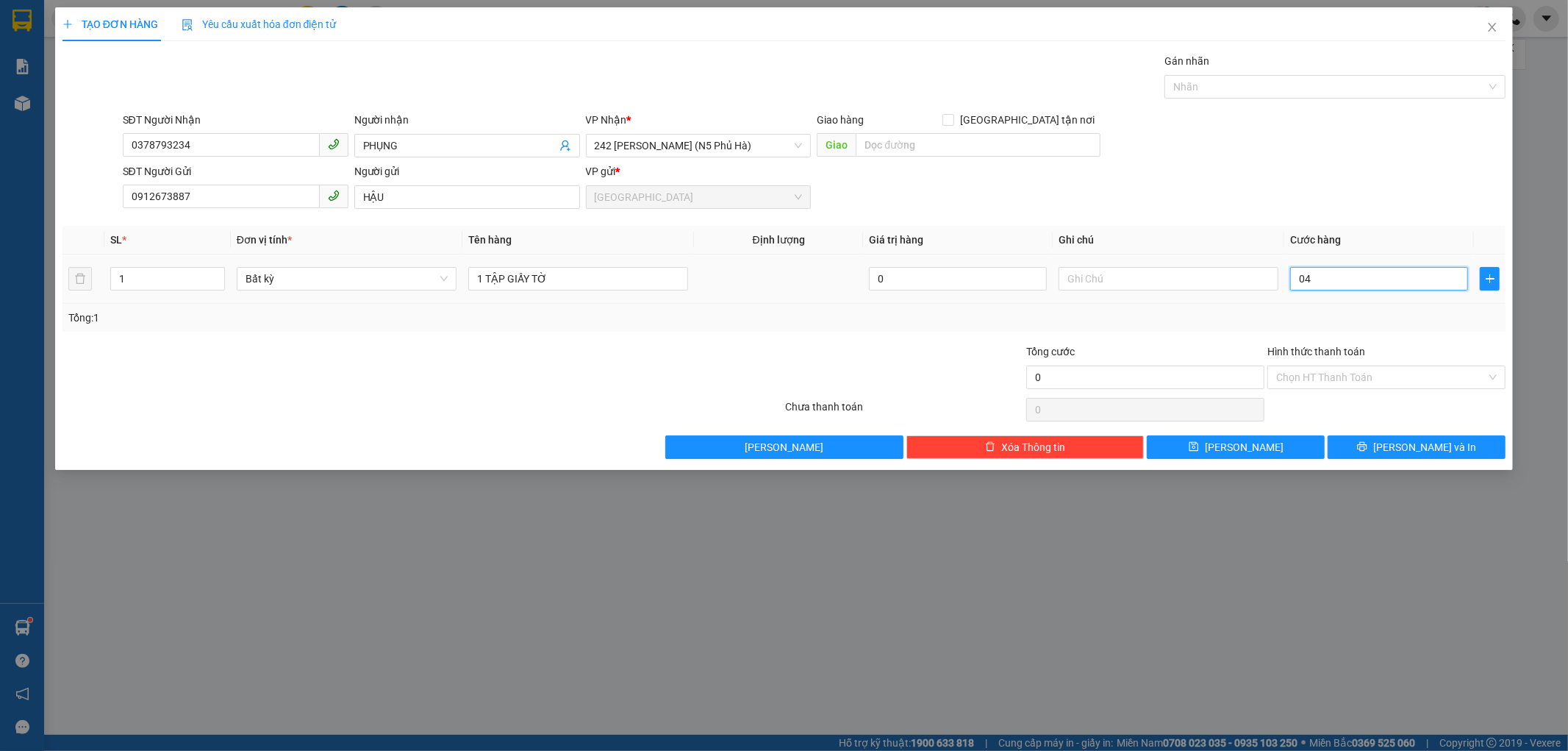
type input "4"
type input "040"
type input "40"
type input "040"
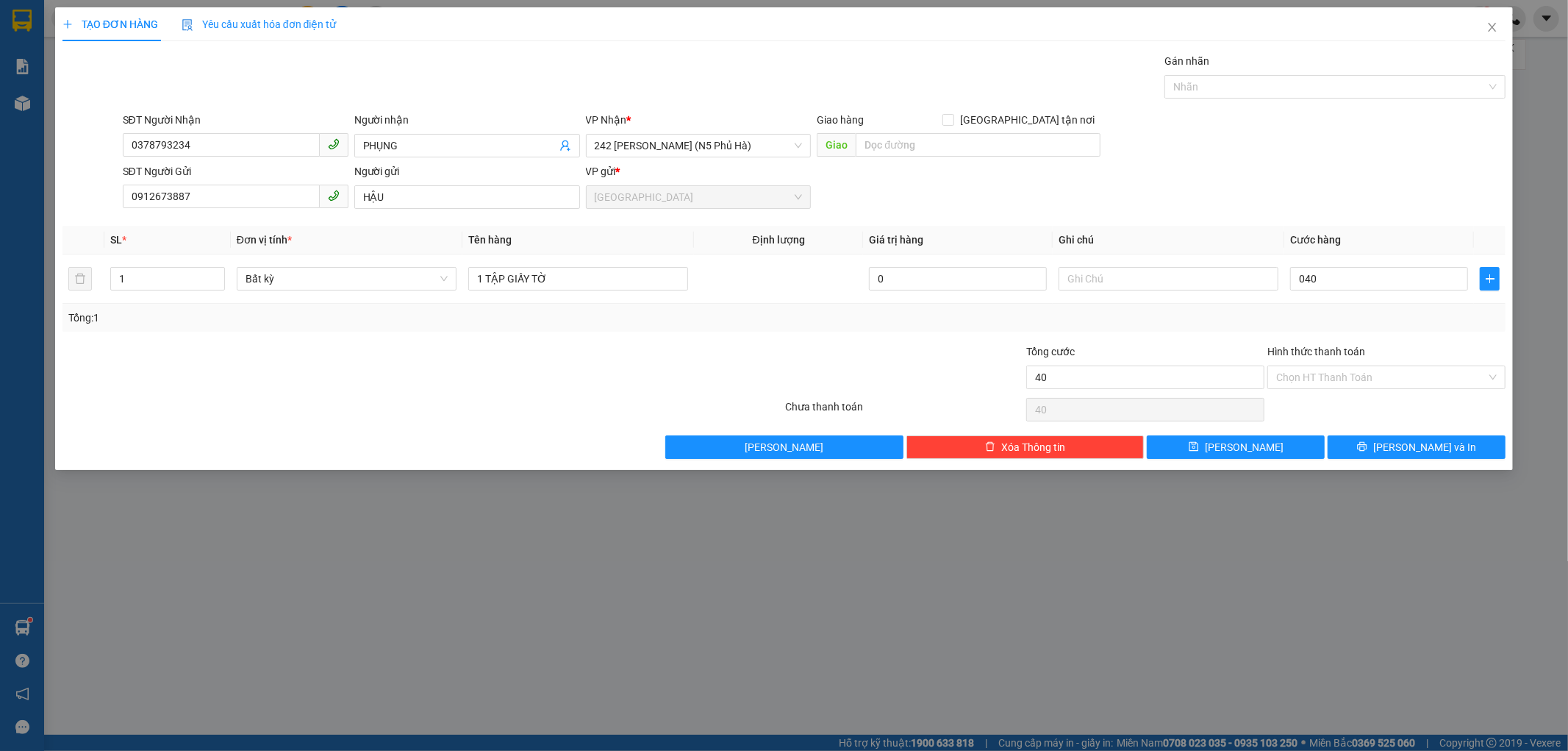
type input "40.000"
click at [1336, 327] on div "Tổng: 1" at bounding box center [784, 317] width 1444 height 28
click at [1339, 445] on button "[PERSON_NAME] và In" at bounding box center [1416, 447] width 177 height 23
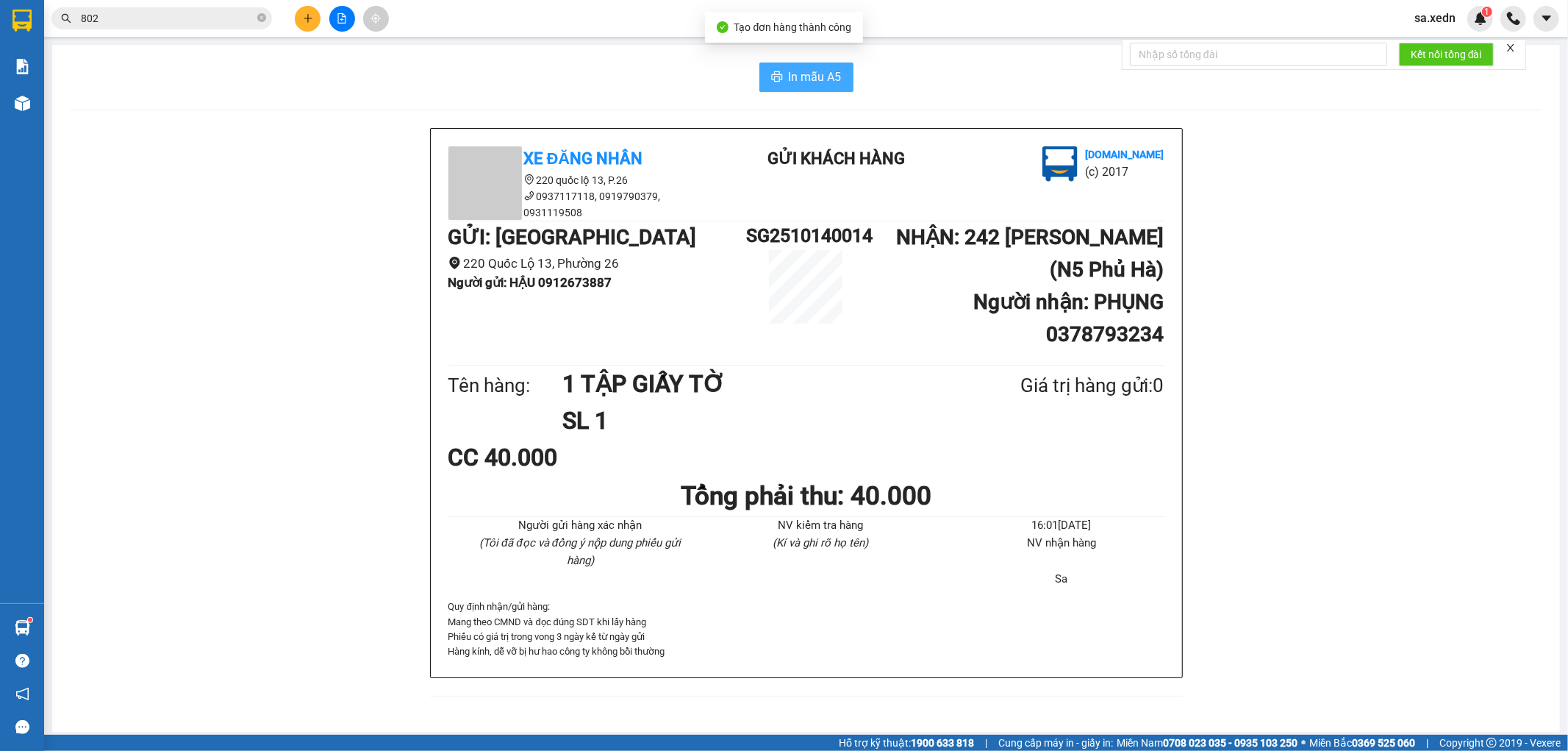
click at [819, 79] on span "In mẫu A5" at bounding box center [816, 77] width 53 height 18
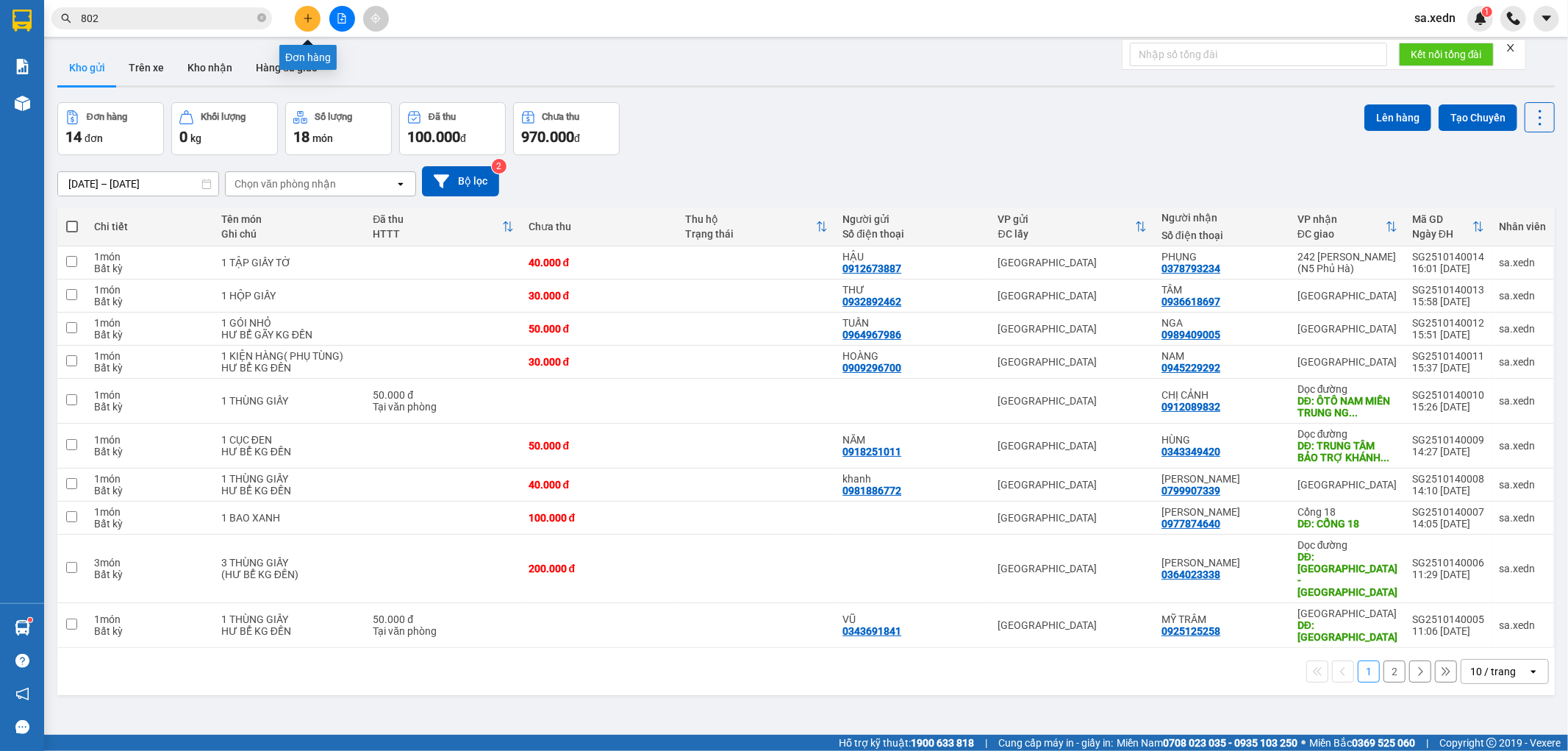
click at [307, 16] on icon "plus" at bounding box center [307, 17] width 1 height 8
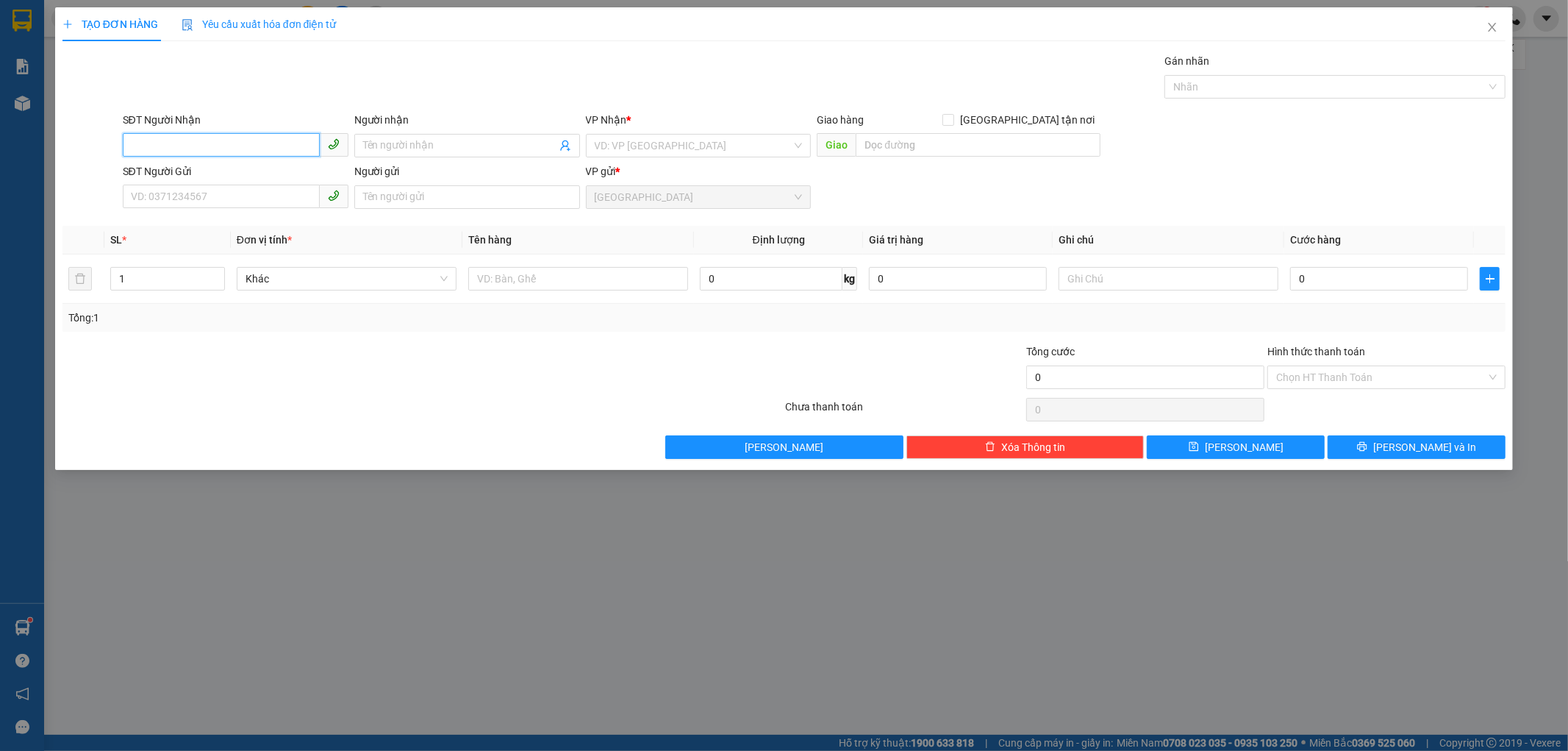
click at [172, 147] on input "SĐT Người Nhận" at bounding box center [221, 145] width 197 height 23
click at [166, 169] on div "0923555877 - LAN" at bounding box center [236, 175] width 208 height 16
type input "0923555877"
type input "LAN"
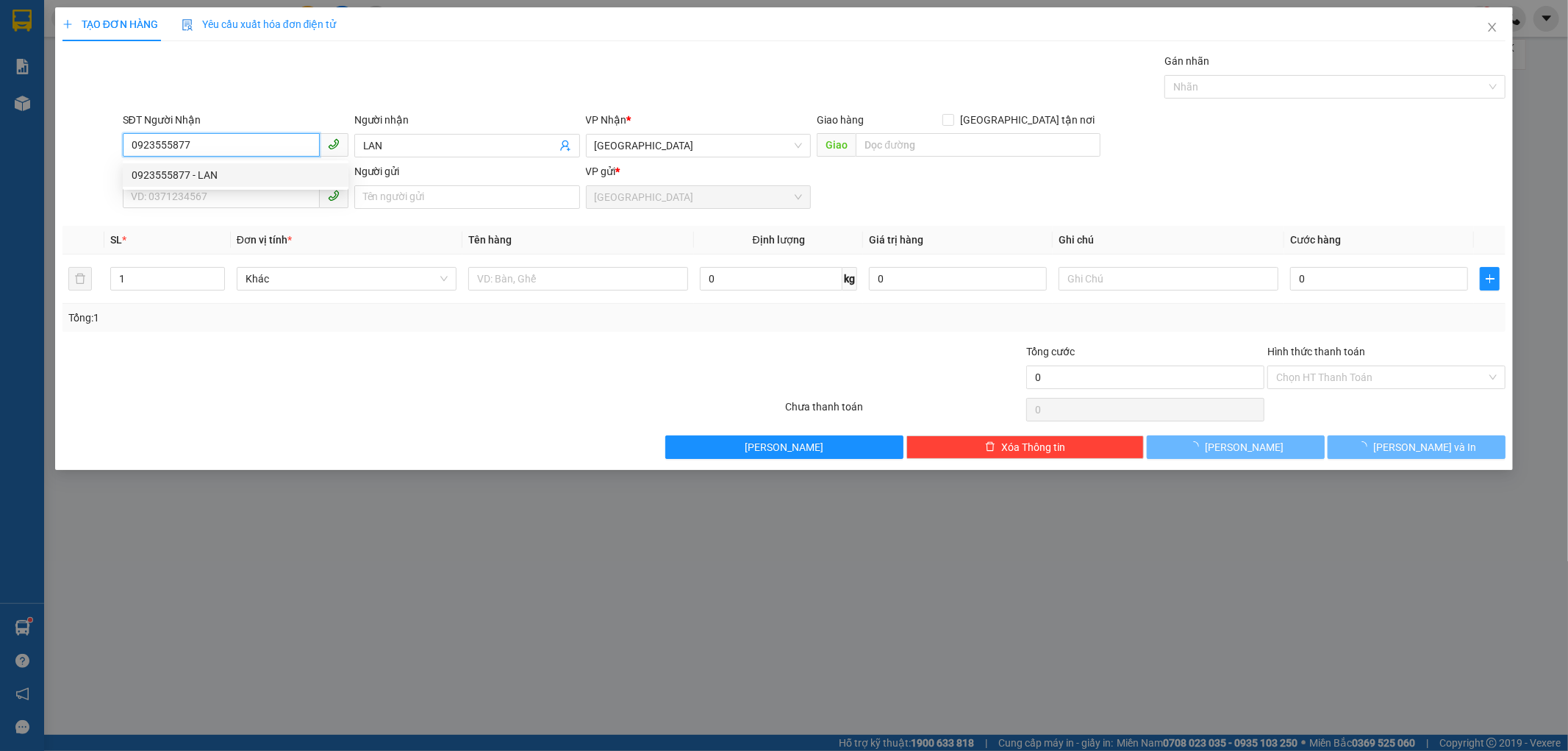
type input "40.000"
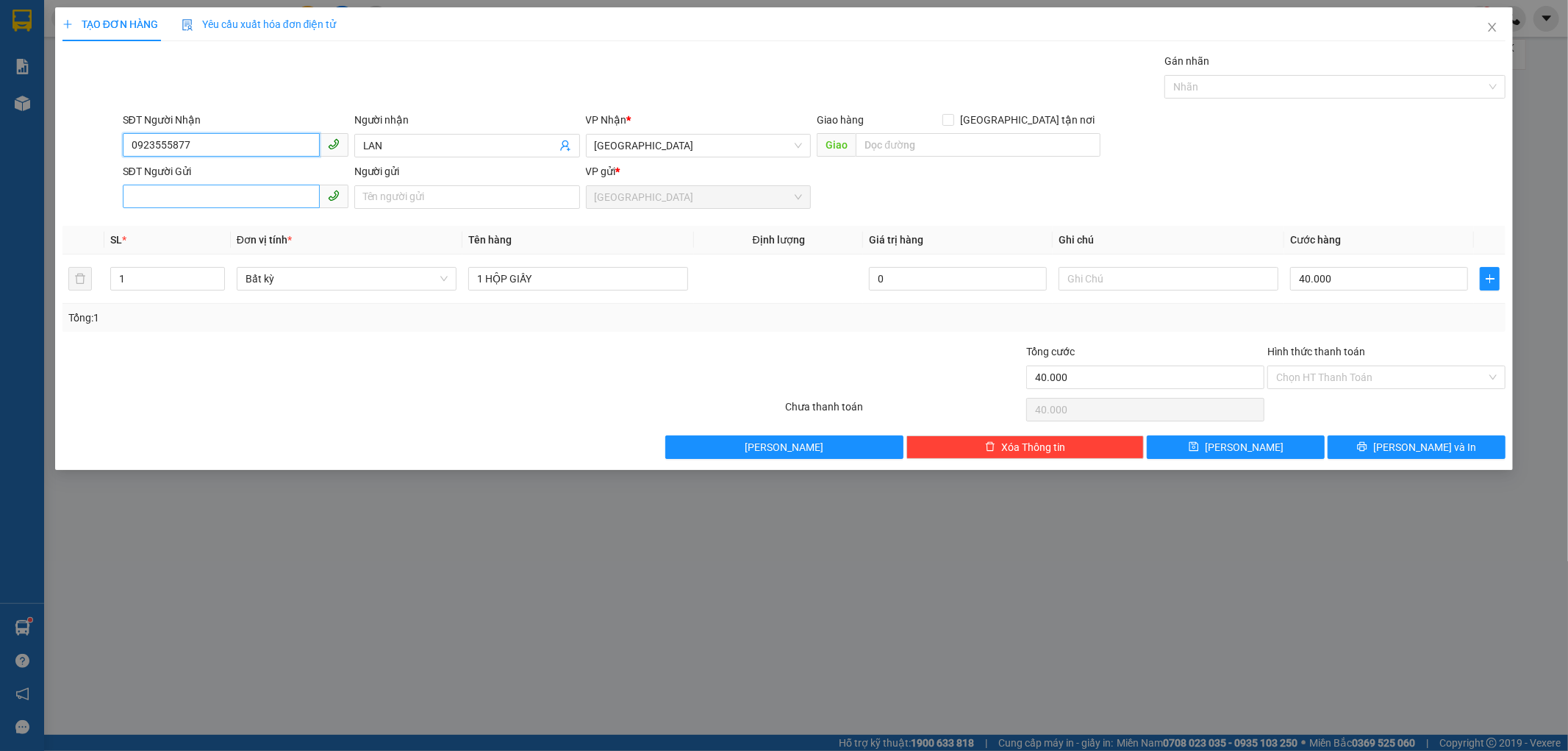
type input "0923555877"
click at [178, 196] on input "SĐT Người Gửi" at bounding box center [221, 196] width 197 height 23
click at [236, 220] on div "0989278939 - TRANG" at bounding box center [236, 226] width 208 height 16
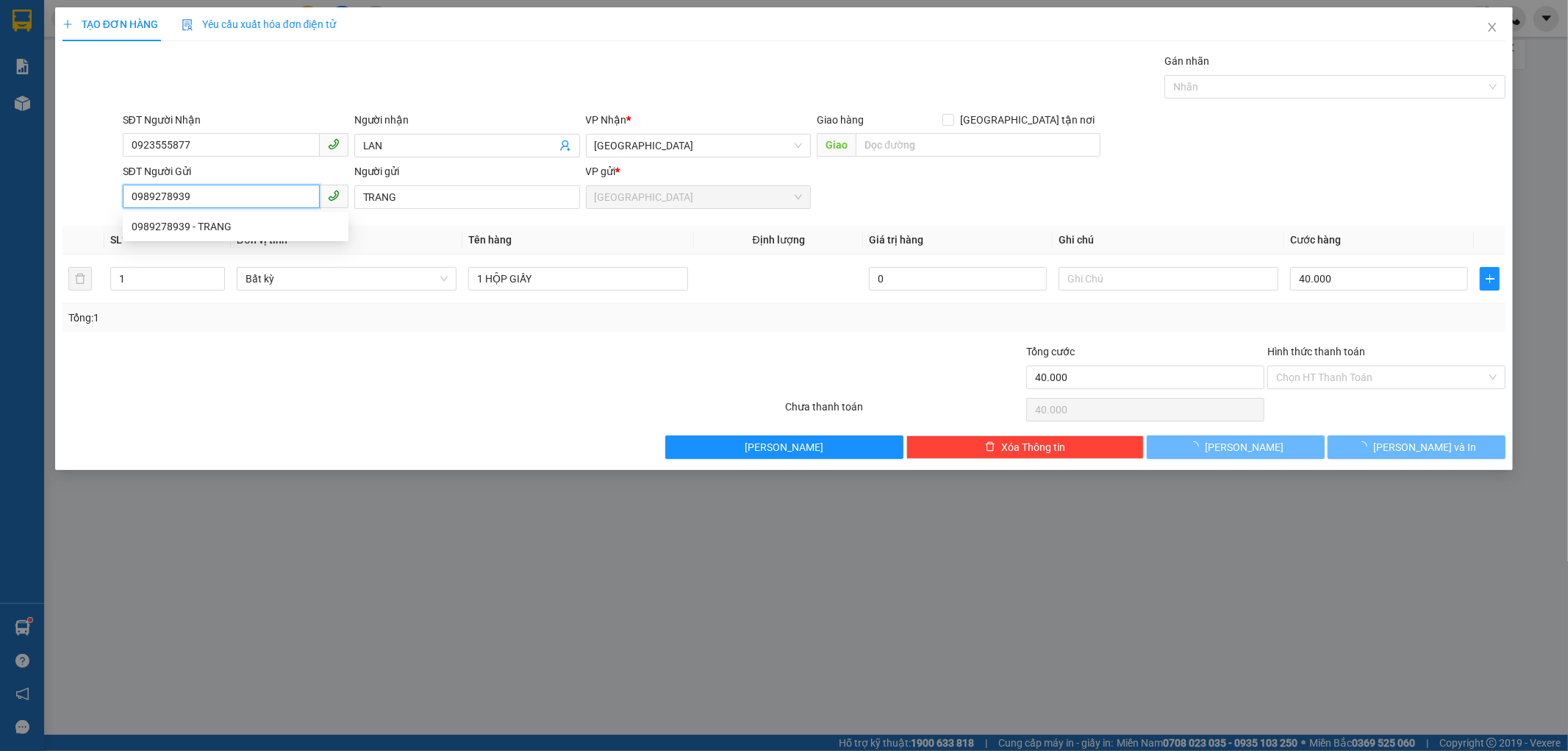
type input "0989278939"
type input "TRANG"
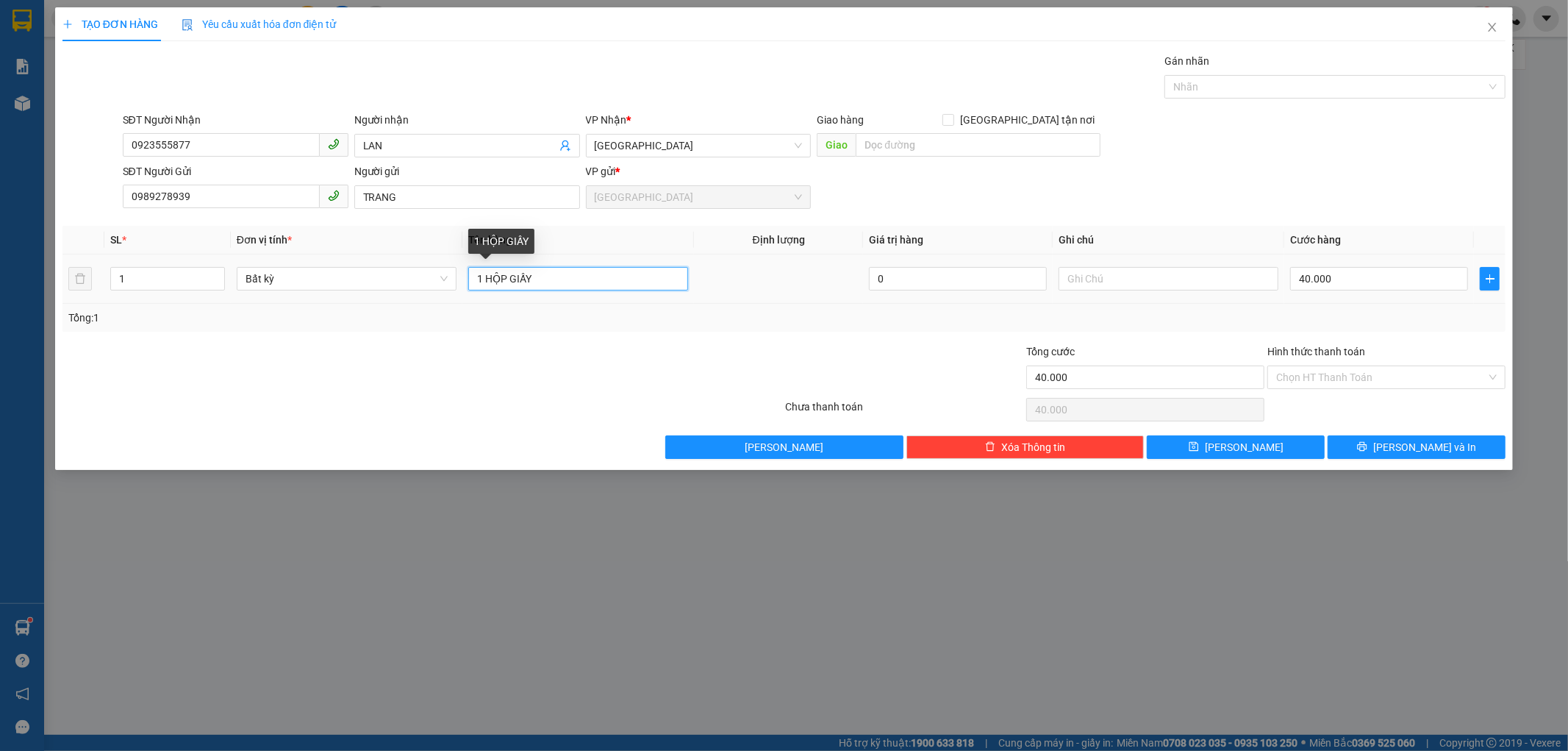
click at [505, 279] on input "1 HỘP GIẤY" at bounding box center [578, 278] width 220 height 23
type input "1 THÙNG GIẤY"
click at [1344, 268] on input "40.000" at bounding box center [1379, 278] width 177 height 23
type input "0"
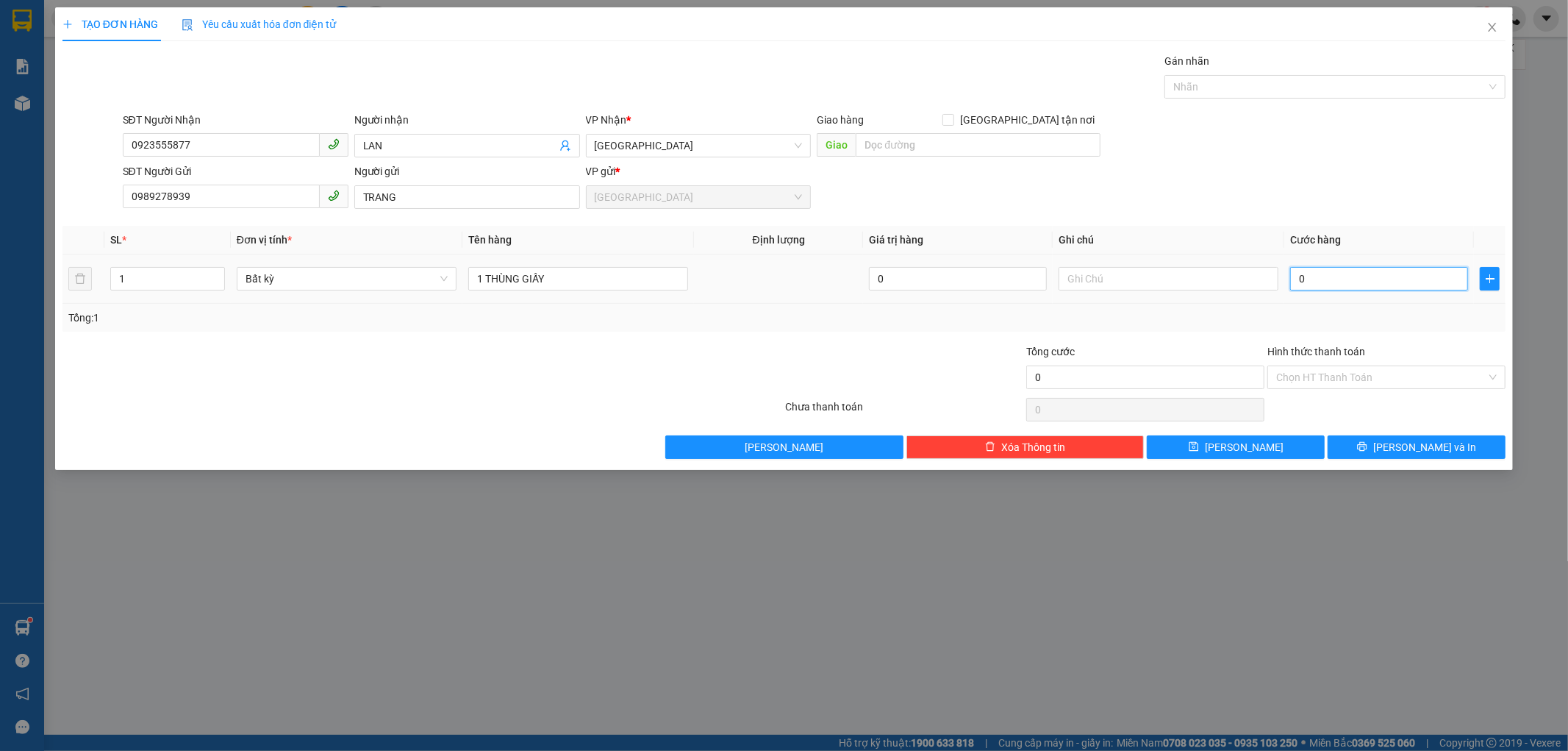
type input "05"
type input "5"
type input "050"
type input "50"
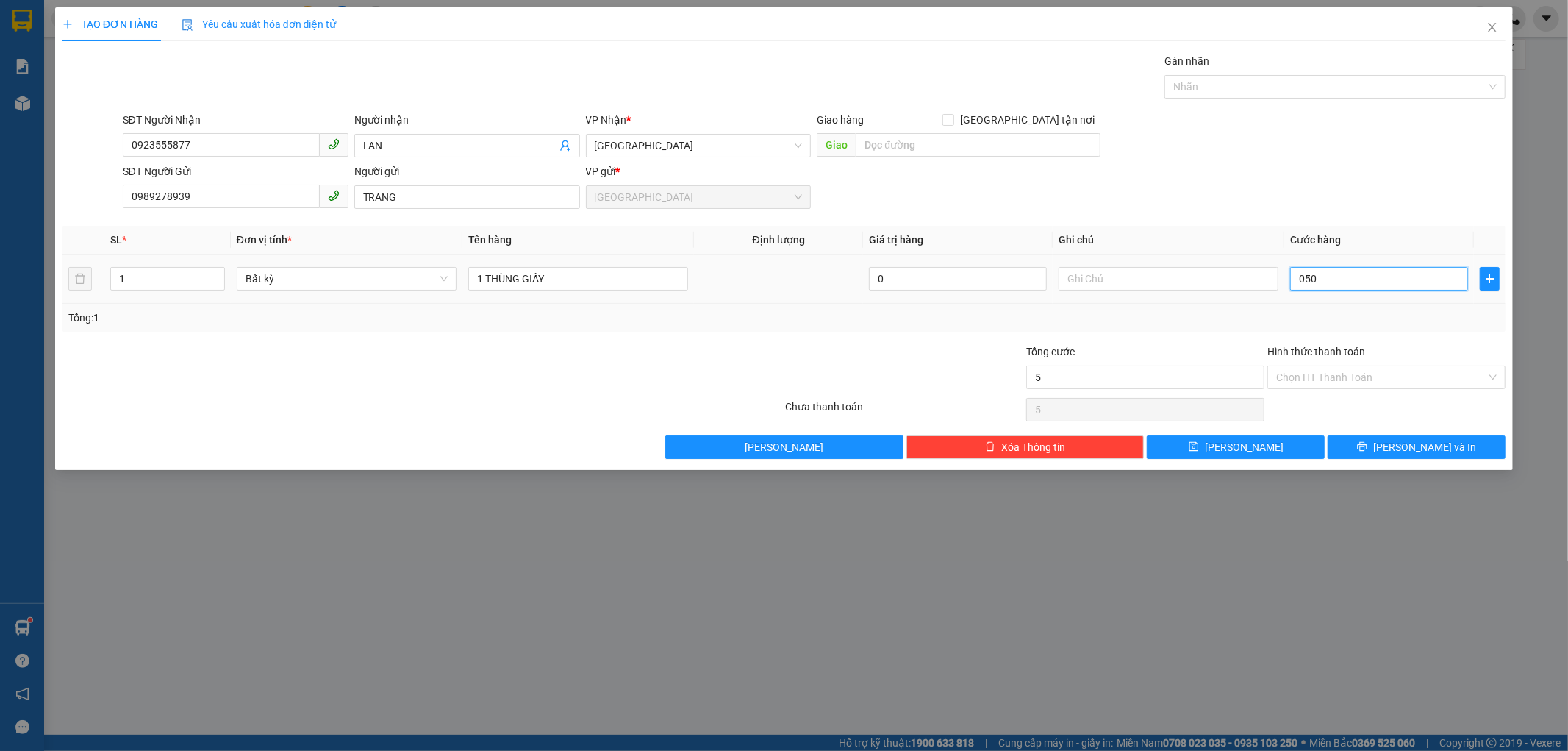
type input "50"
type input "050"
type input "50.000"
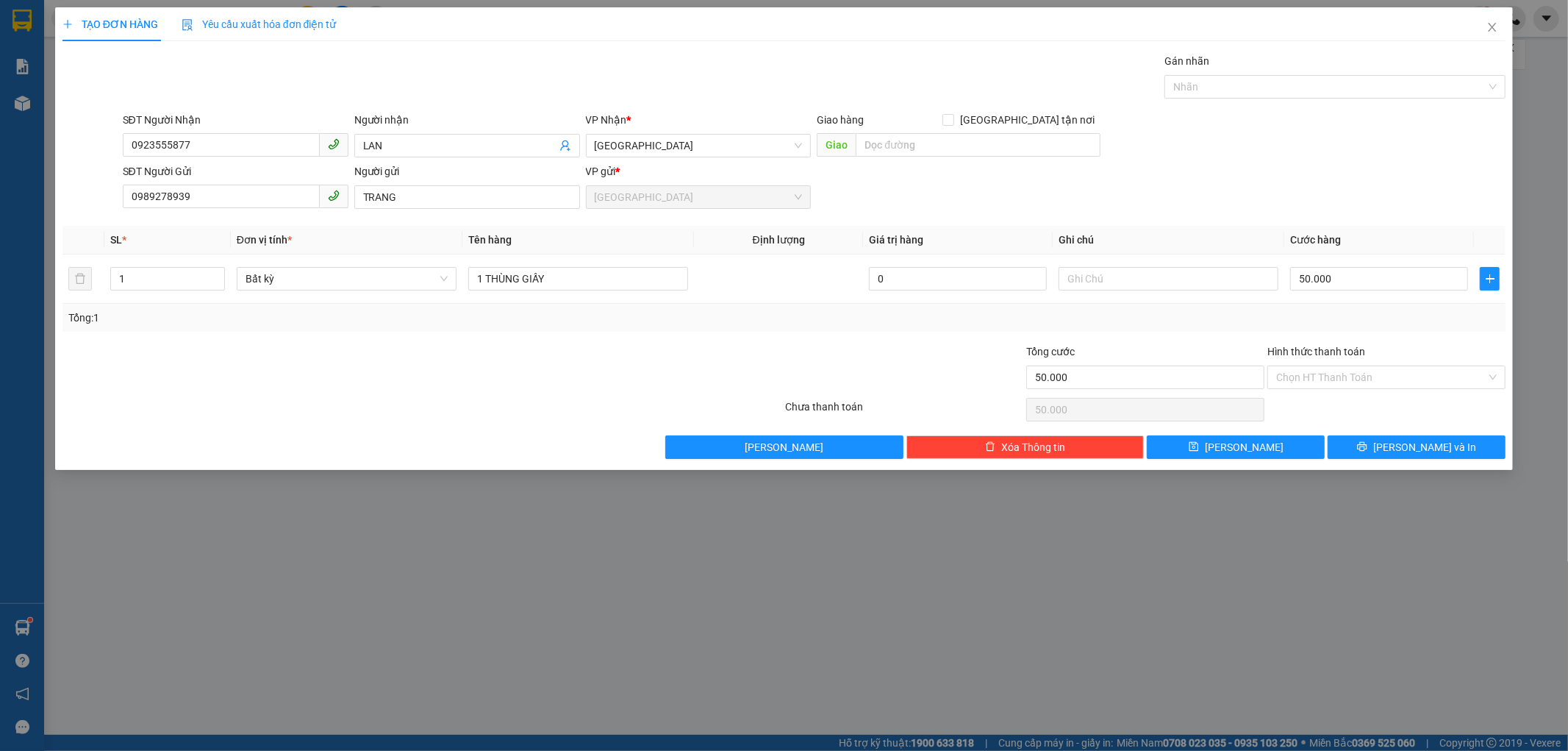
click at [1349, 313] on div "Tổng: 1" at bounding box center [784, 317] width 1432 height 16
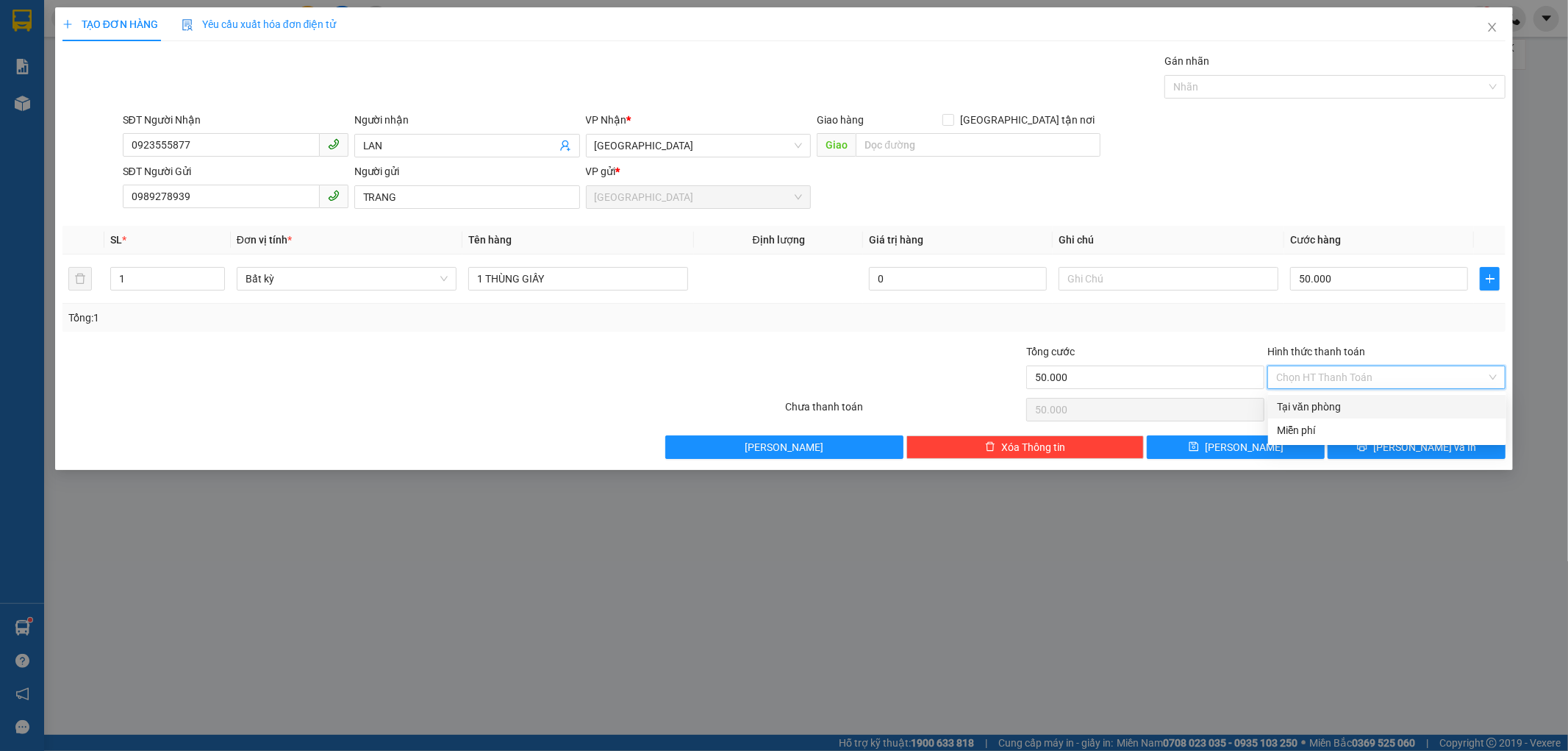
click at [1318, 374] on input "Hình thức thanh toán" at bounding box center [1381, 377] width 210 height 22
click at [1318, 402] on div "Tại văn phòng" at bounding box center [1387, 407] width 220 height 16
type input "0"
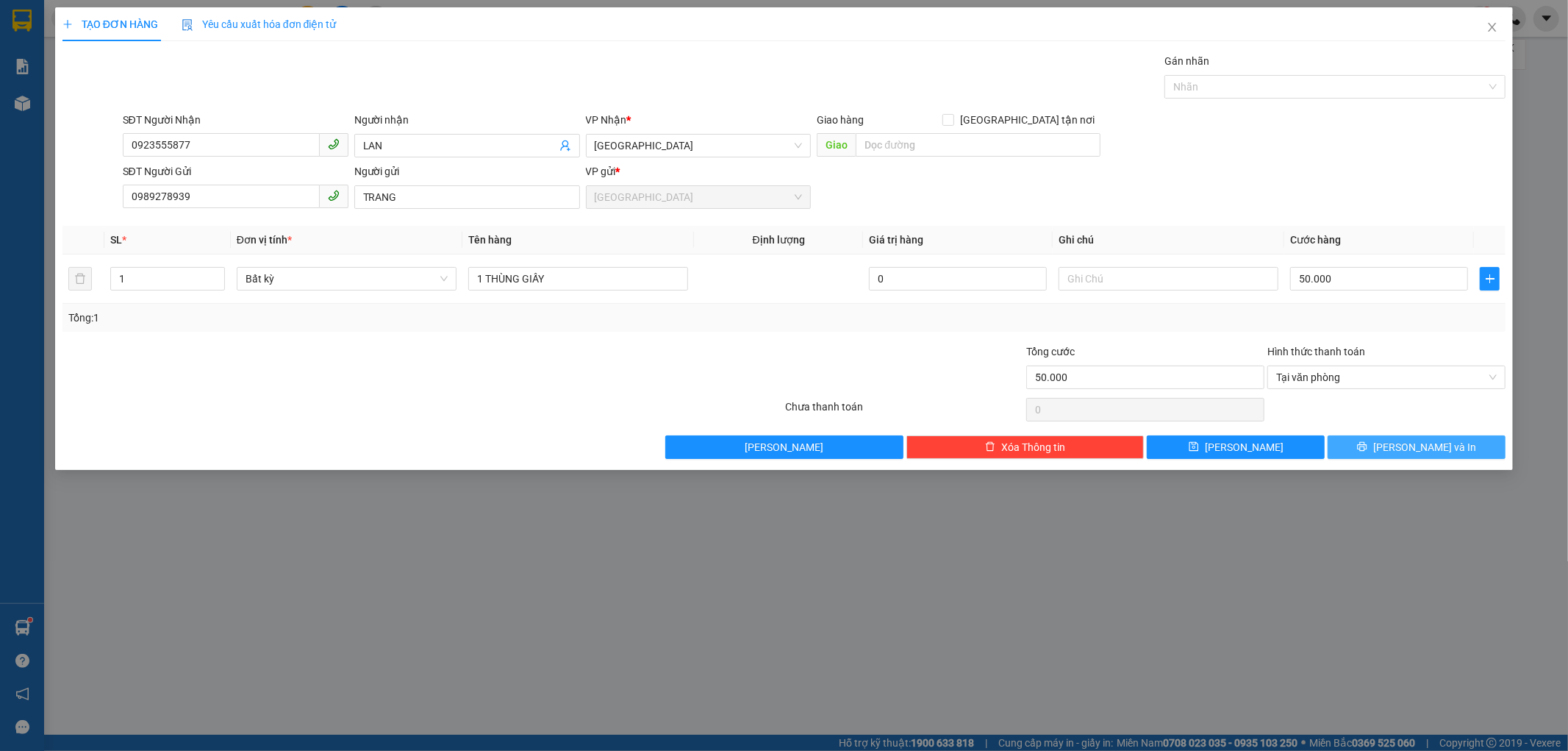
click at [1349, 441] on button "[PERSON_NAME] và In" at bounding box center [1416, 447] width 177 height 23
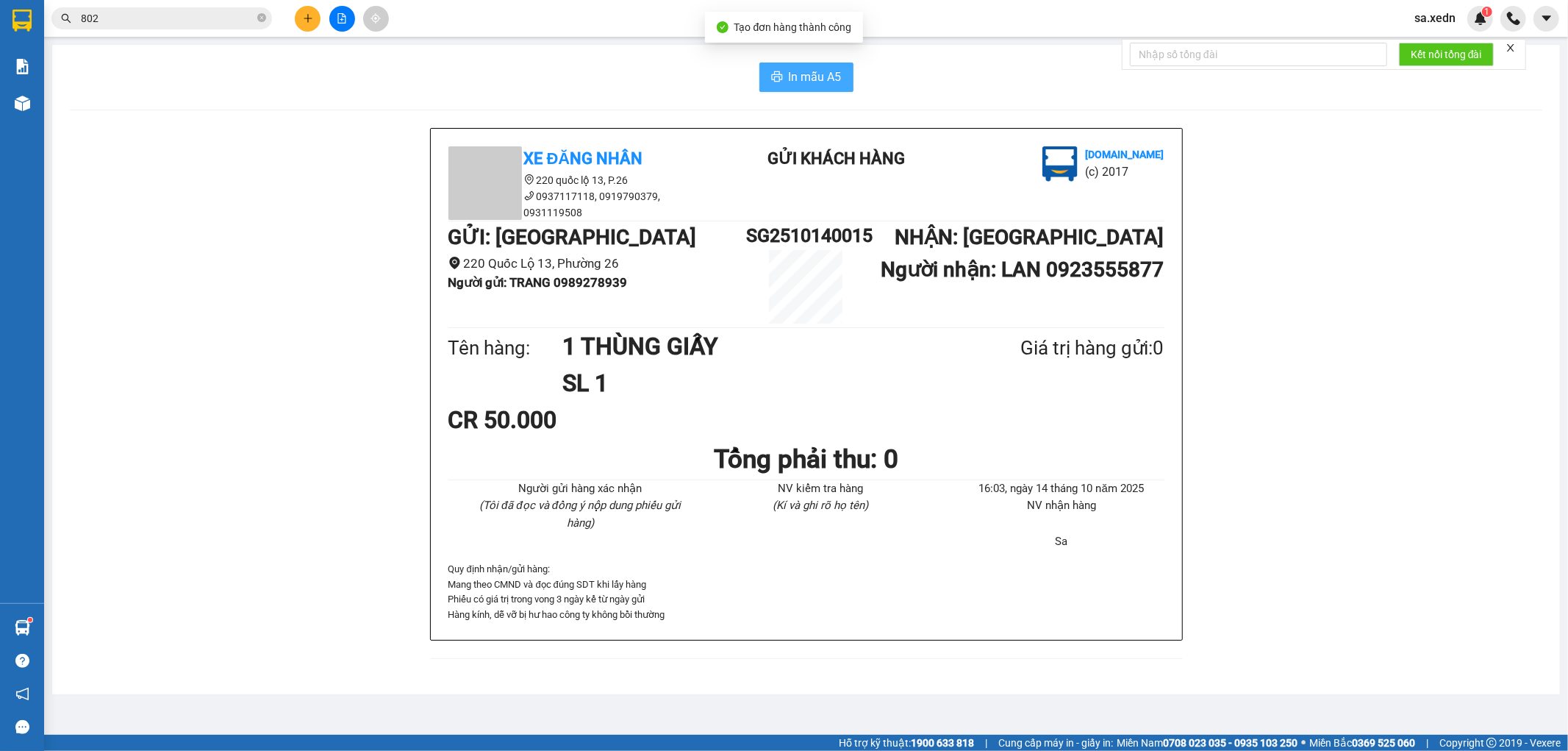
click at [805, 82] on span "In mẫu A5" at bounding box center [816, 77] width 53 height 18
